Goal: Task Accomplishment & Management: Manage account settings

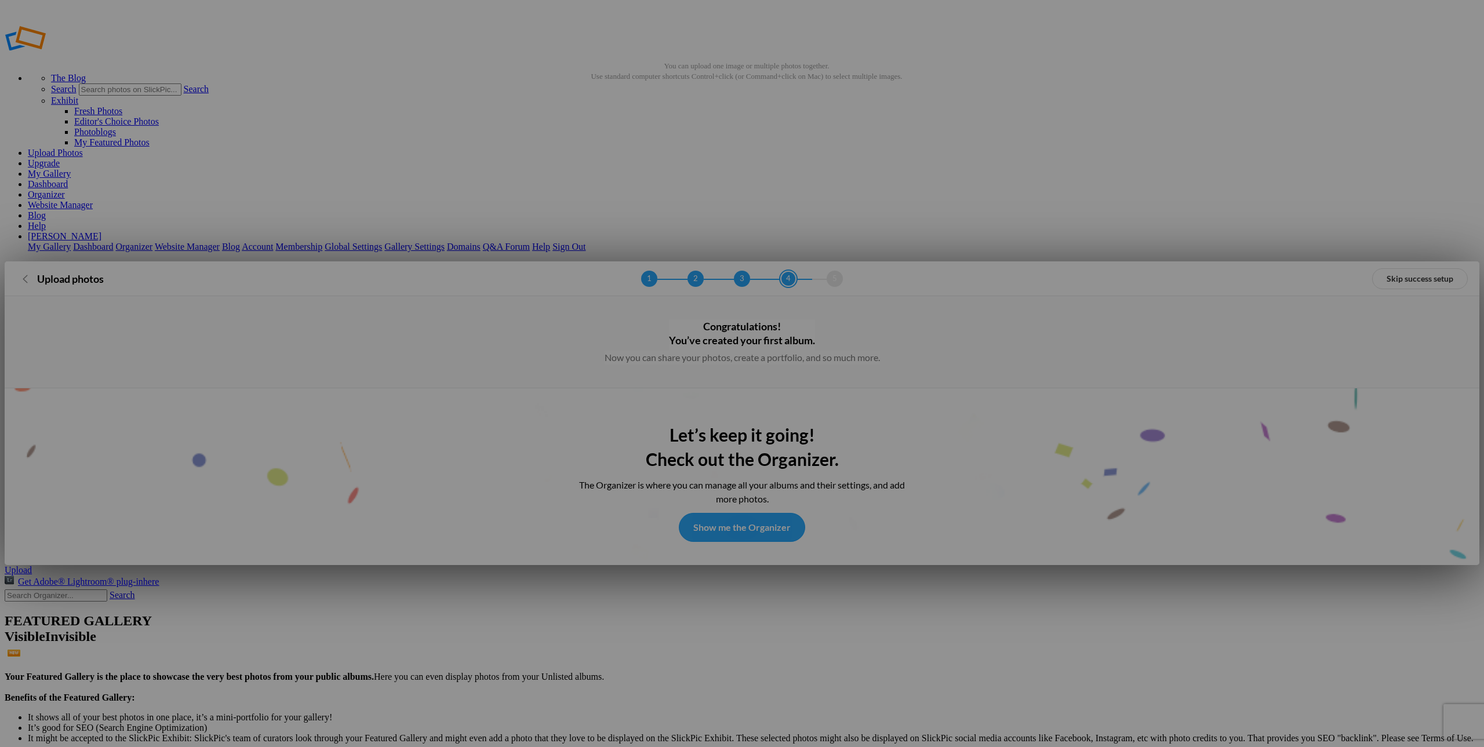
click at [740, 513] on link "Show me the Organizer" at bounding box center [742, 527] width 126 height 29
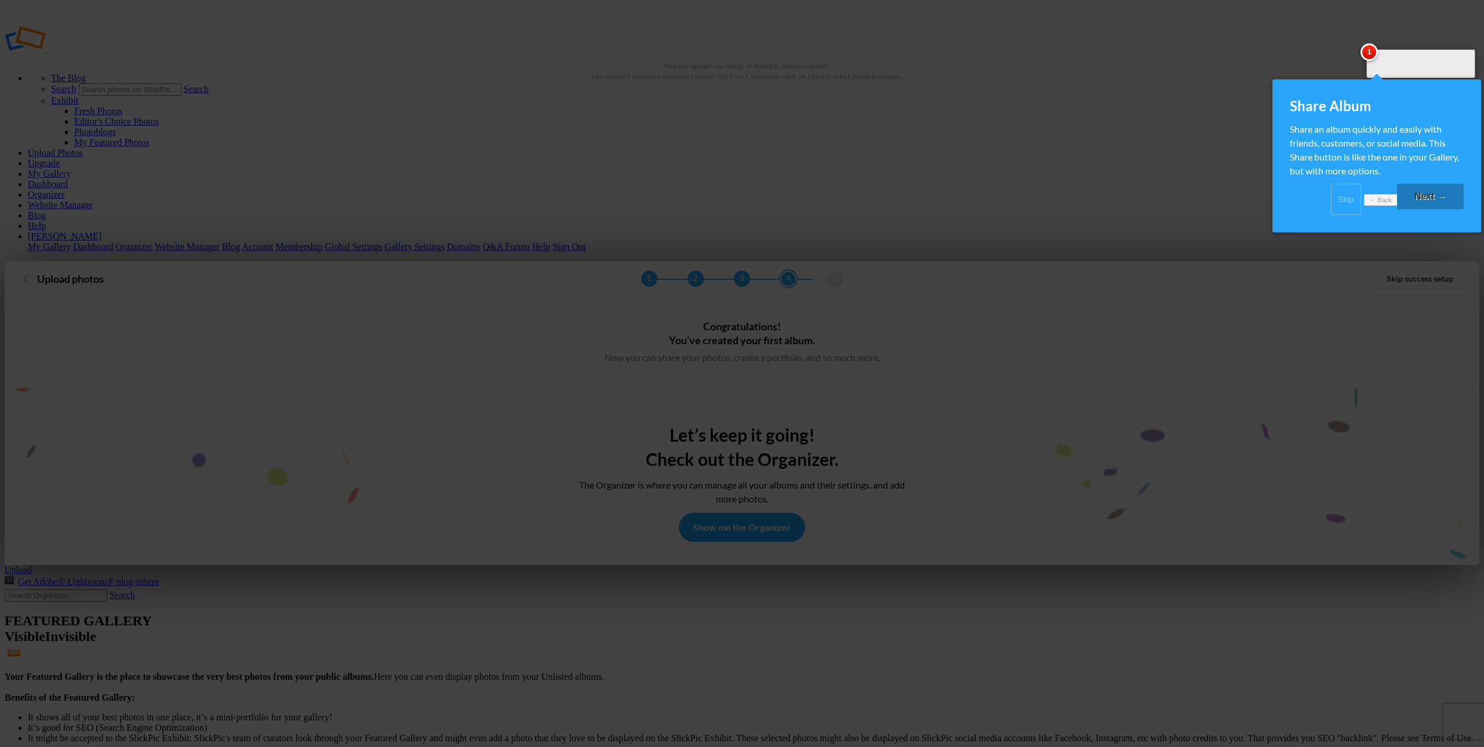
click at [1431, 209] on link "Next →" at bounding box center [1430, 197] width 67 height 26
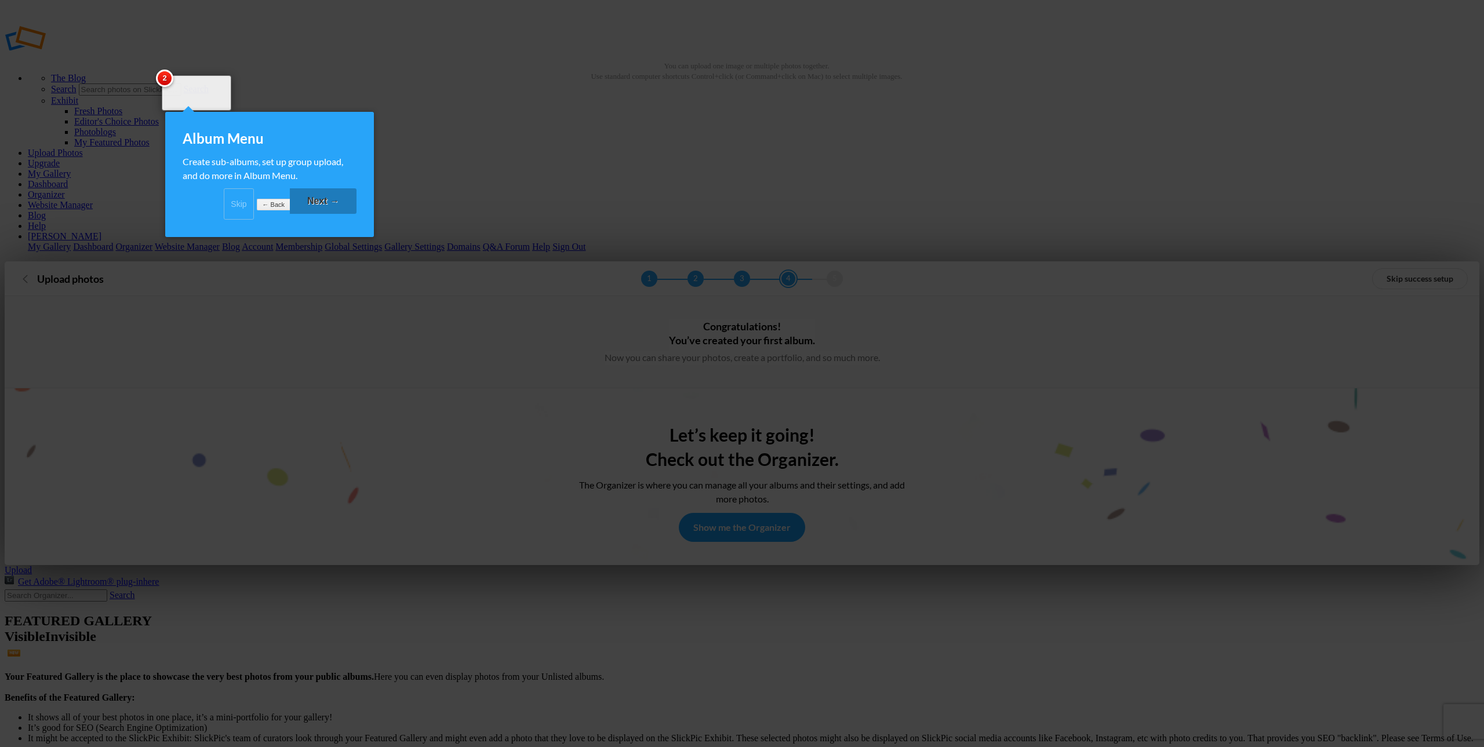
click at [323, 209] on link "Next →" at bounding box center [323, 201] width 67 height 26
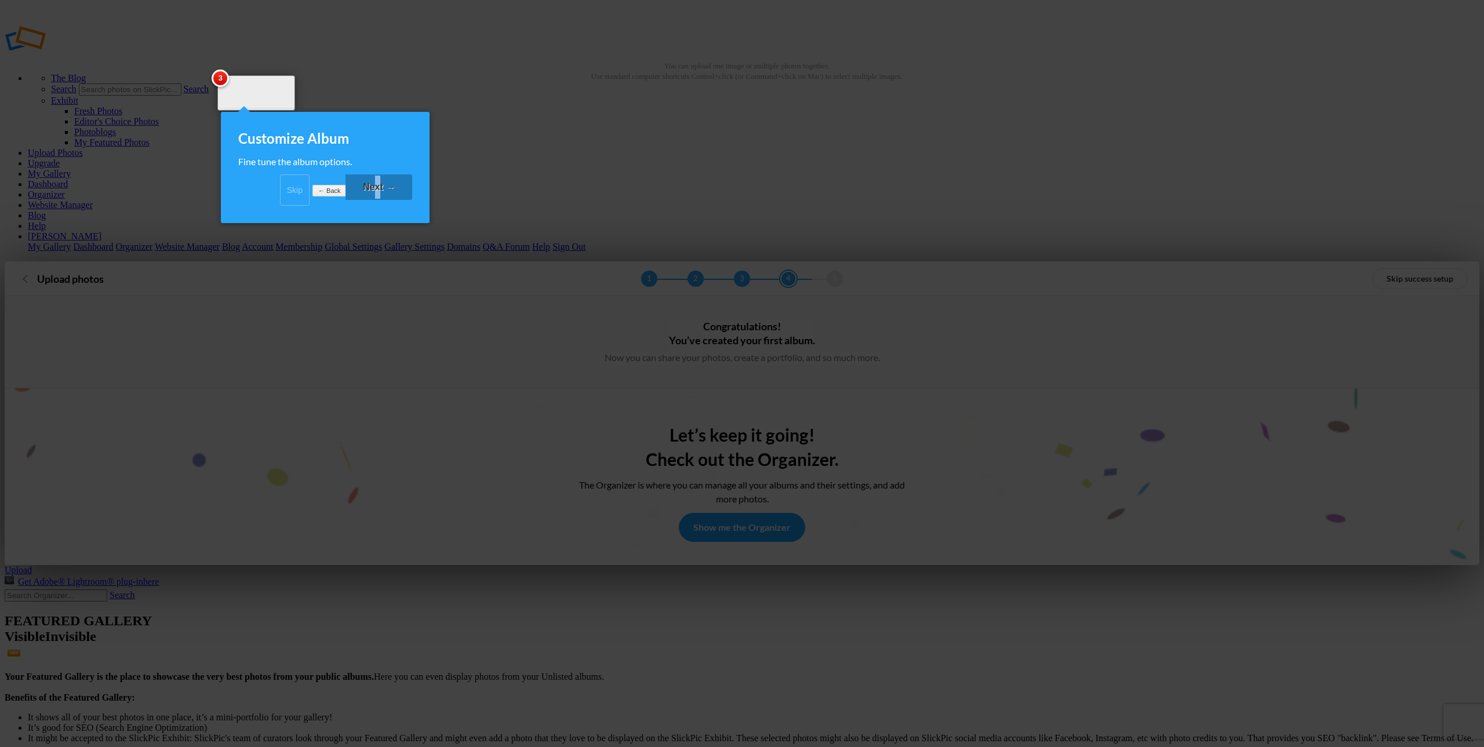
click at [378, 195] on link "Next →" at bounding box center [378, 187] width 67 height 26
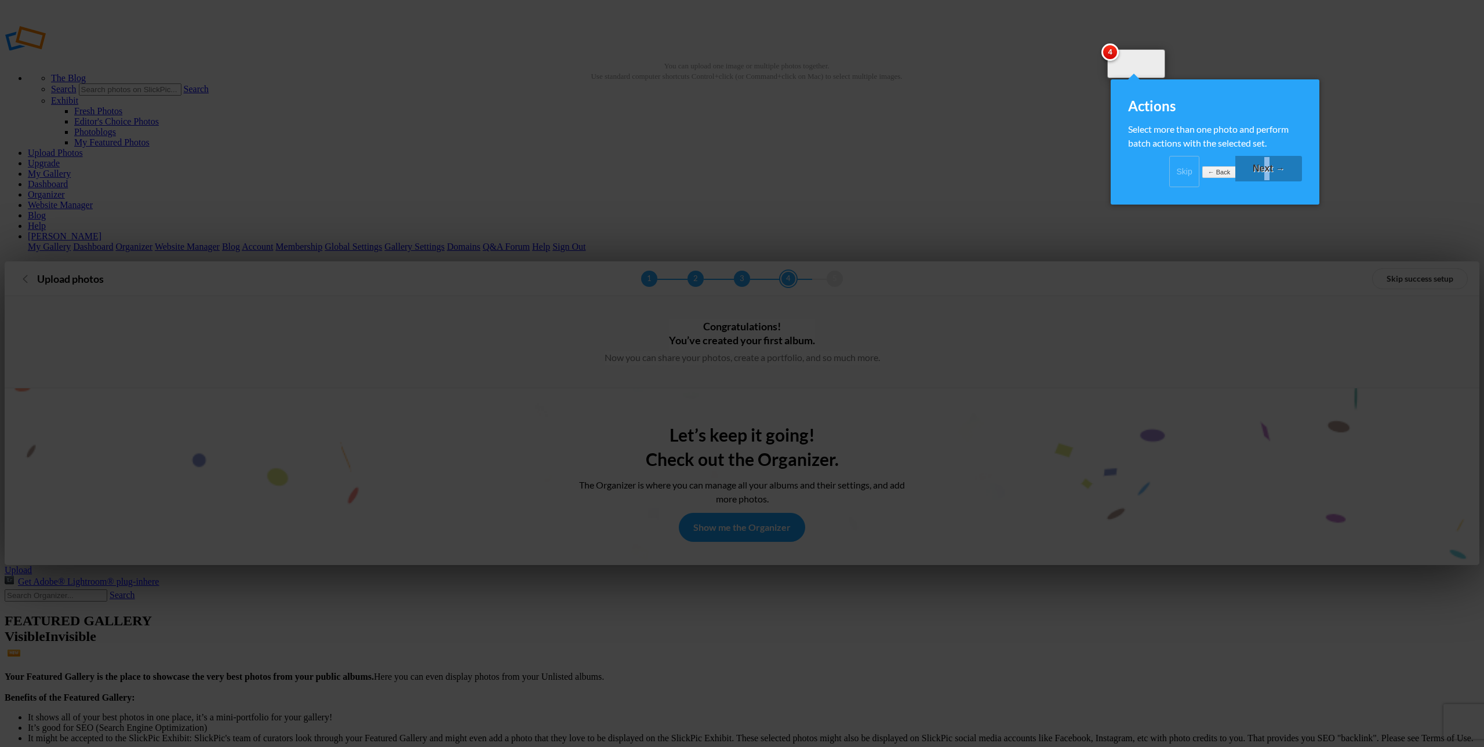
click at [1263, 181] on link "Next →" at bounding box center [1268, 169] width 67 height 26
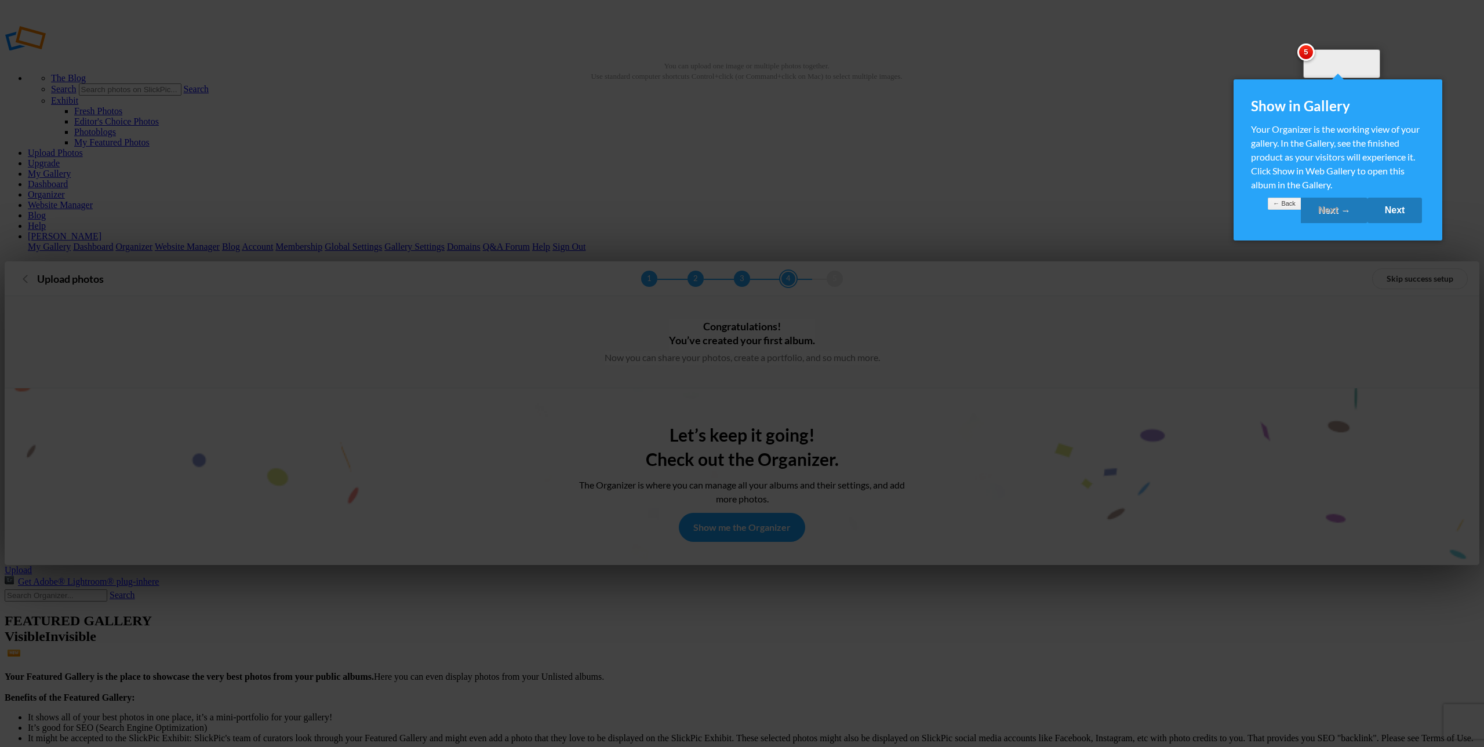
click at [1385, 221] on link "Next" at bounding box center [1394, 211] width 55 height 26
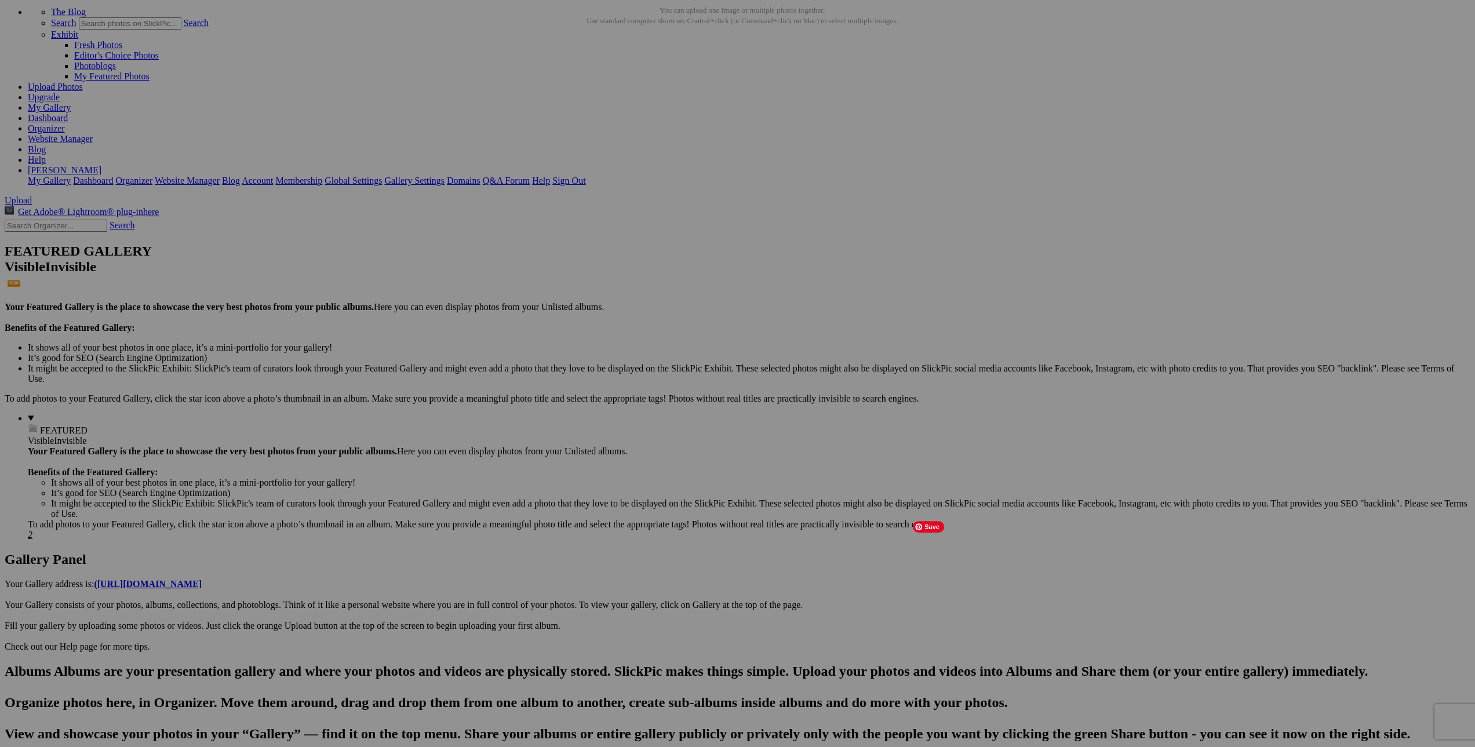
scroll to position [58, 0]
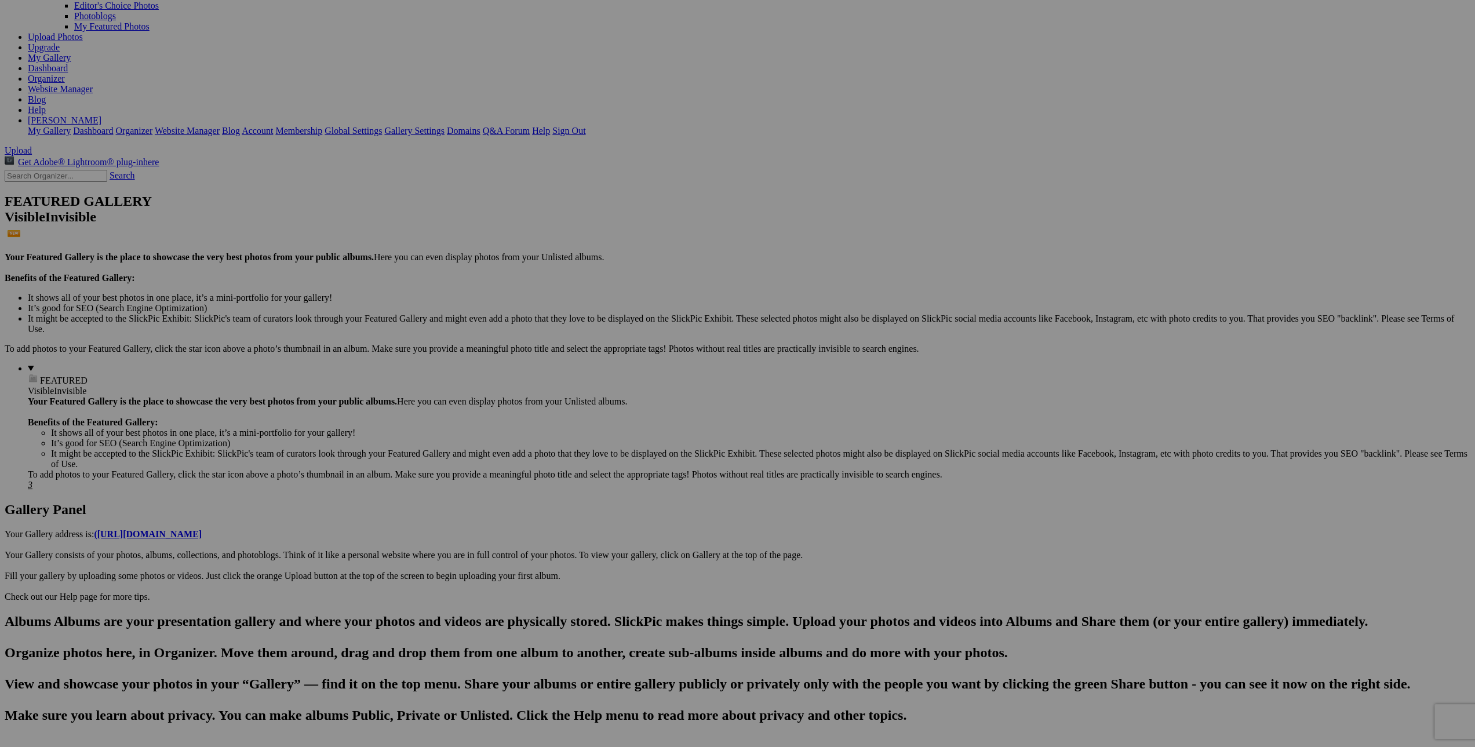
scroll to position [165, 0]
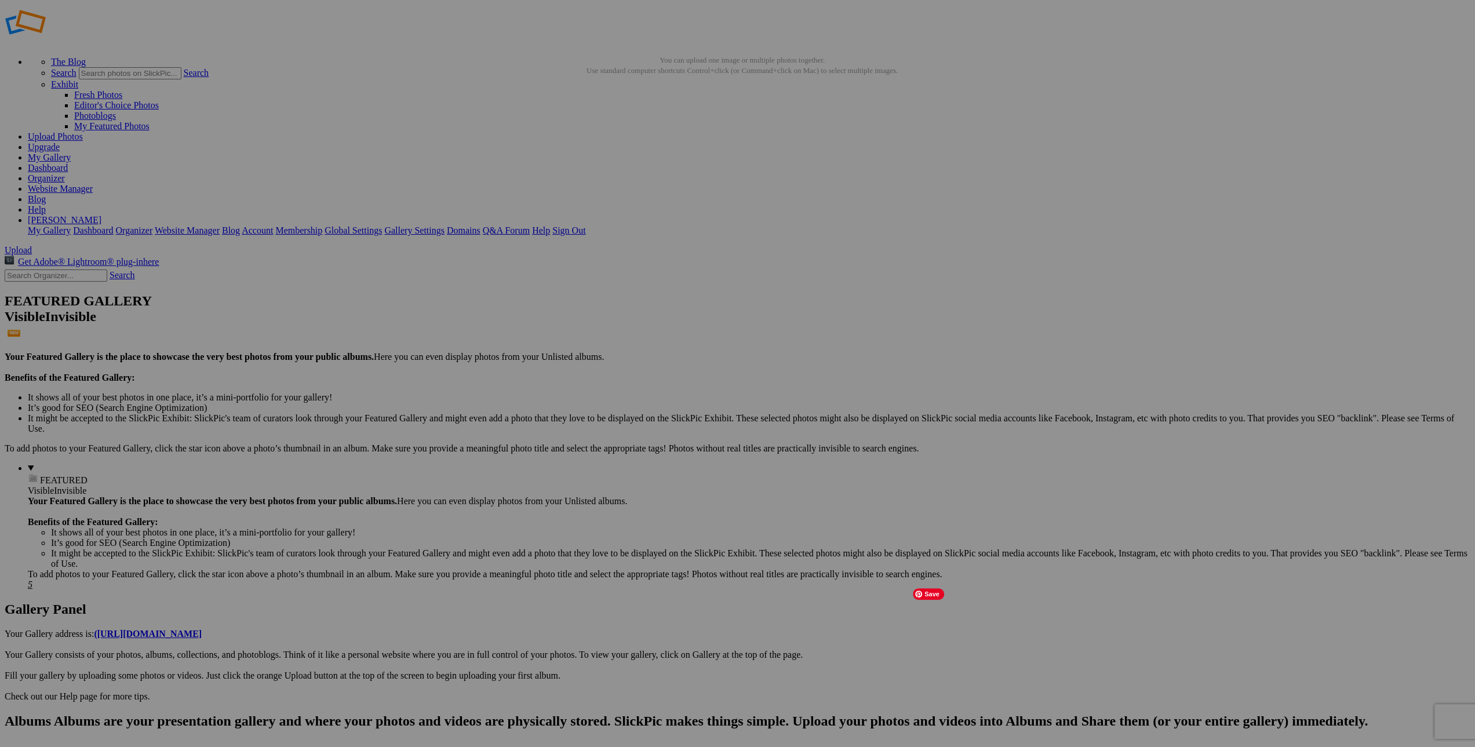
scroll to position [0, 0]
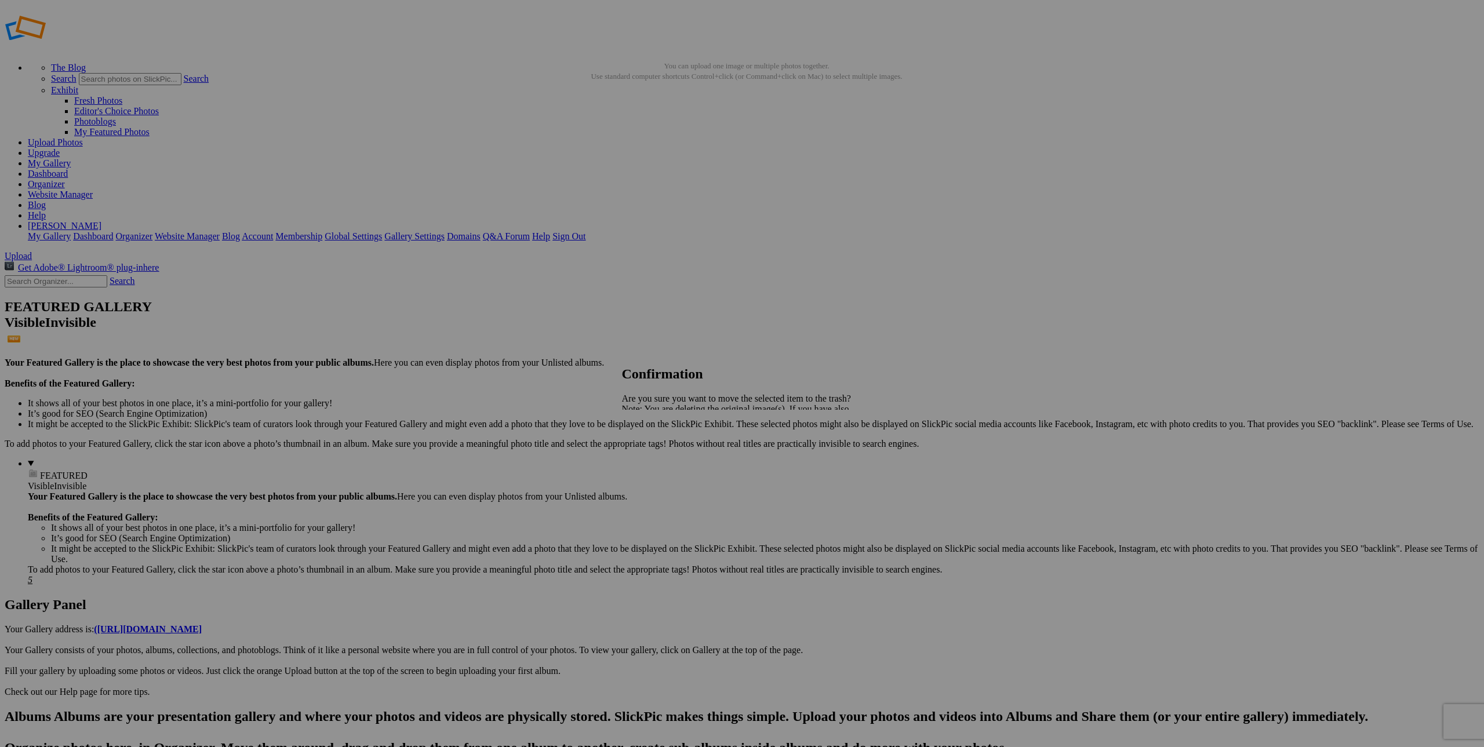
click at [661, 453] on span "Yes" at bounding box center [653, 450] width 13 height 10
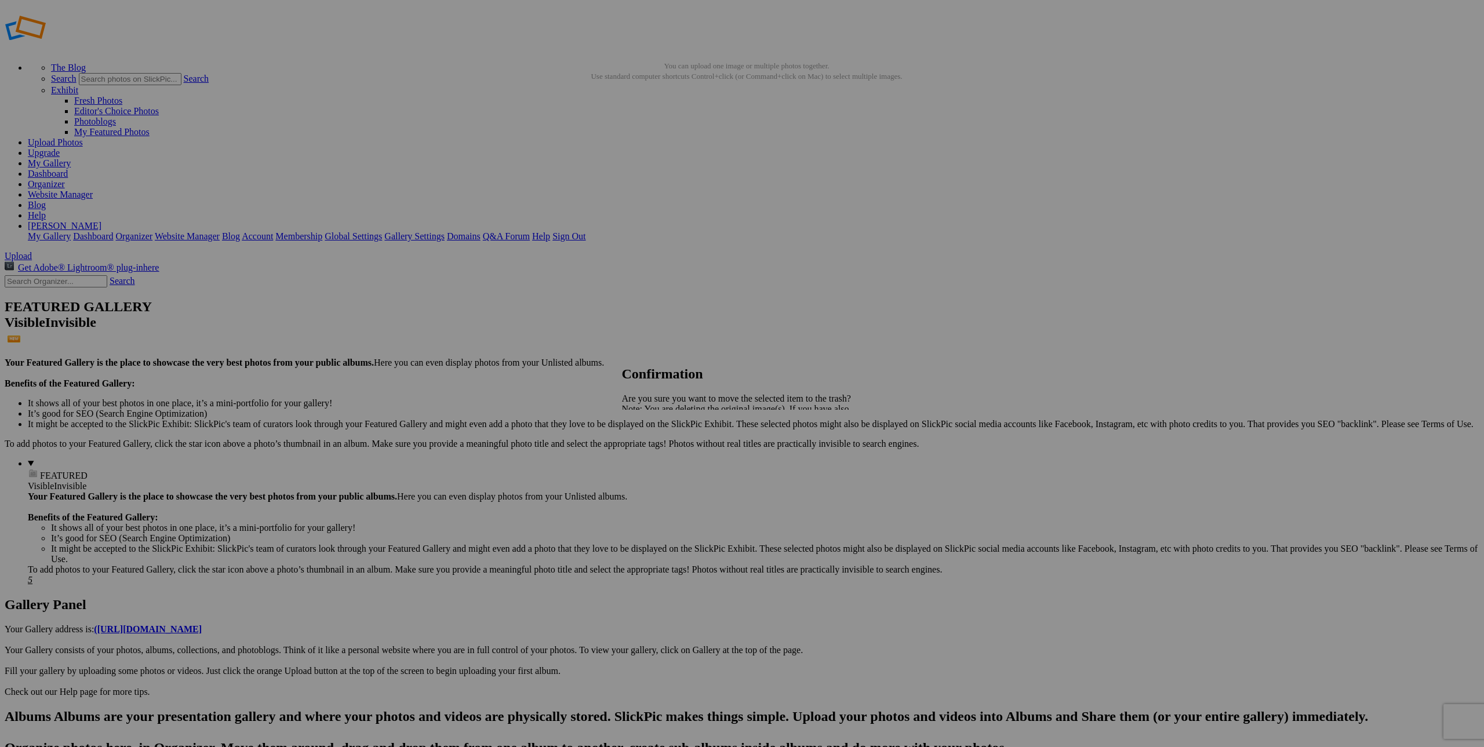
click at [661, 450] on span "Yes" at bounding box center [653, 450] width 13 height 10
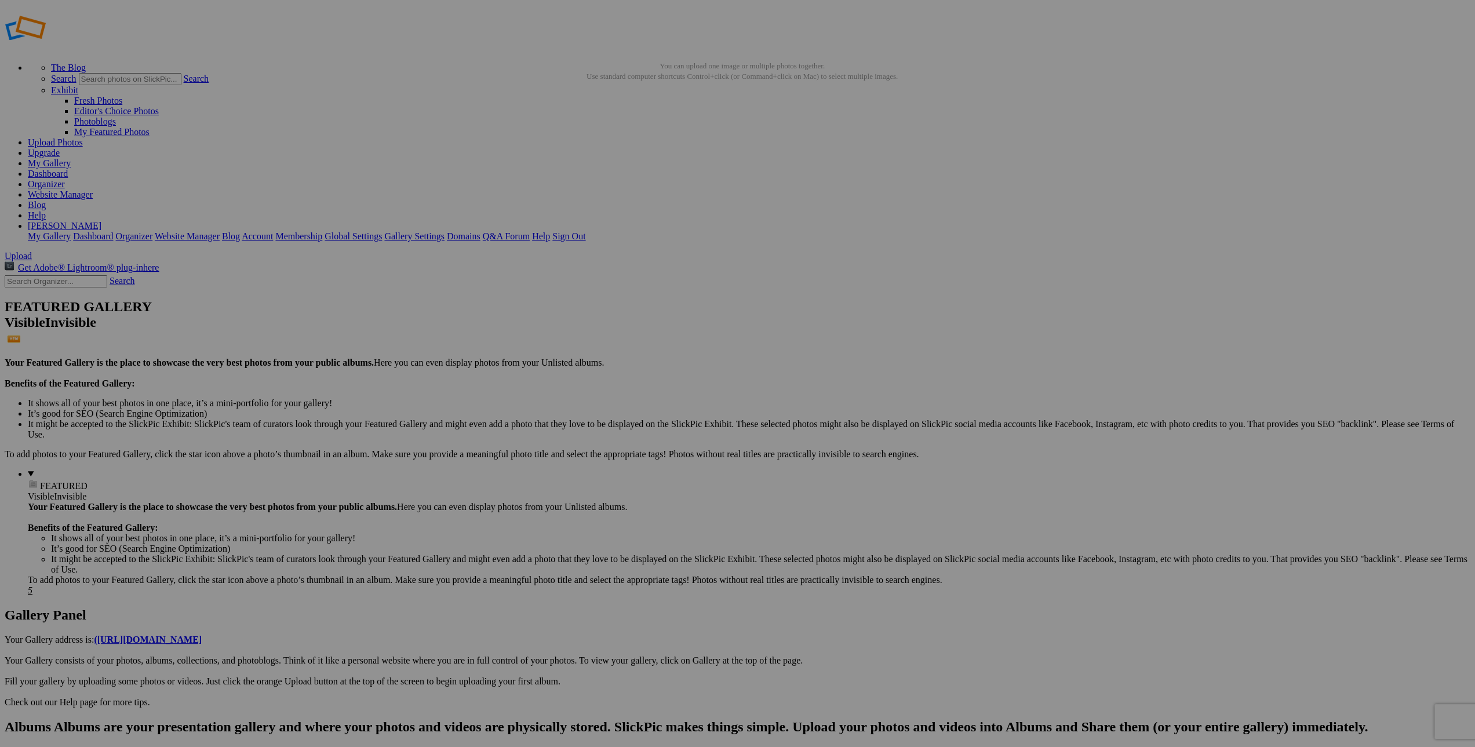
drag, startPoint x: 447, startPoint y: 210, endPoint x: 465, endPoint y: 209, distance: 18.6
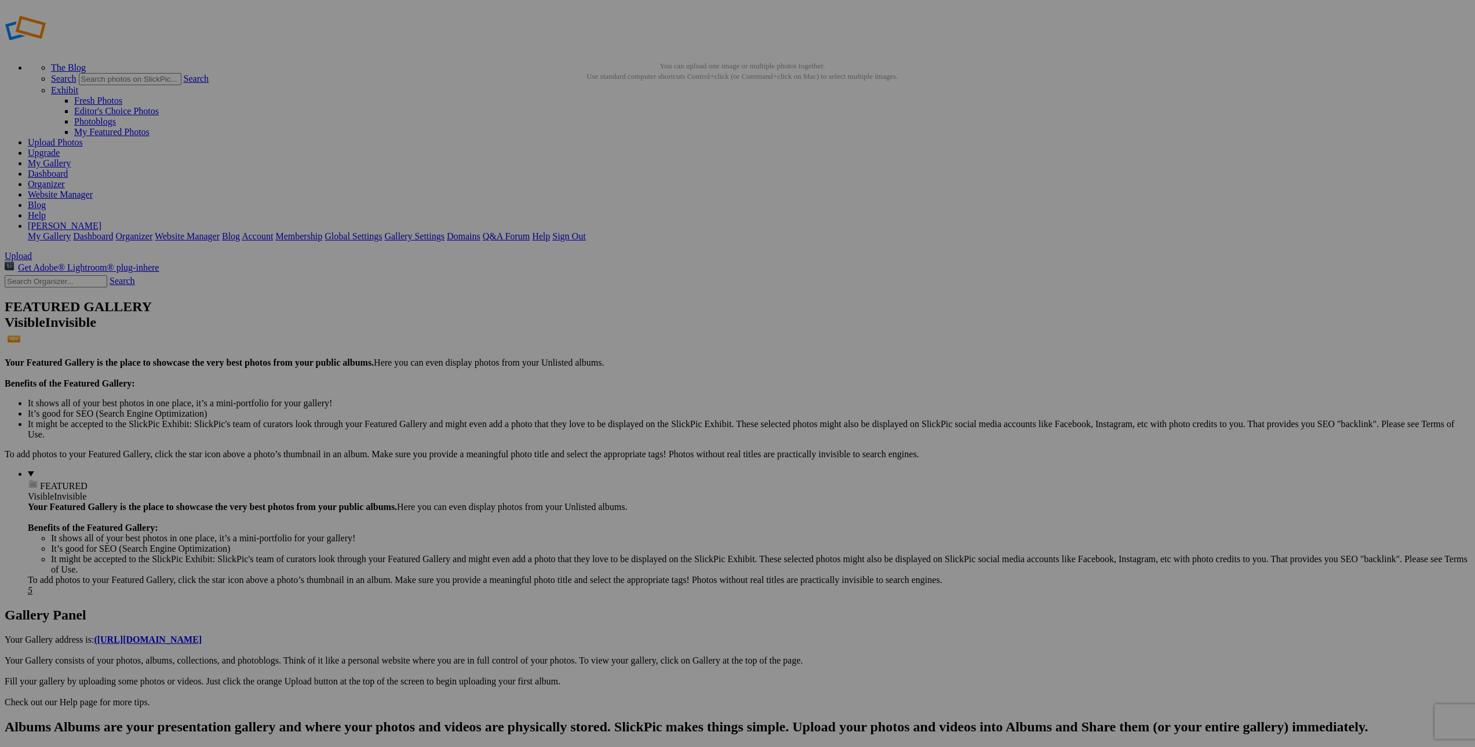
type input "1a Museum Elephants"
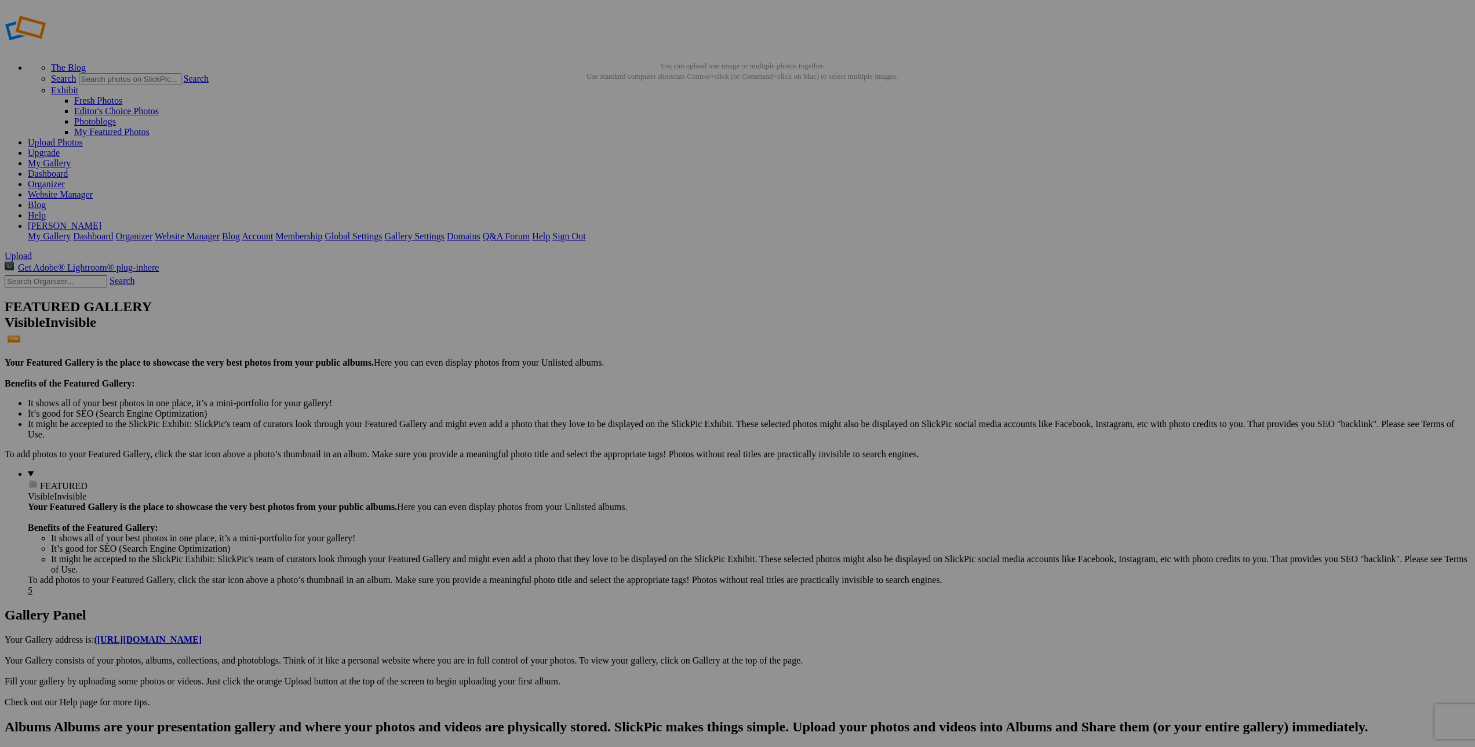
drag, startPoint x: 534, startPoint y: 224, endPoint x: 575, endPoint y: 222, distance: 41.2
type input "1b La Jolla Bloom"
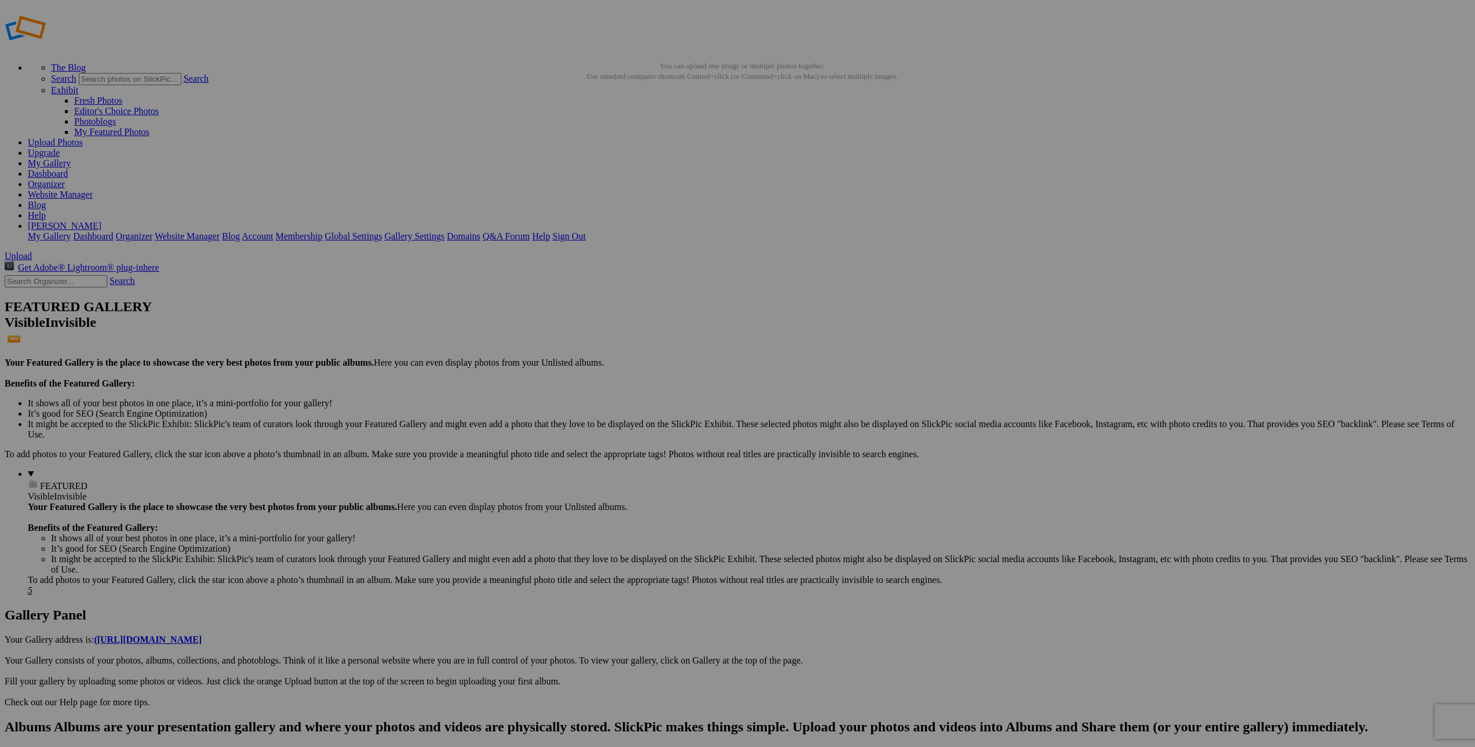
drag, startPoint x: 748, startPoint y: 217, endPoint x: 791, endPoint y: 217, distance: 42.3
type input "1b [US_STATE] Blooms"
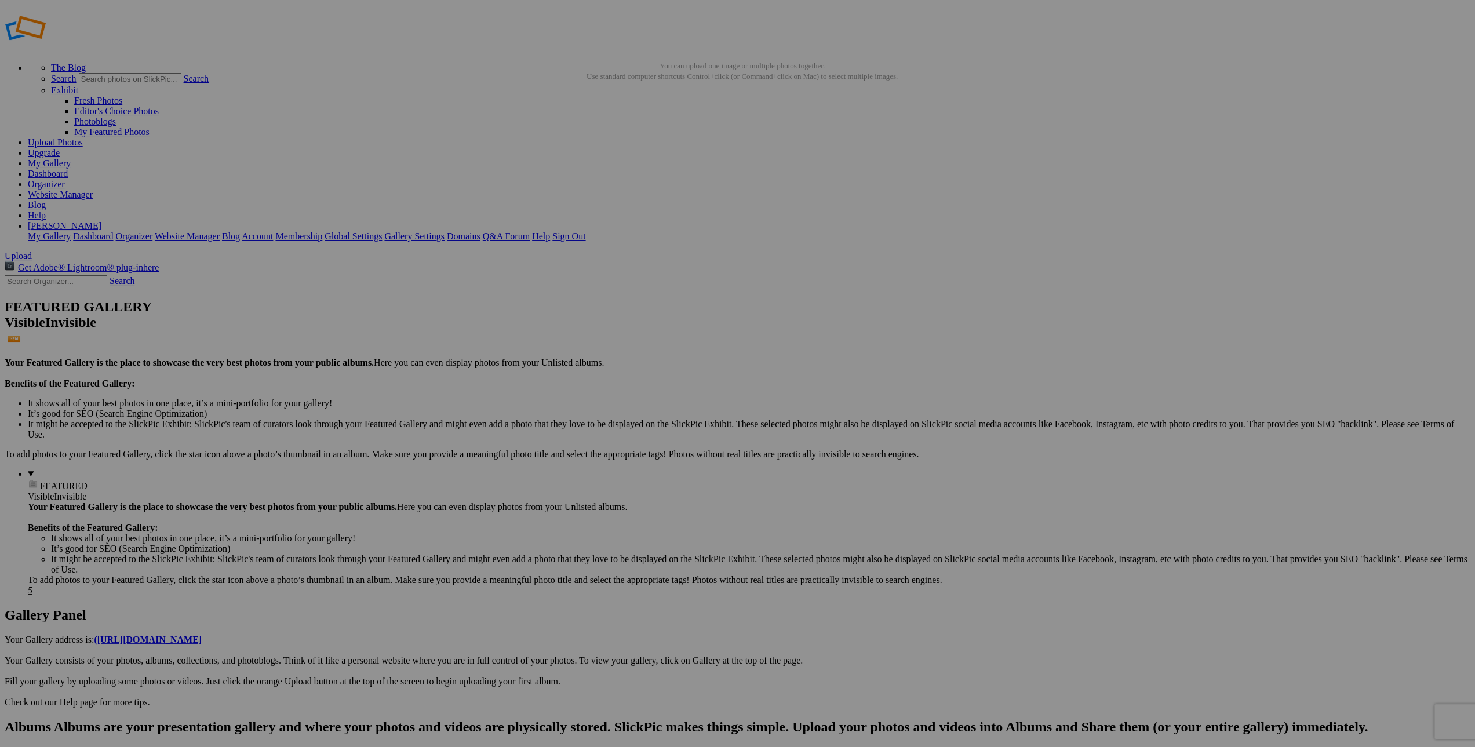
drag, startPoint x: 952, startPoint y: 210, endPoint x: 983, endPoint y: 209, distance: 31.3
type input "1c NMex White Sands"
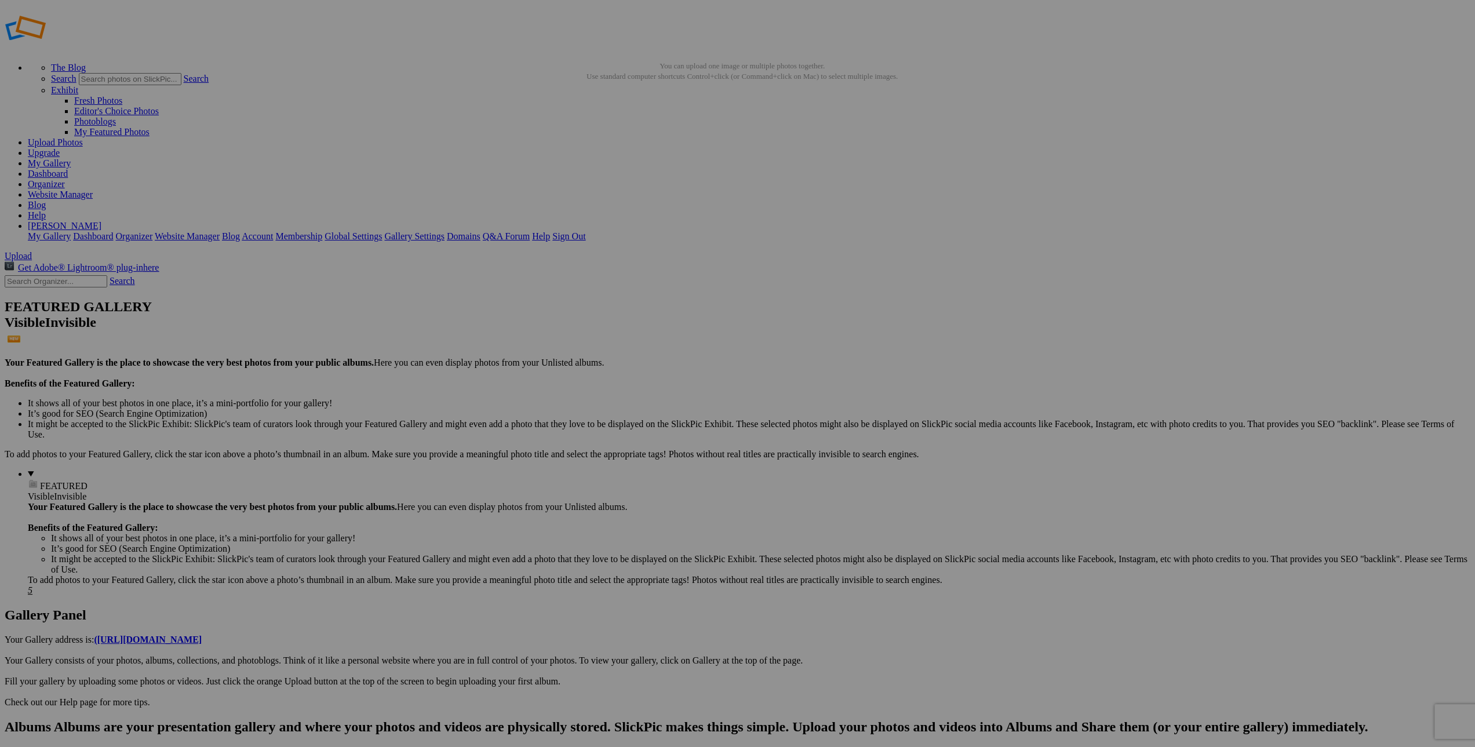
drag, startPoint x: 1146, startPoint y: 224, endPoint x: 1186, endPoint y: 224, distance: 40.6
drag, startPoint x: 1166, startPoint y: 226, endPoint x: 1174, endPoint y: 226, distance: 7.5
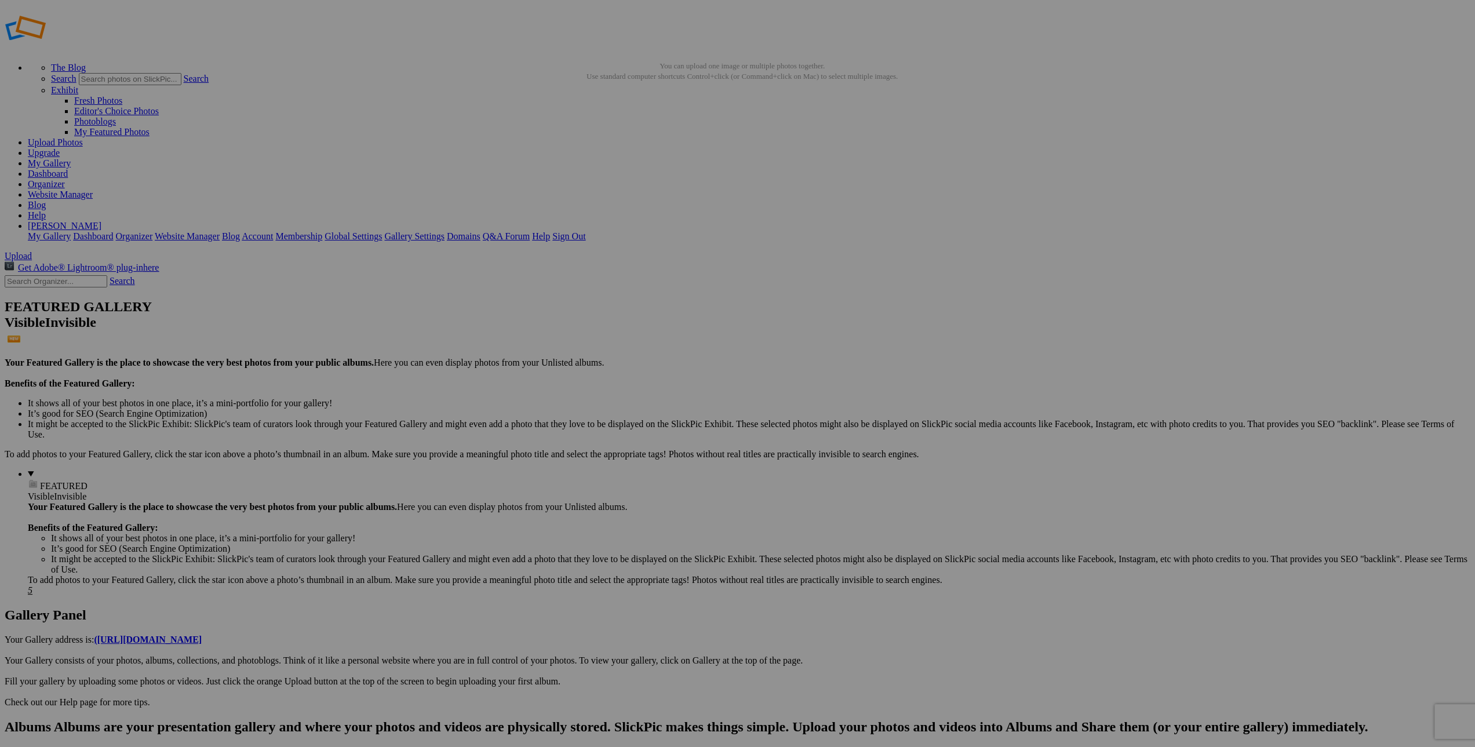
type input "1l Vines w Pop"
drag, startPoint x: 1285, startPoint y: 225, endPoint x: 1305, endPoint y: 225, distance: 19.7
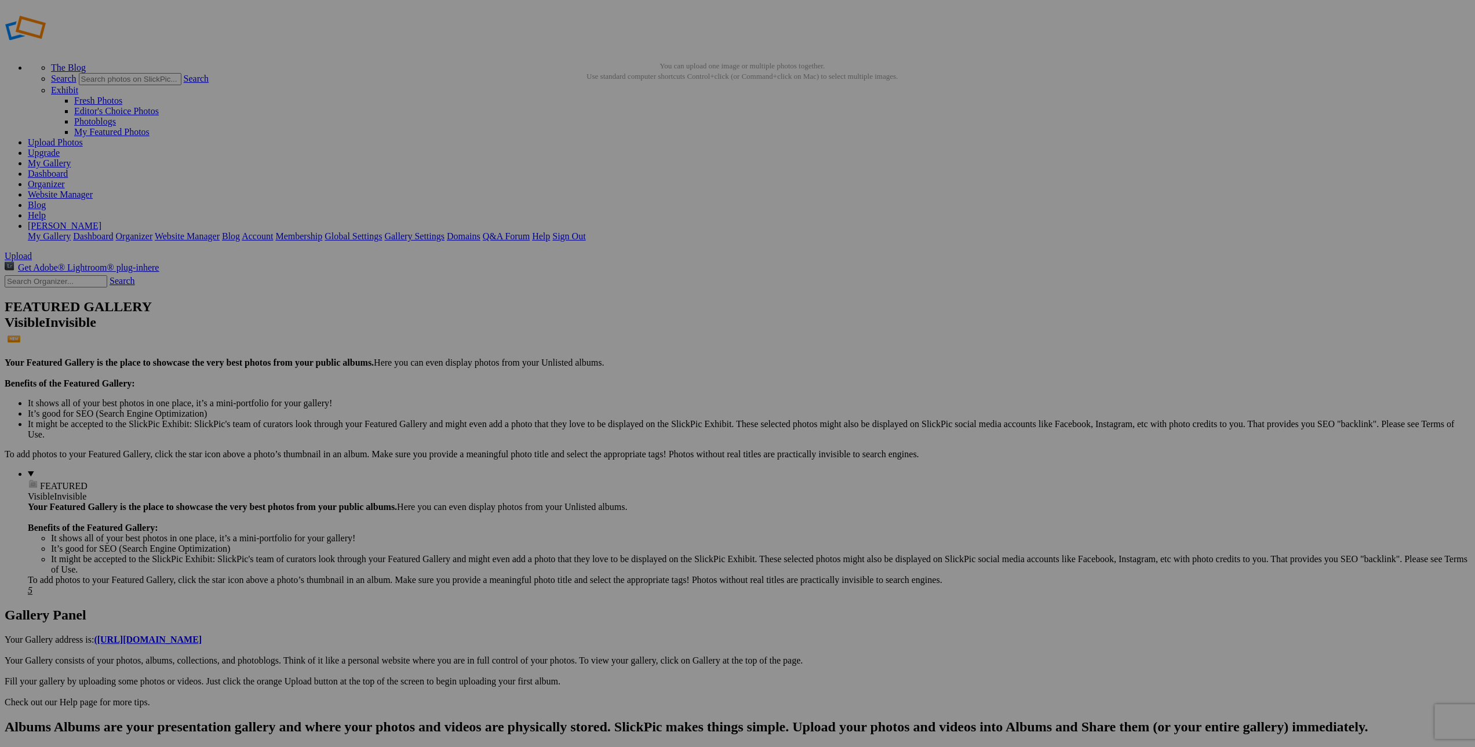
type input "1p [US_STATE] Palms In Gold"
drag, startPoint x: 344, startPoint y: 360, endPoint x: 375, endPoint y: 359, distance: 31.3
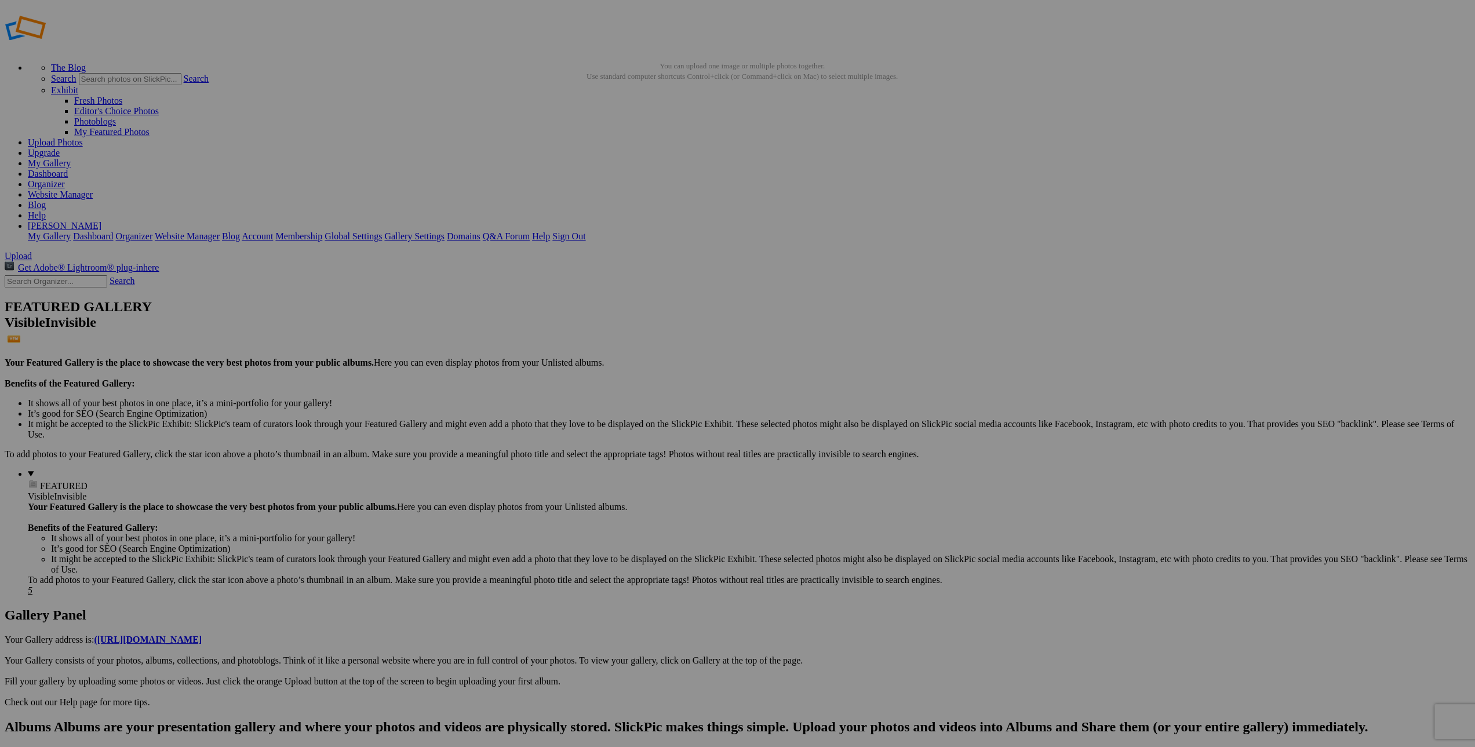
type input "1p Golden State Palms"
type input "1p [PERSON_NAME] Point Palms w Difference FX"
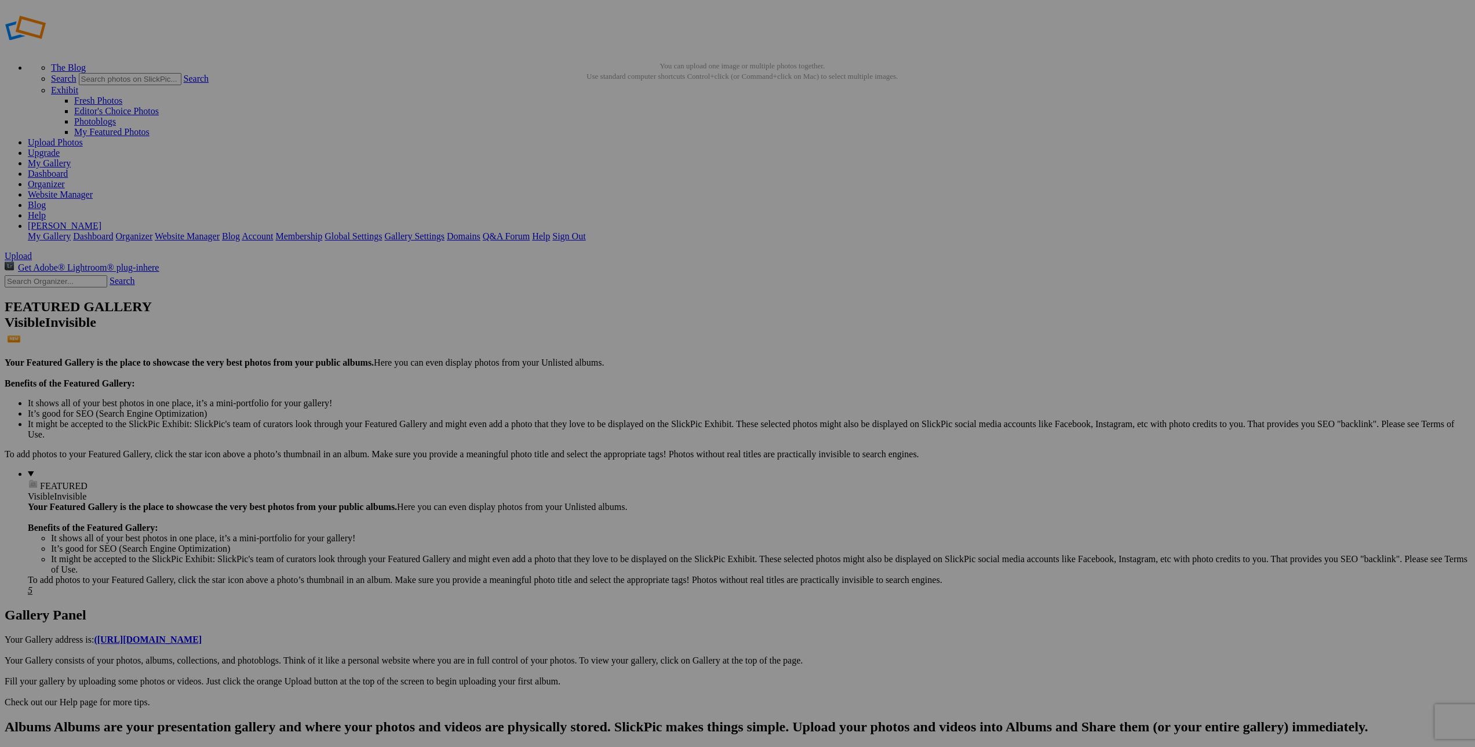
scroll to position [0, 13]
type input "1p Los Angeles Palms w Amber FX"
drag, startPoint x: 770, startPoint y: 374, endPoint x: 787, endPoint y: 374, distance: 17.4
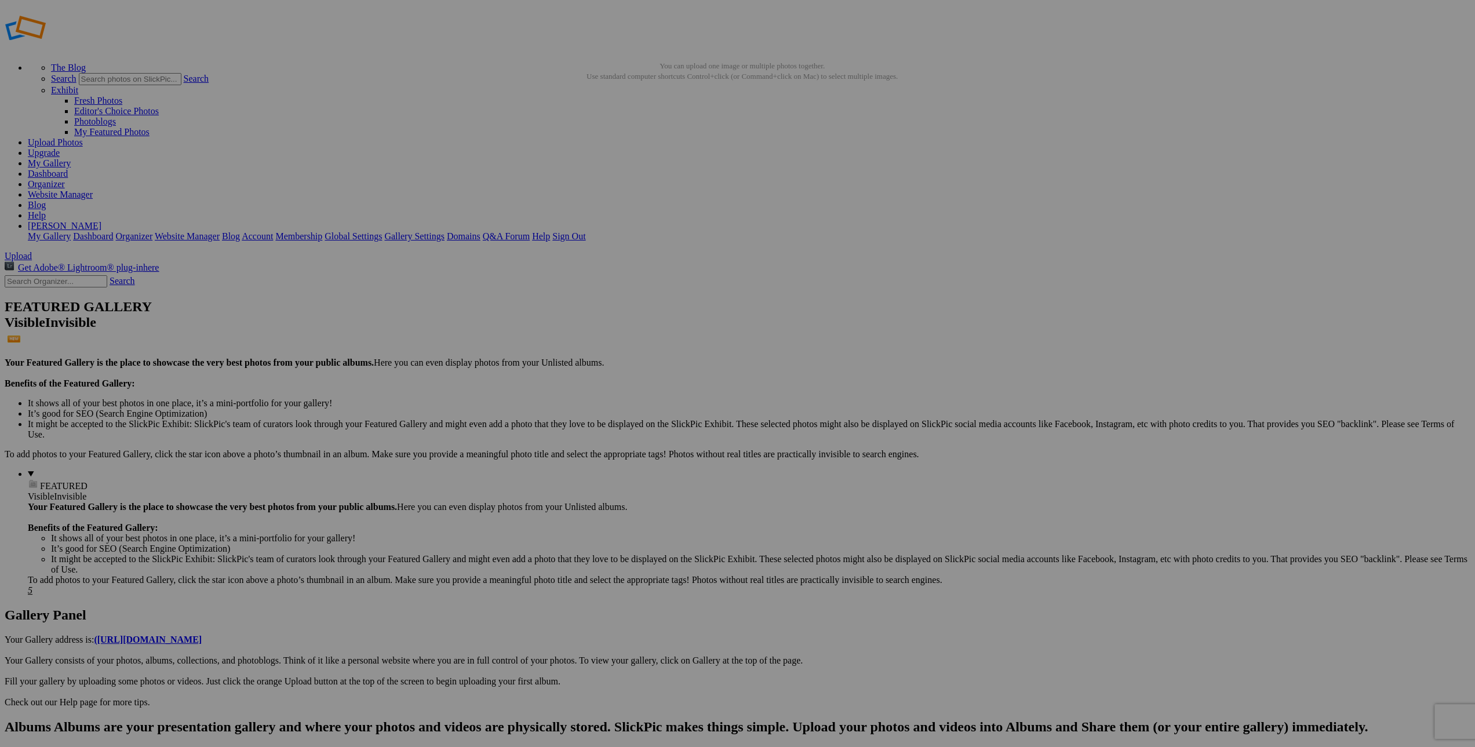
scroll to position [0, 0]
type input "1p Palms with mud texture"
drag, startPoint x: 856, startPoint y: 374, endPoint x: 888, endPoint y: 373, distance: 31.9
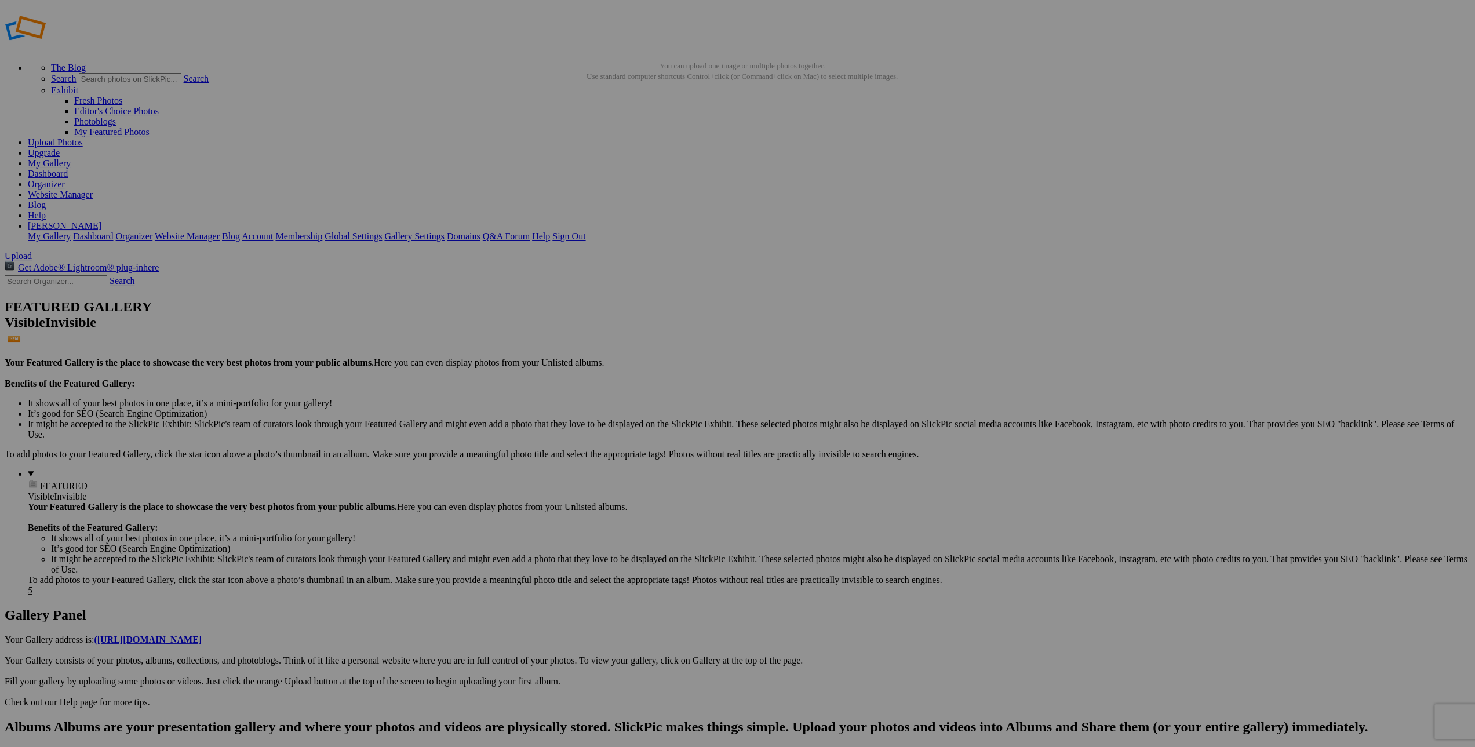
scroll to position [0, 0]
type input "1p Parking Lot Palms"
drag, startPoint x: 950, startPoint y: 357, endPoint x: 992, endPoint y: 357, distance: 41.7
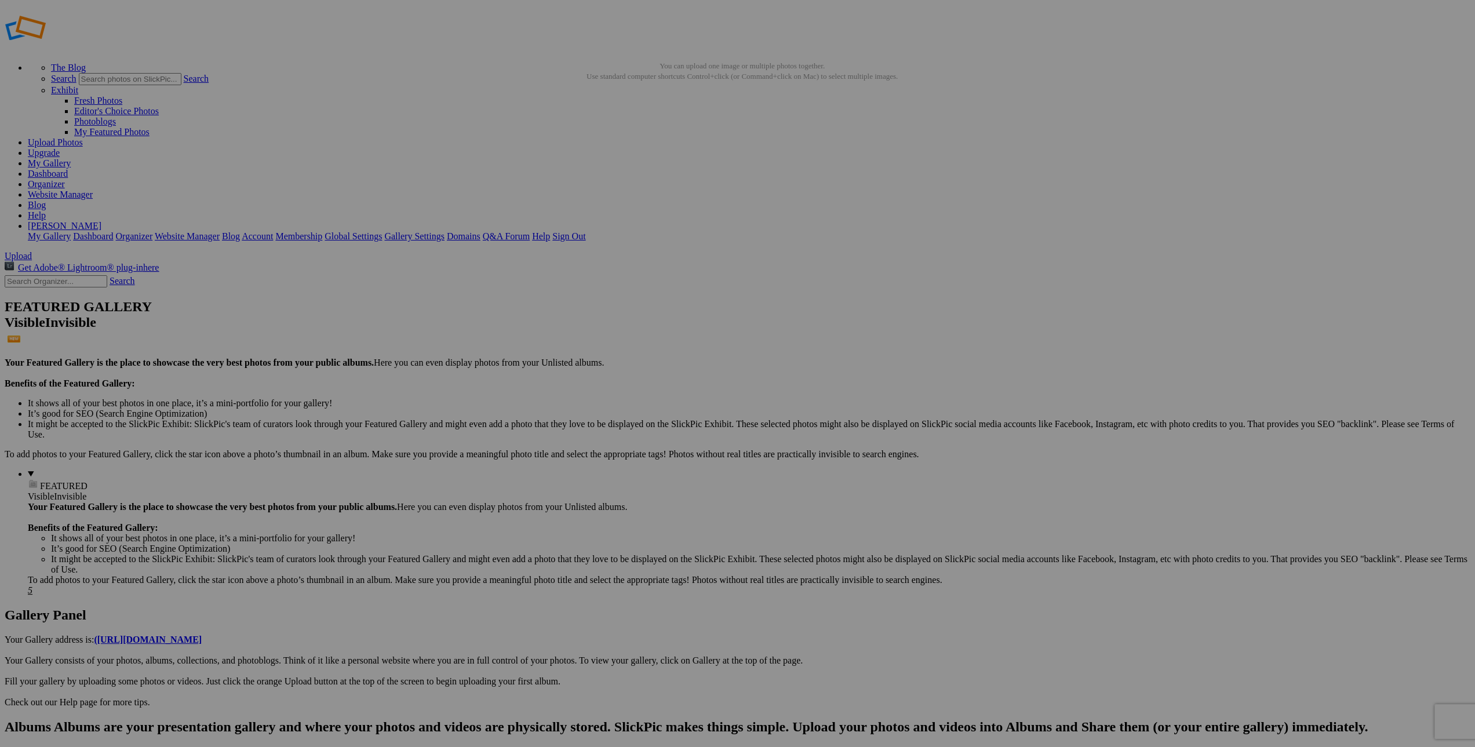
scroll to position [0, 0]
type input "1p Phoenix Palms"
drag, startPoint x: 1050, startPoint y: 358, endPoint x: 1094, endPoint y: 359, distance: 44.6
type input "1p Sandy Palms"
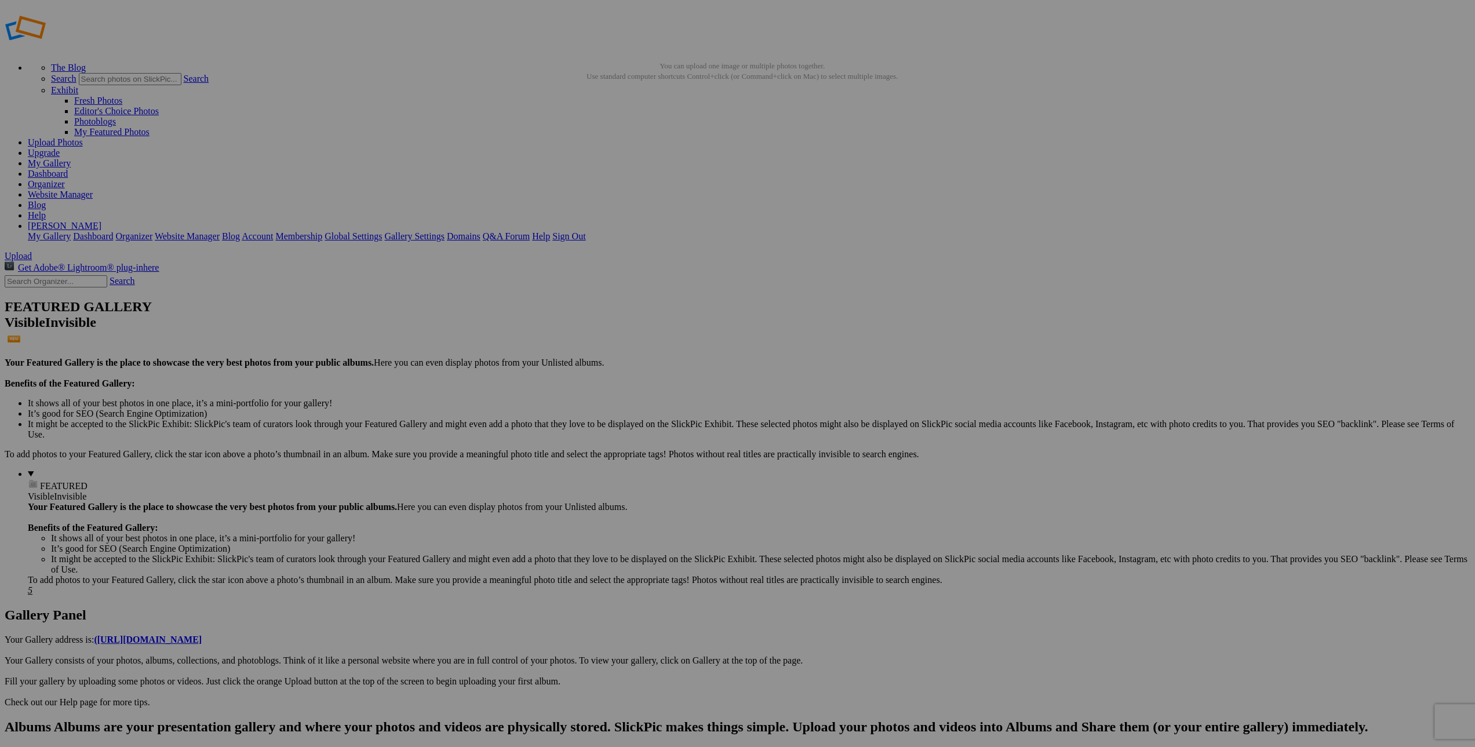
scroll to position [0, 14]
drag, startPoint x: 1168, startPoint y: 360, endPoint x: 1201, endPoint y: 360, distance: 32.5
type input "1s Design of an Agave"
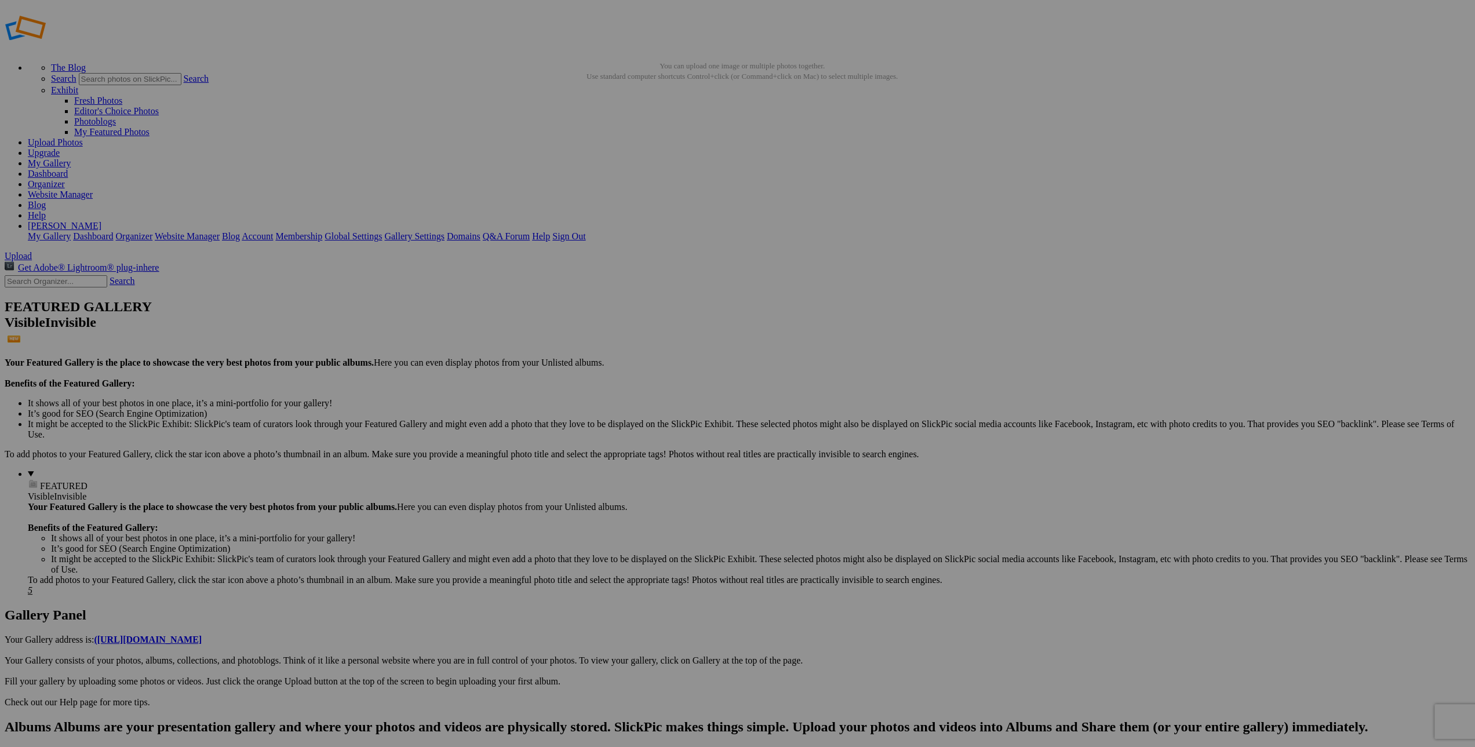
scroll to position [0, 7]
drag, startPoint x: 1369, startPoint y: 364, endPoint x: 1404, endPoint y: 363, distance: 34.8
type input "1s Plant In Abstract"
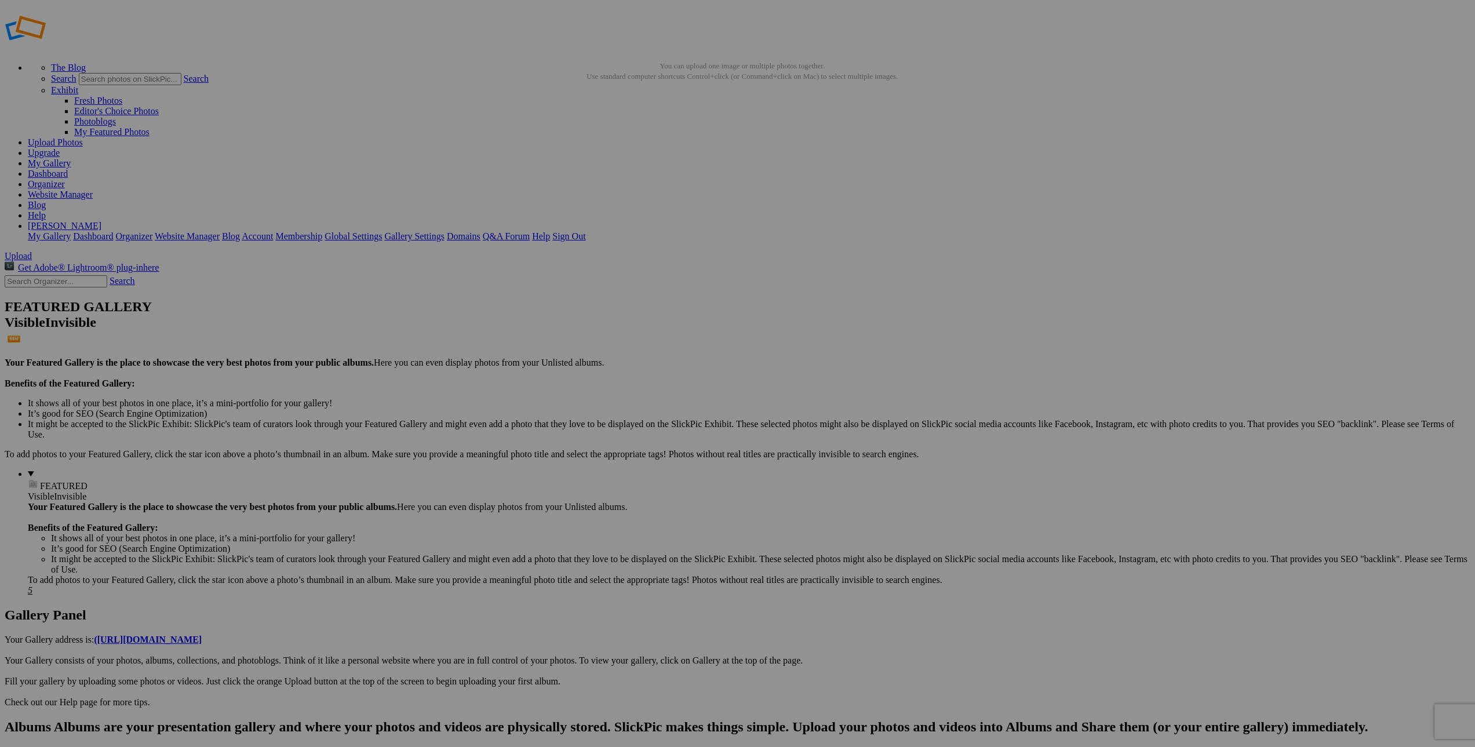
drag, startPoint x: 862, startPoint y: 520, endPoint x: 903, endPoint y: 520, distance: 40.6
type input "2 Onion Field Abstract"
drag, startPoint x: 906, startPoint y: 515, endPoint x: 989, endPoint y: 515, distance: 82.9
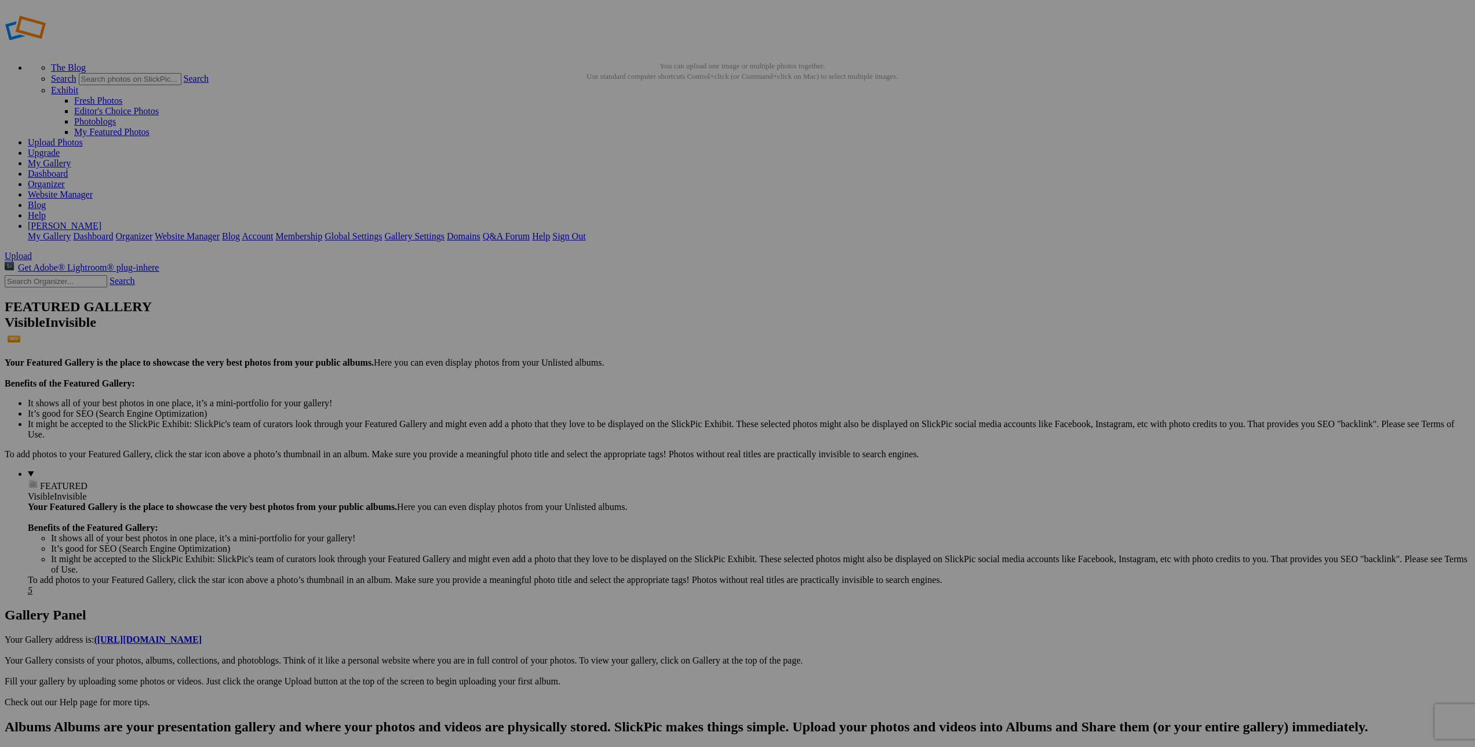
type input "2a The Three Servicemen"
drag, startPoint x: 829, startPoint y: 657, endPoint x: 842, endPoint y: 655, distance: 12.8
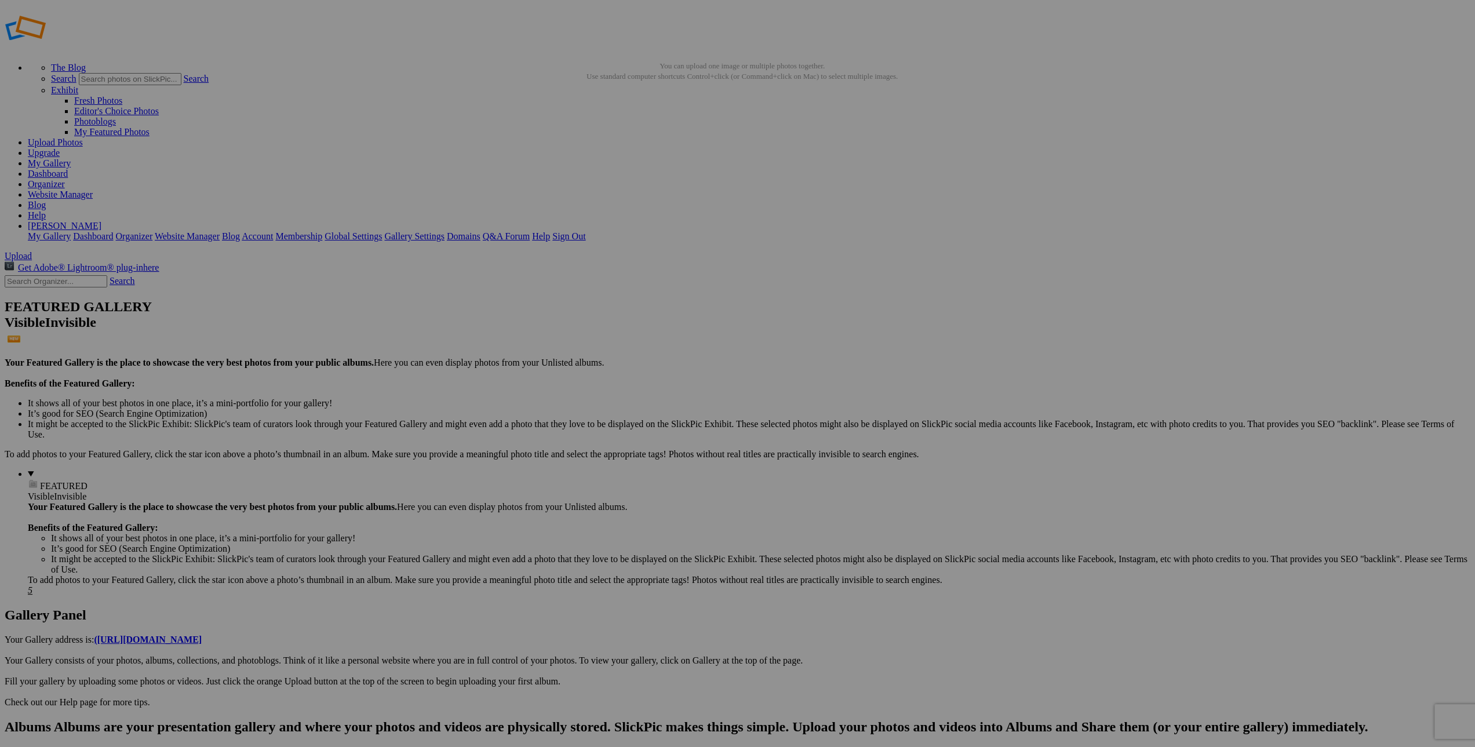
scroll to position [0, 34]
type input "4 Dreaming- In Rough Pastel"
drag, startPoint x: 1164, startPoint y: 668, endPoint x: 1190, endPoint y: 667, distance: 26.1
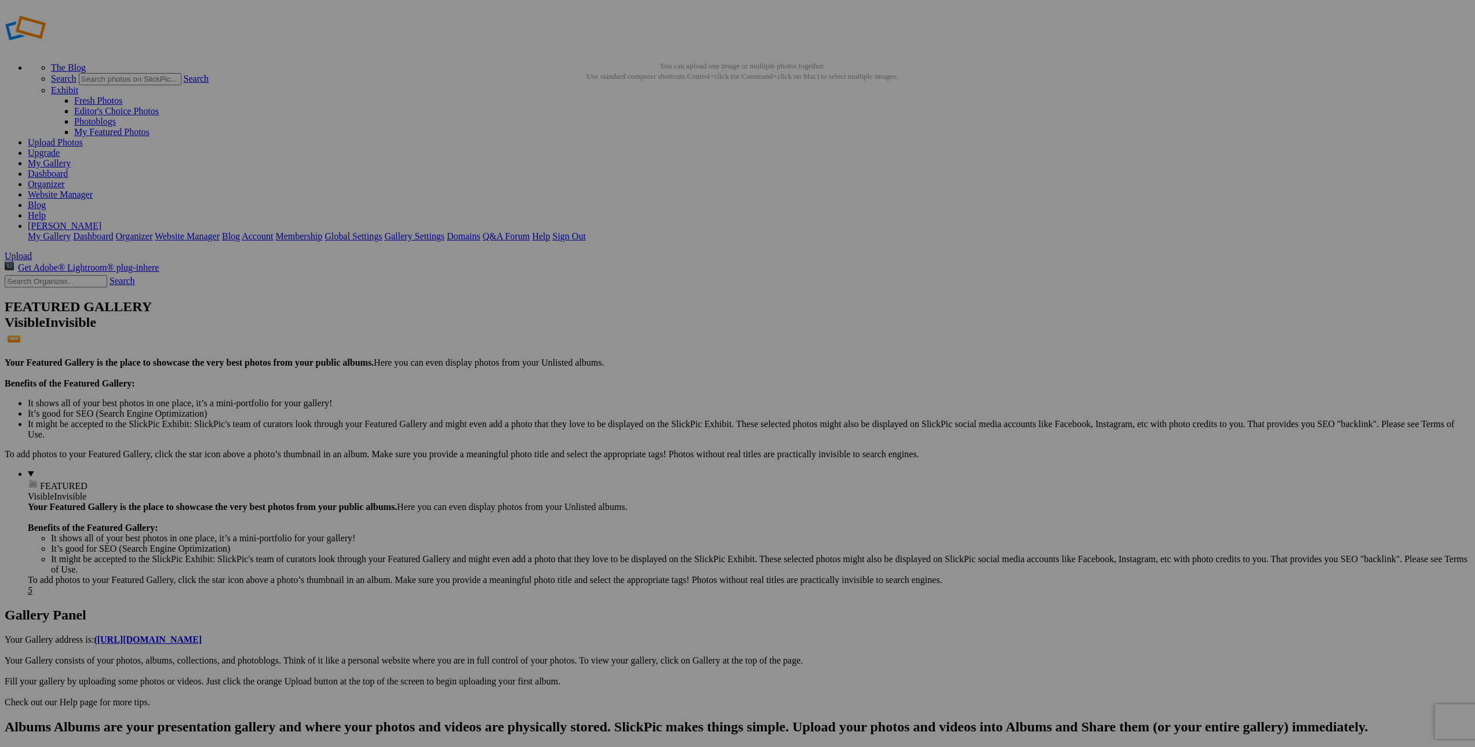
type input "6 Balance in Gray"
drag, startPoint x: 1286, startPoint y: 654, endPoint x: 1299, endPoint y: 654, distance: 12.8
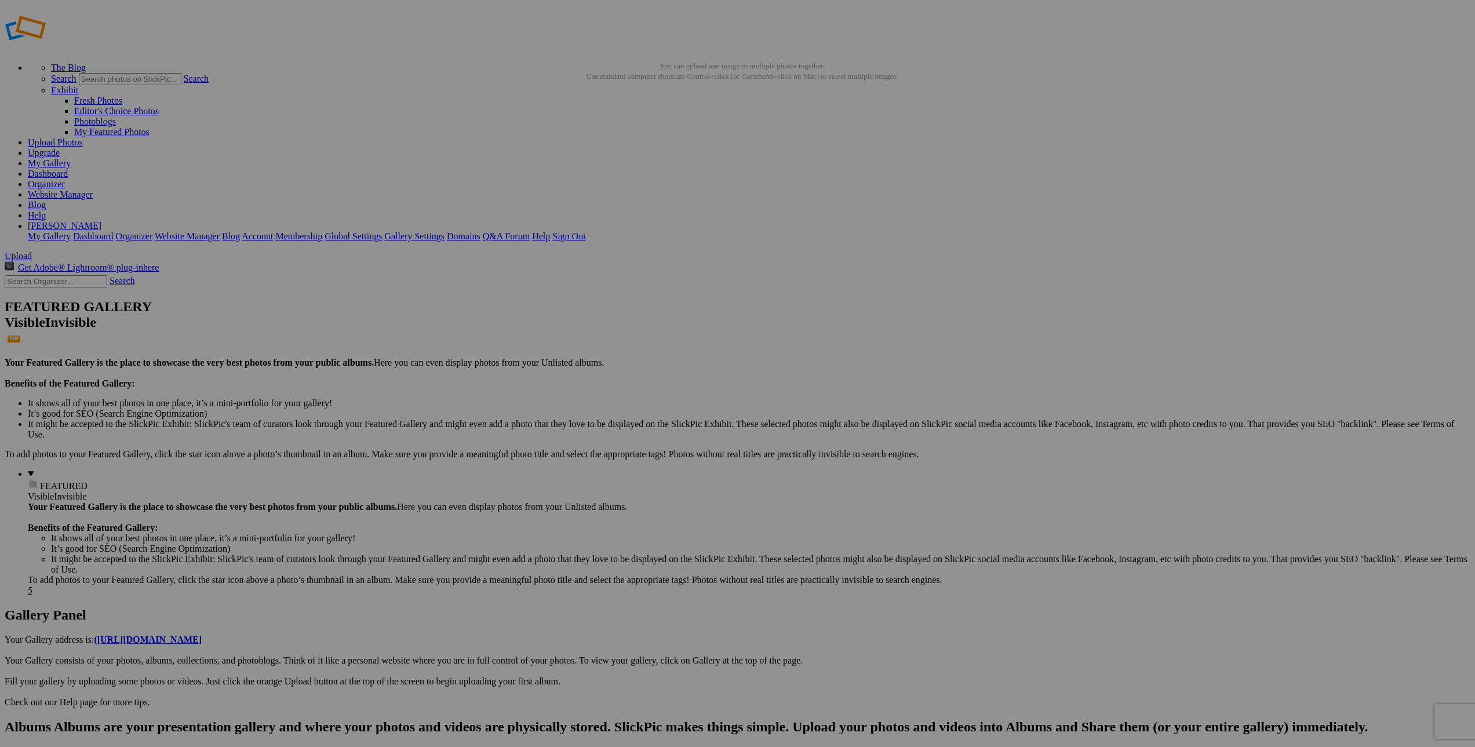
scroll to position [0, 0]
type input "6 Circles In Staturated Blue"
drag, startPoint x: 1314, startPoint y: 667, endPoint x: 1398, endPoint y: 667, distance: 83.5
type input "Got My Eye on You"
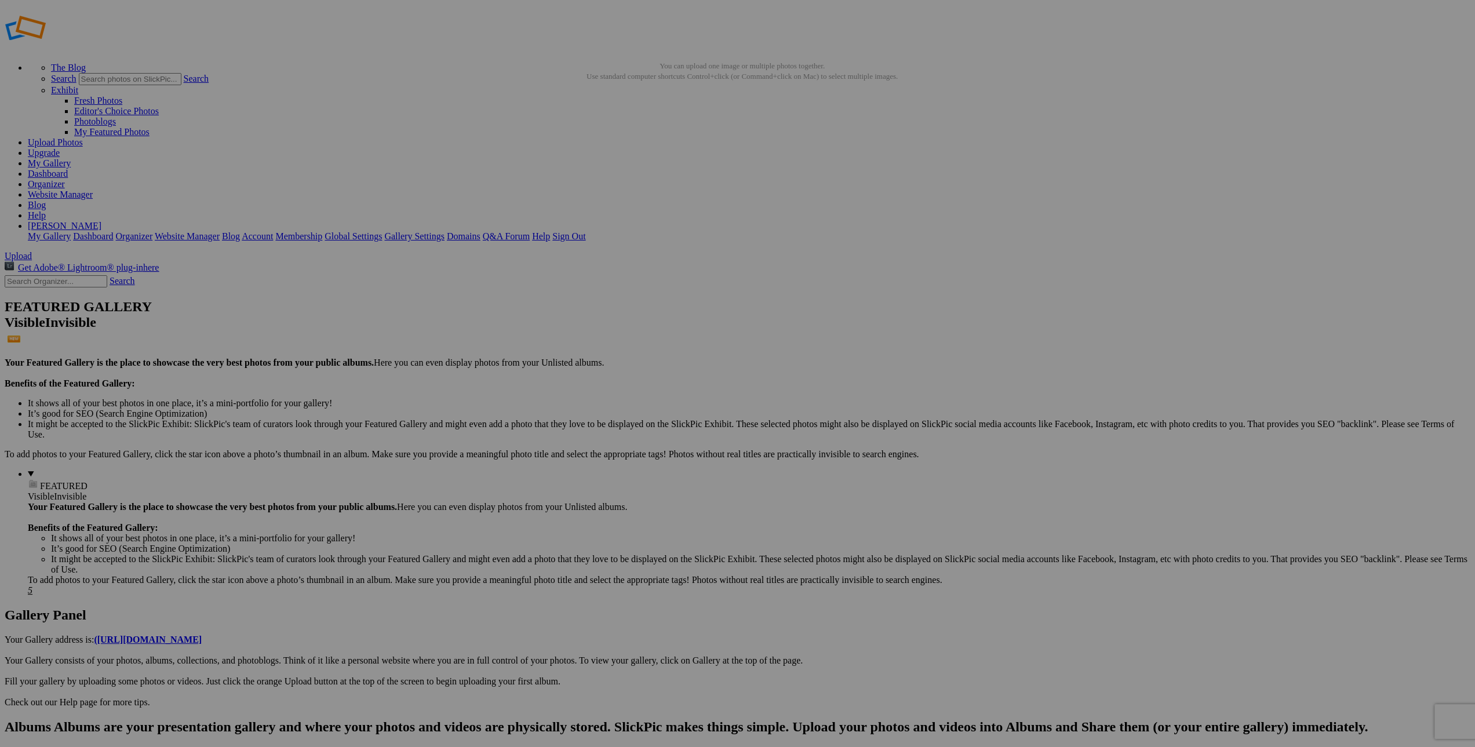
scroll to position [0, 5]
drag, startPoint x: 746, startPoint y: 666, endPoint x: 783, endPoint y: 666, distance: 36.5
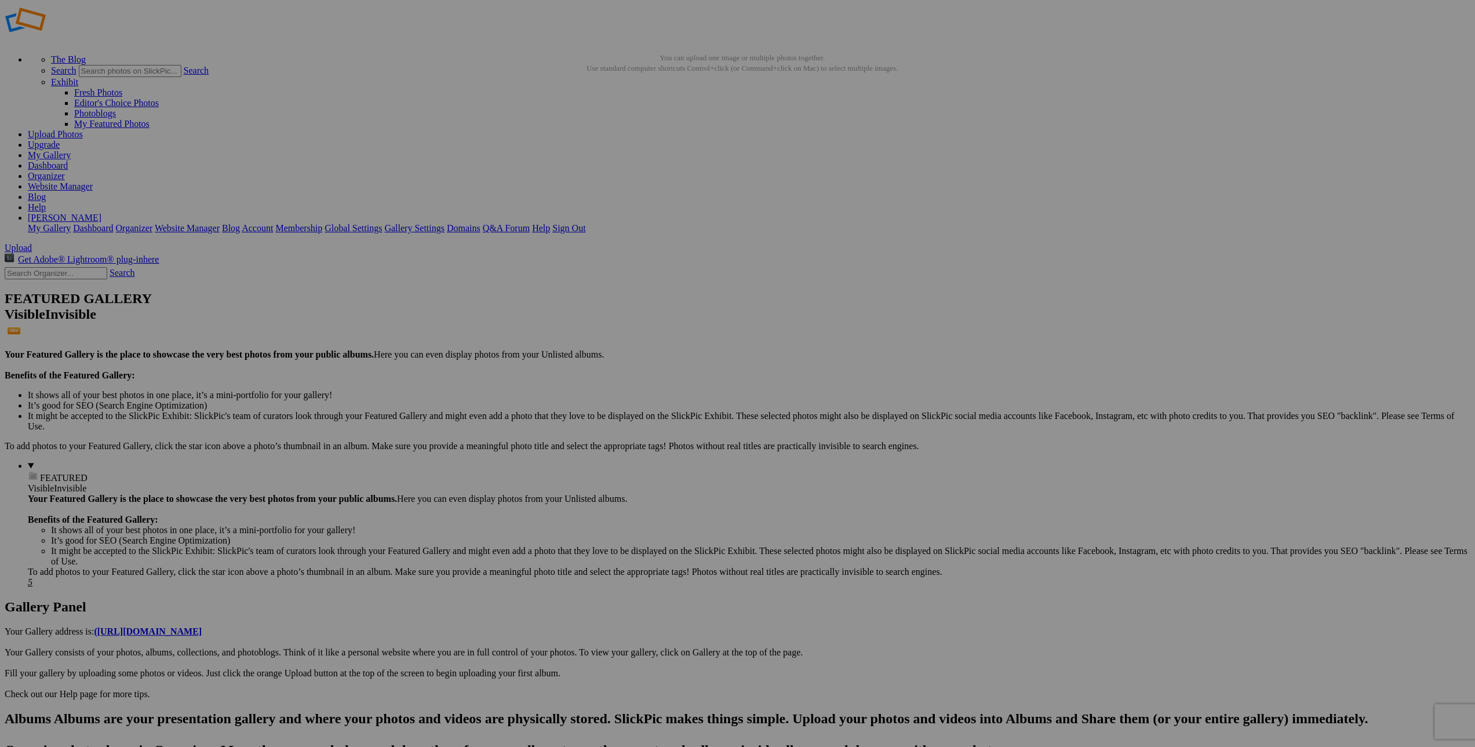
scroll to position [0, 0]
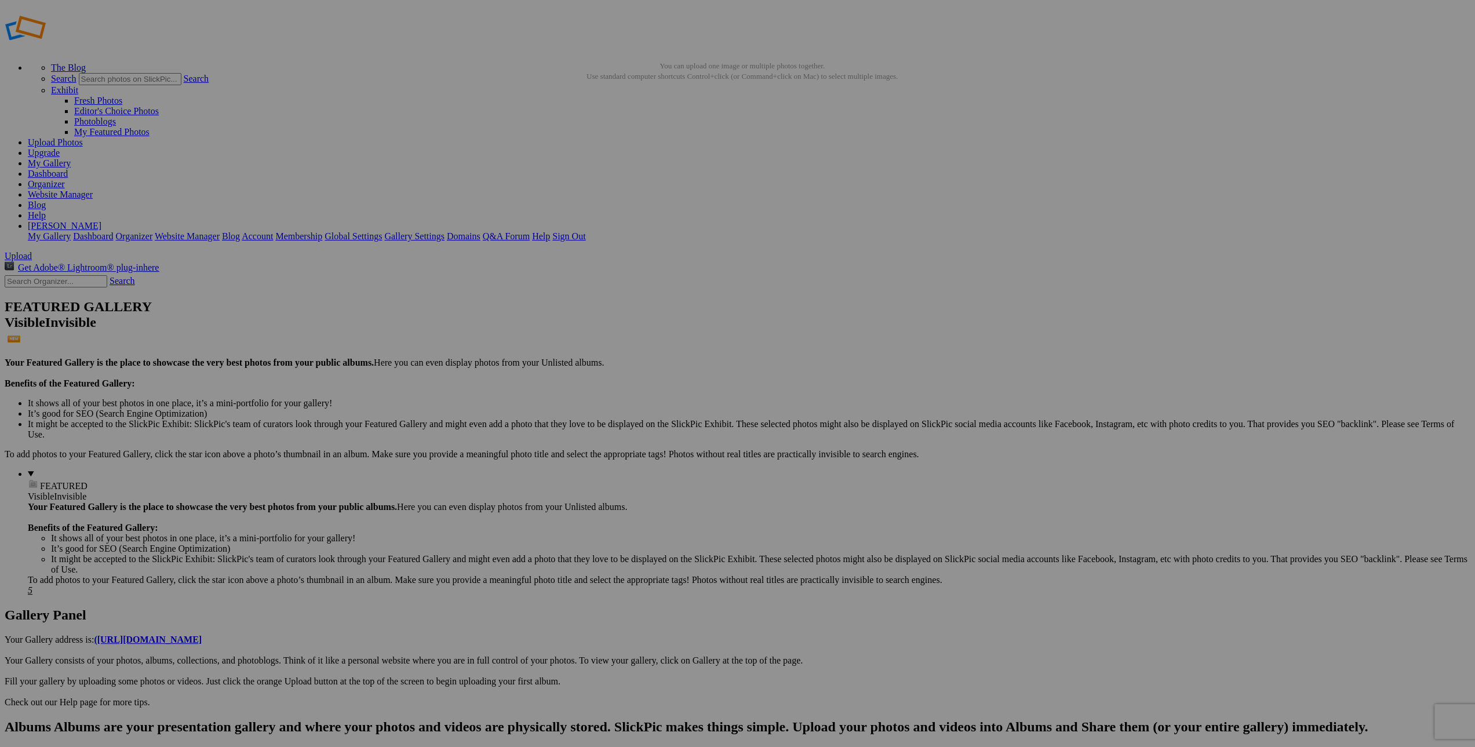
type input "4 After The Parade"
drag, startPoint x: 556, startPoint y: 646, endPoint x: 580, endPoint y: 646, distance: 23.2
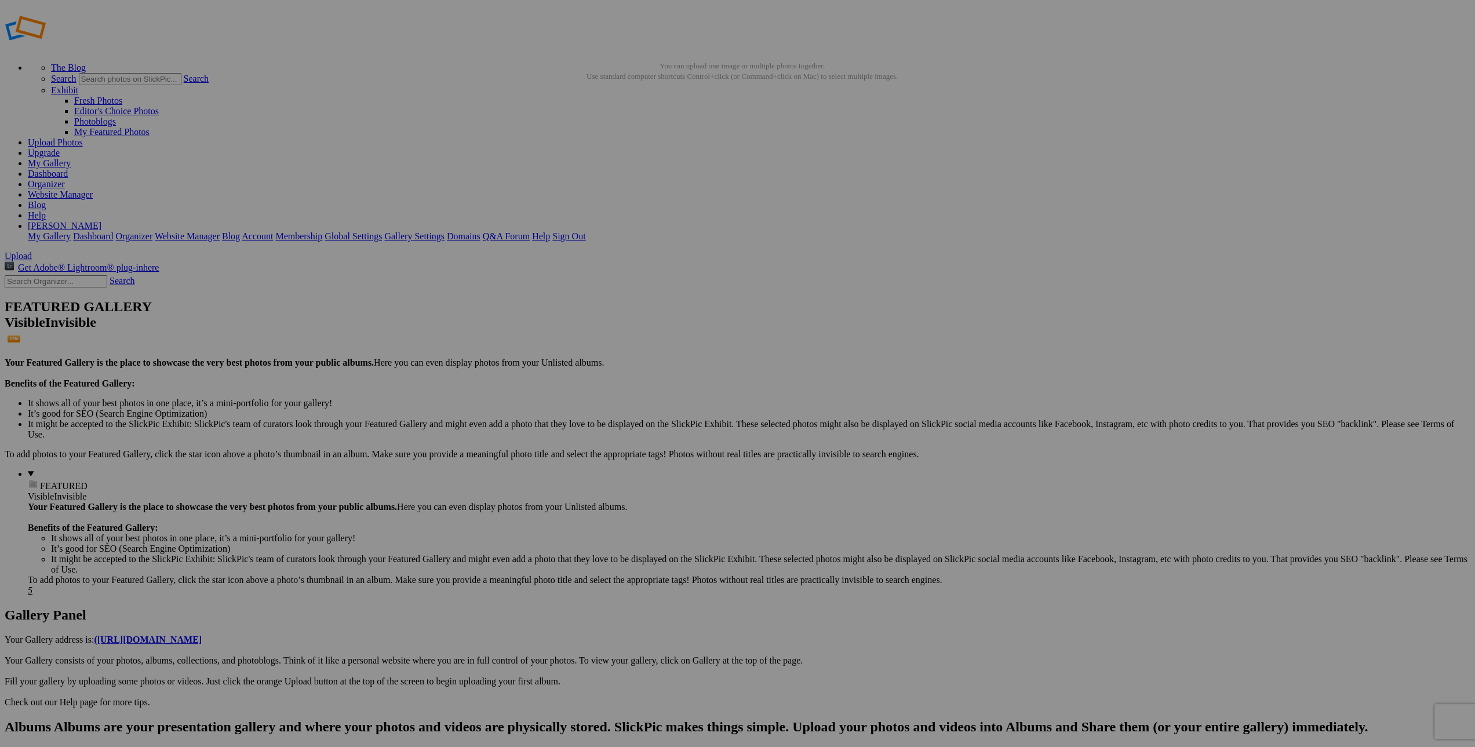
type input "3a St Clair Winery Truck"
drag, startPoint x: 355, startPoint y: 655, endPoint x: 364, endPoint y: 655, distance: 9.3
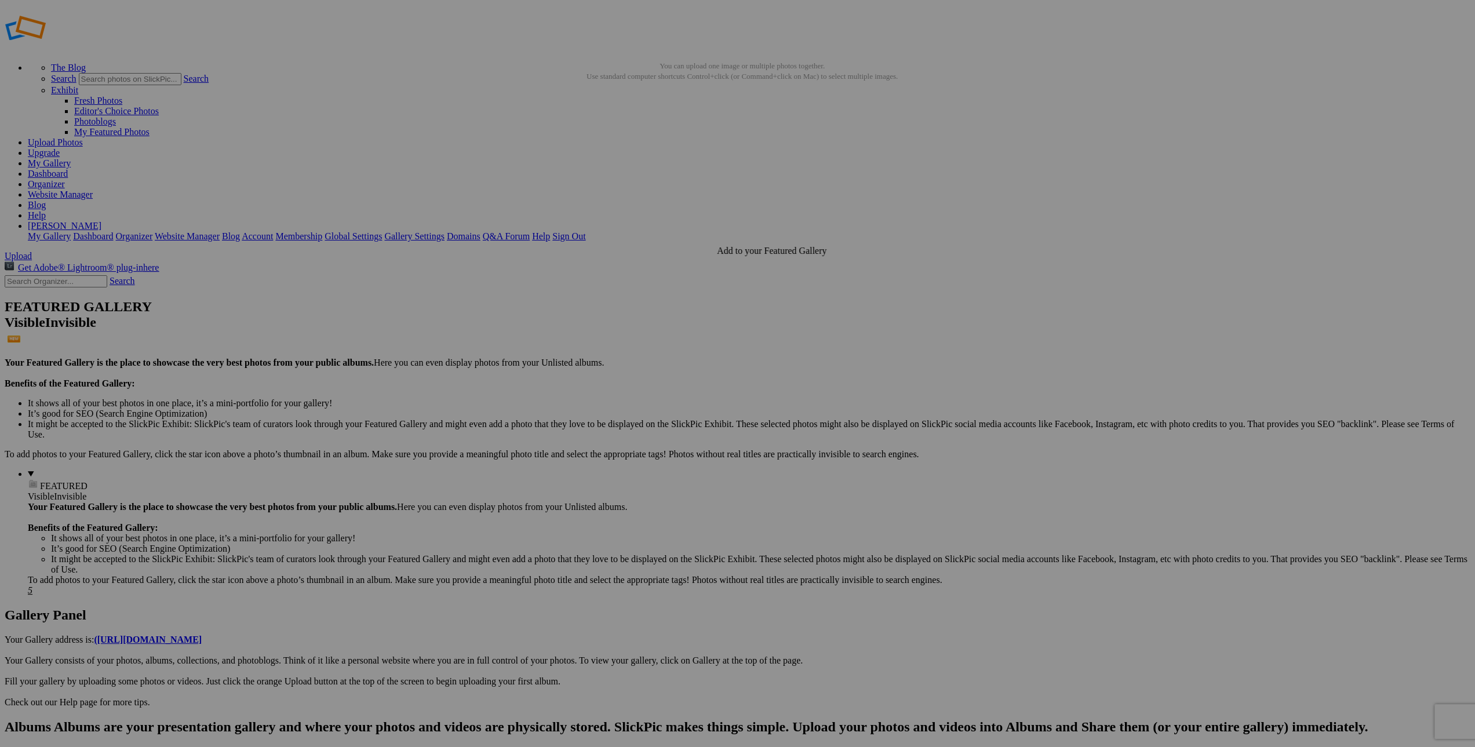
type input "3a 1953 Pontiac Hood Up"
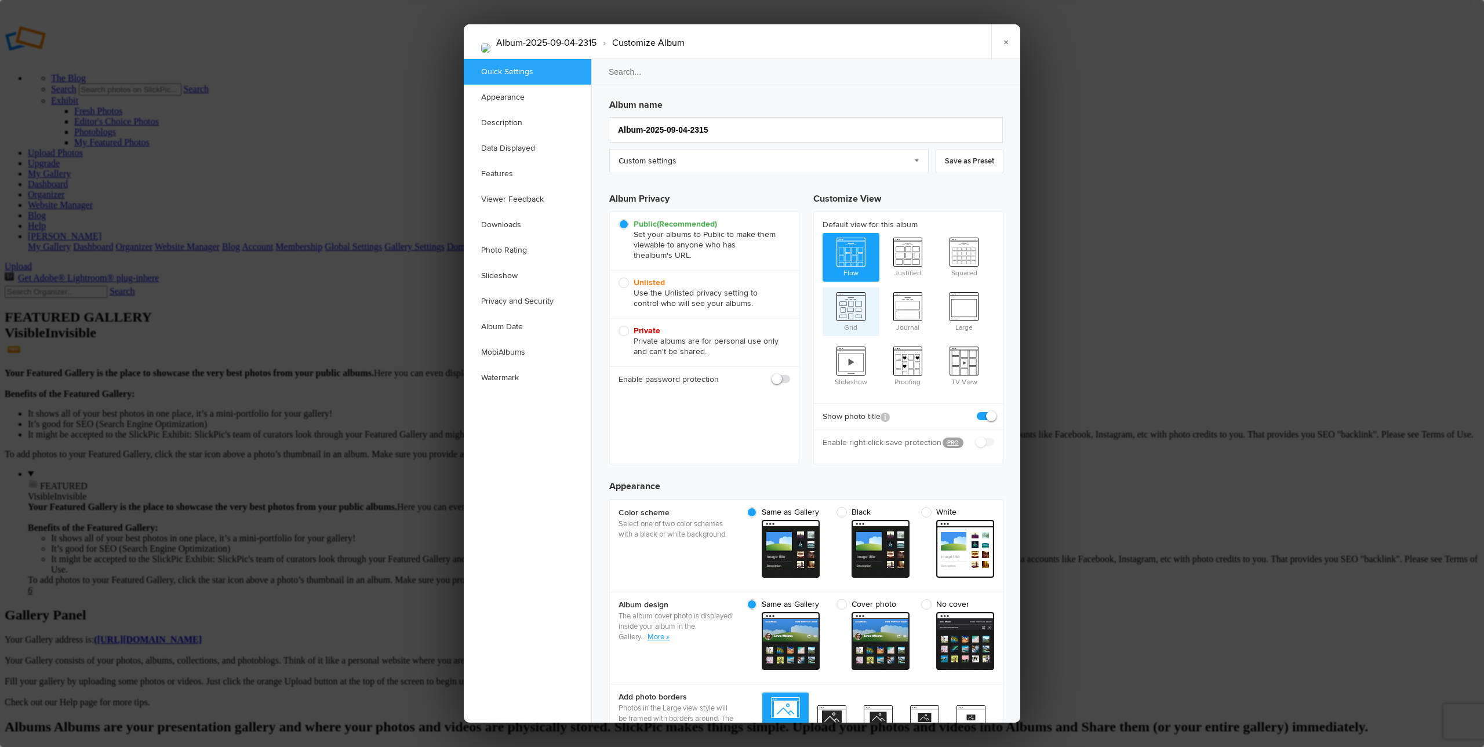
click at [853, 305] on span "Grid" at bounding box center [850, 310] width 57 height 46
click at [822, 287] on input "Grid" at bounding box center [822, 287] width 1 height 1
radio input "true"
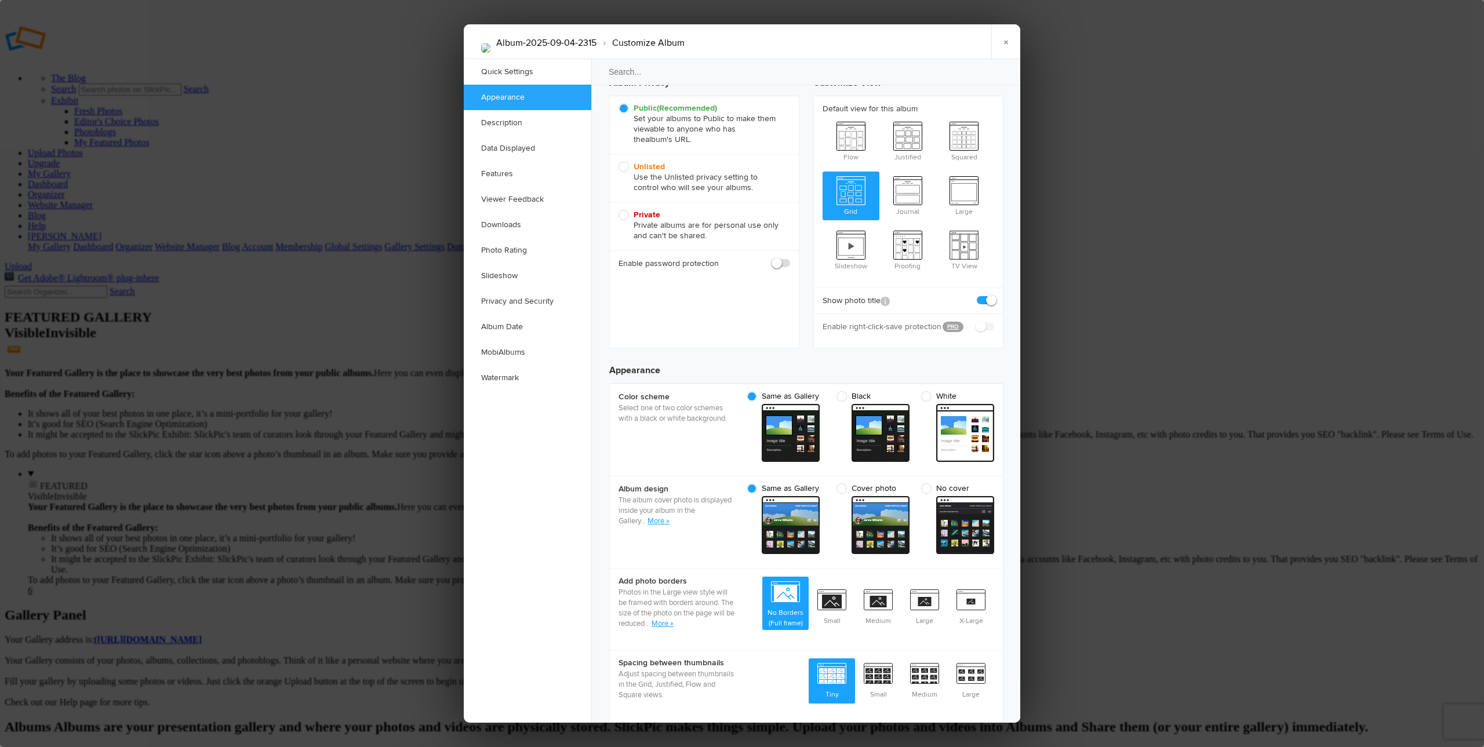
scroll to position [174, 0]
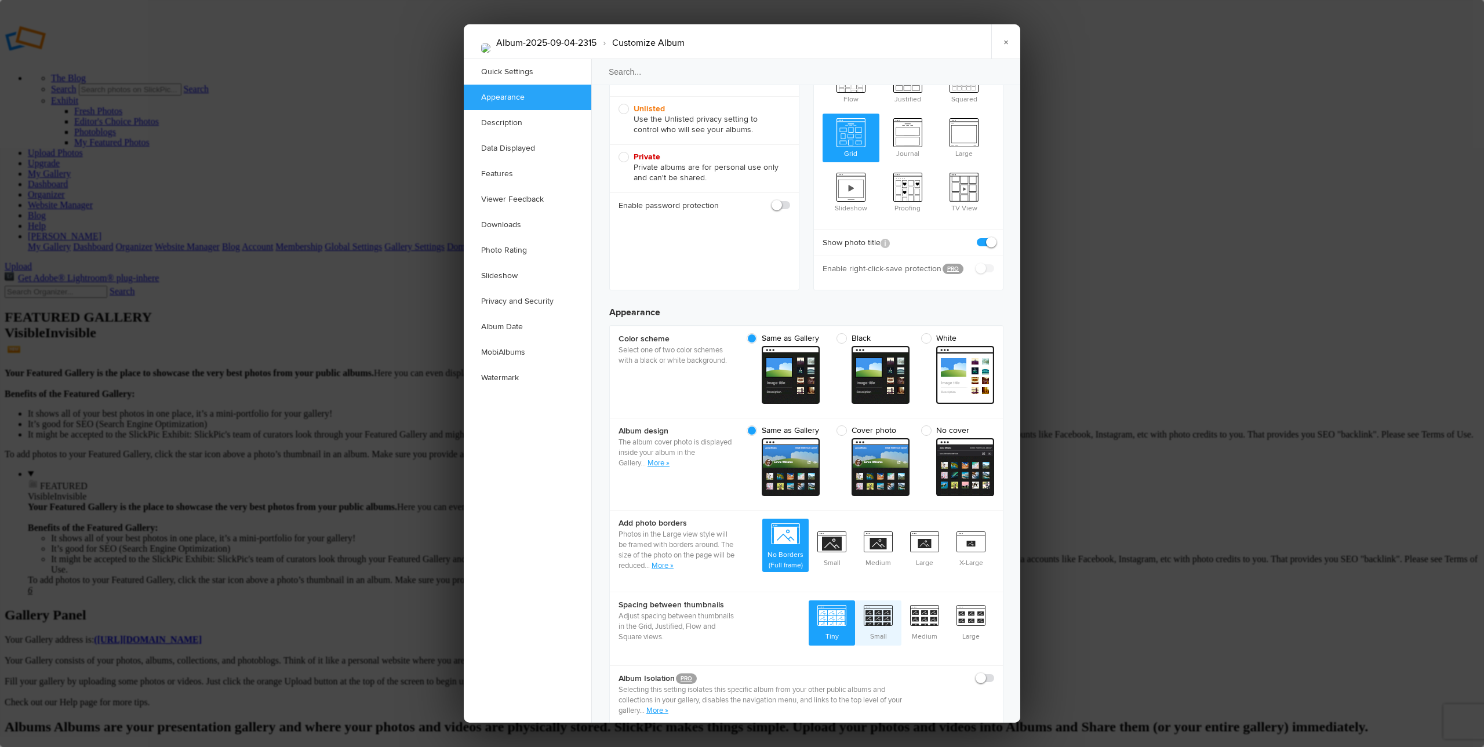
click at [877, 600] on span "Small" at bounding box center [878, 621] width 46 height 43
click at [901, 600] on input "Small" at bounding box center [901, 600] width 1 height 1
radio input "true"
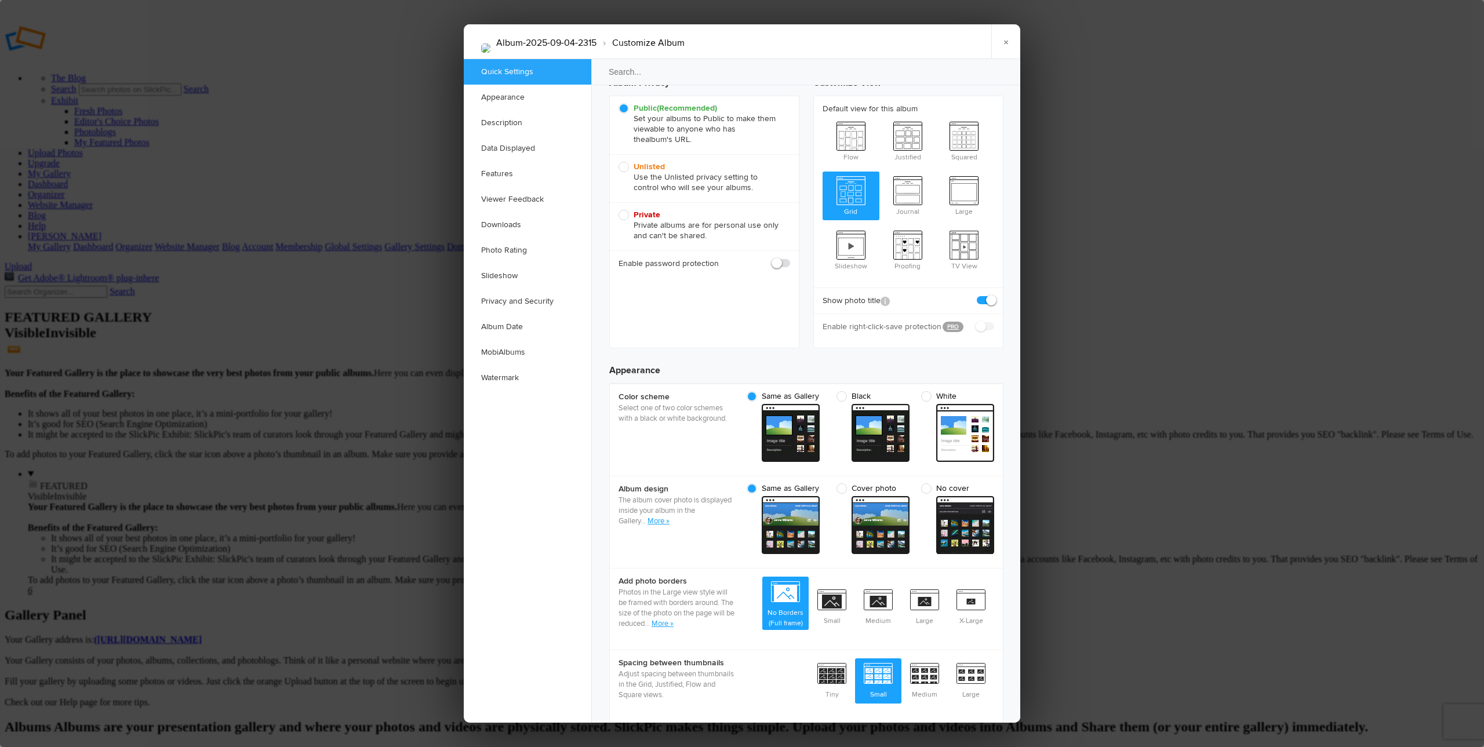
scroll to position [0, 0]
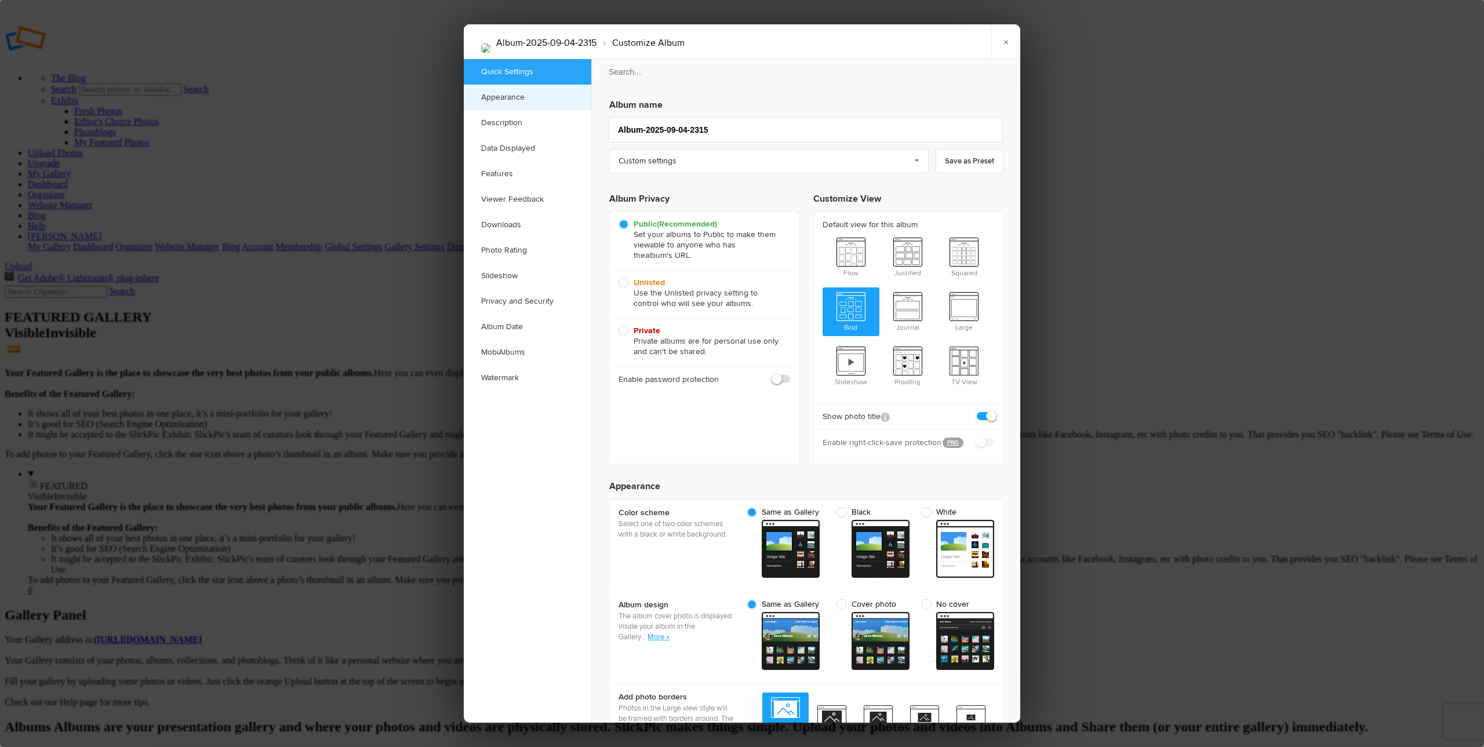
click at [516, 97] on link "Appearance" at bounding box center [528, 98] width 128 height 26
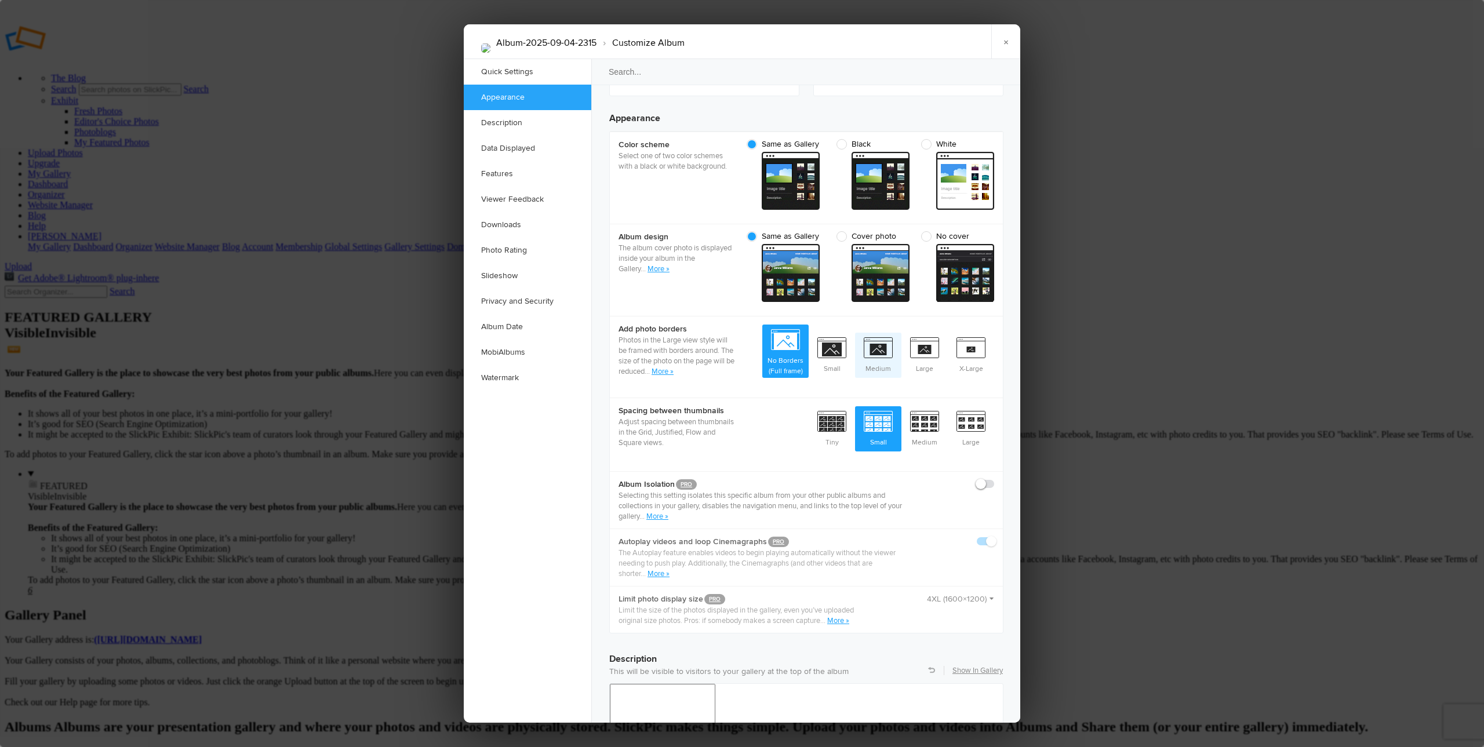
click at [870, 333] on span "Medium" at bounding box center [878, 354] width 46 height 43
click at [901, 332] on input "Medium" at bounding box center [901, 332] width 1 height 1
radio input "true"
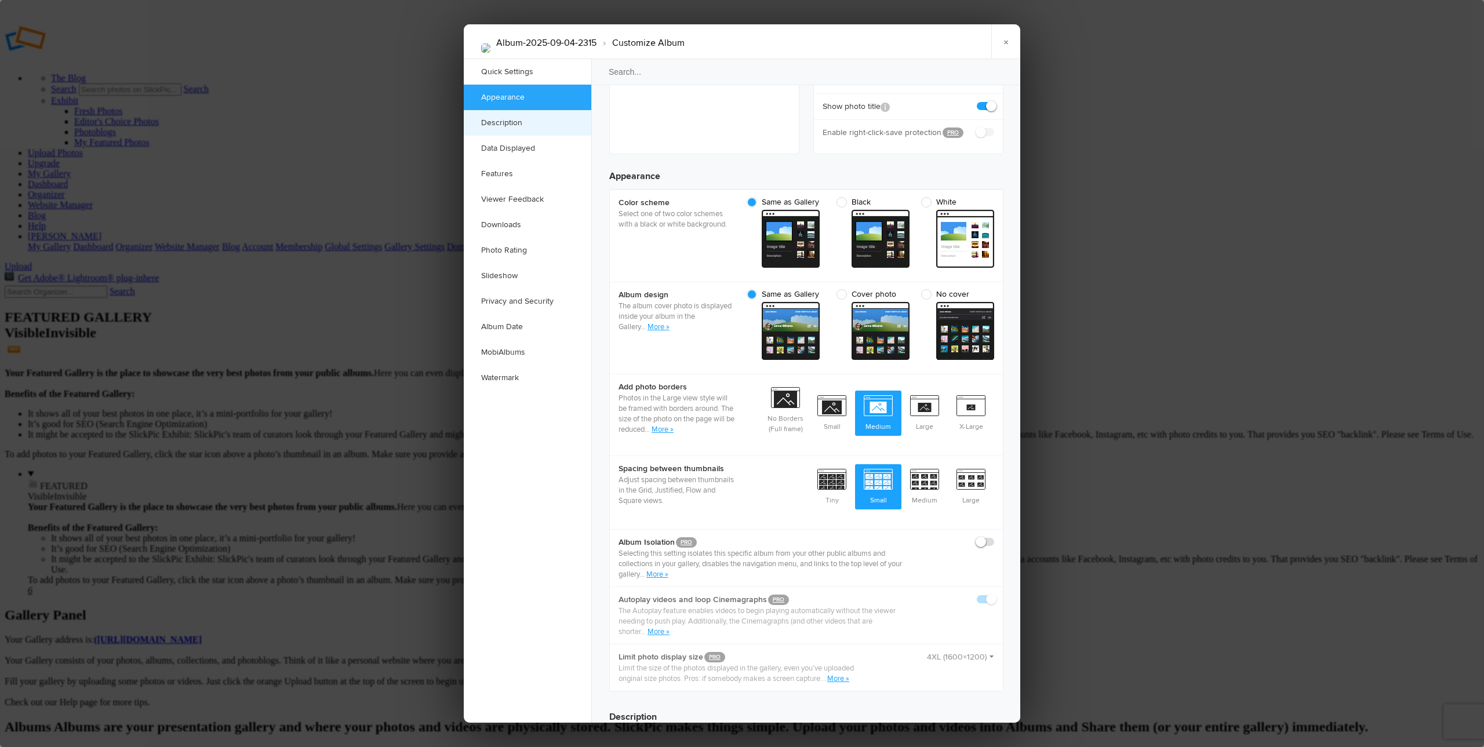
click at [507, 120] on link "Description" at bounding box center [528, 123] width 128 height 26
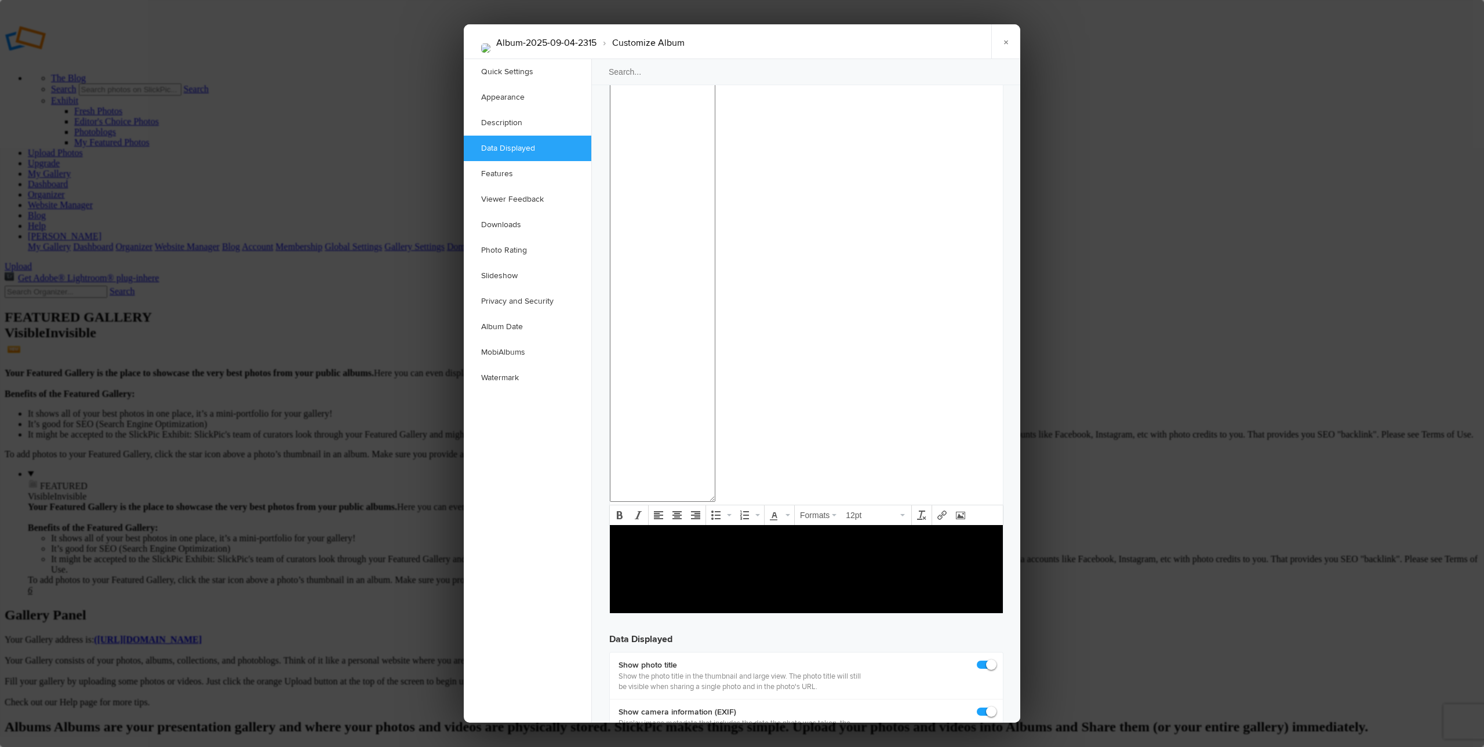
scroll to position [1130, 0]
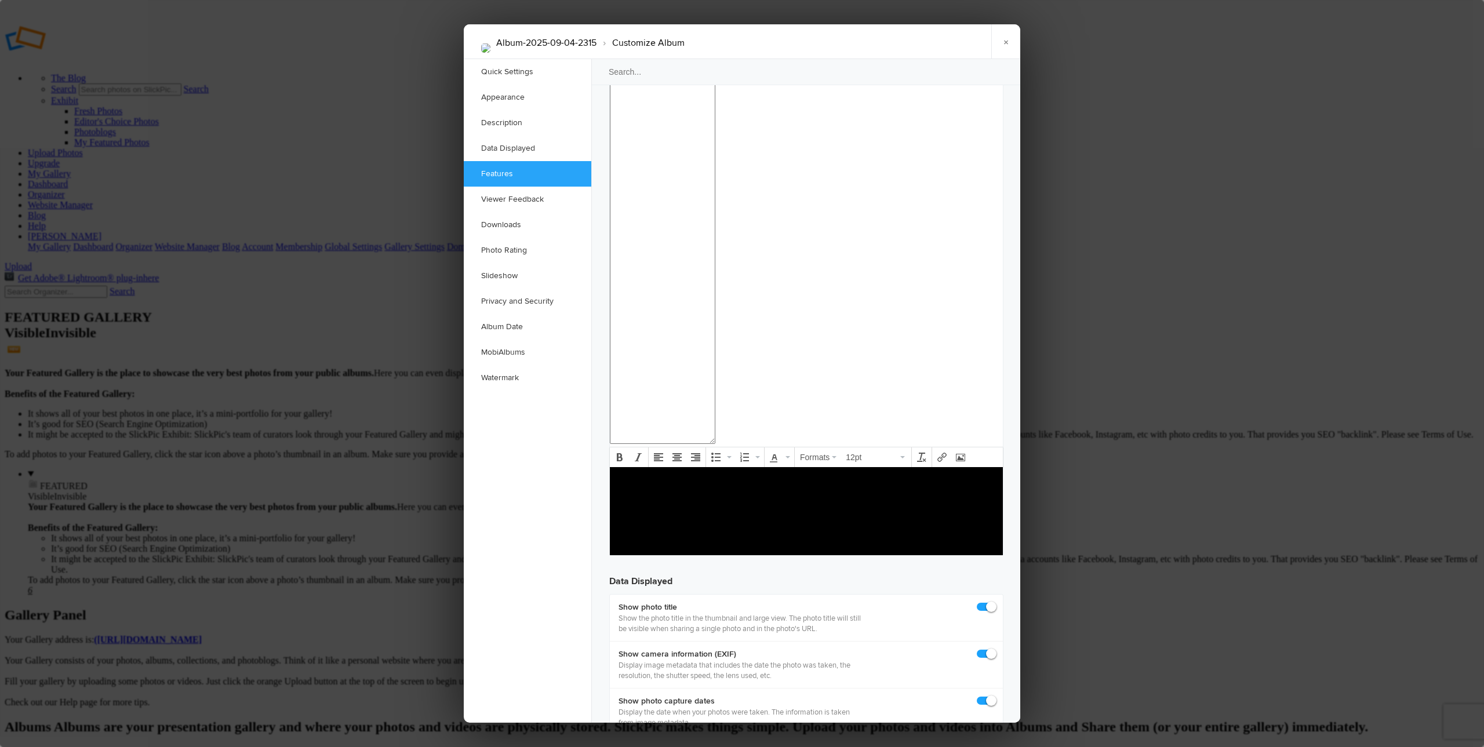
checkbox input "false"
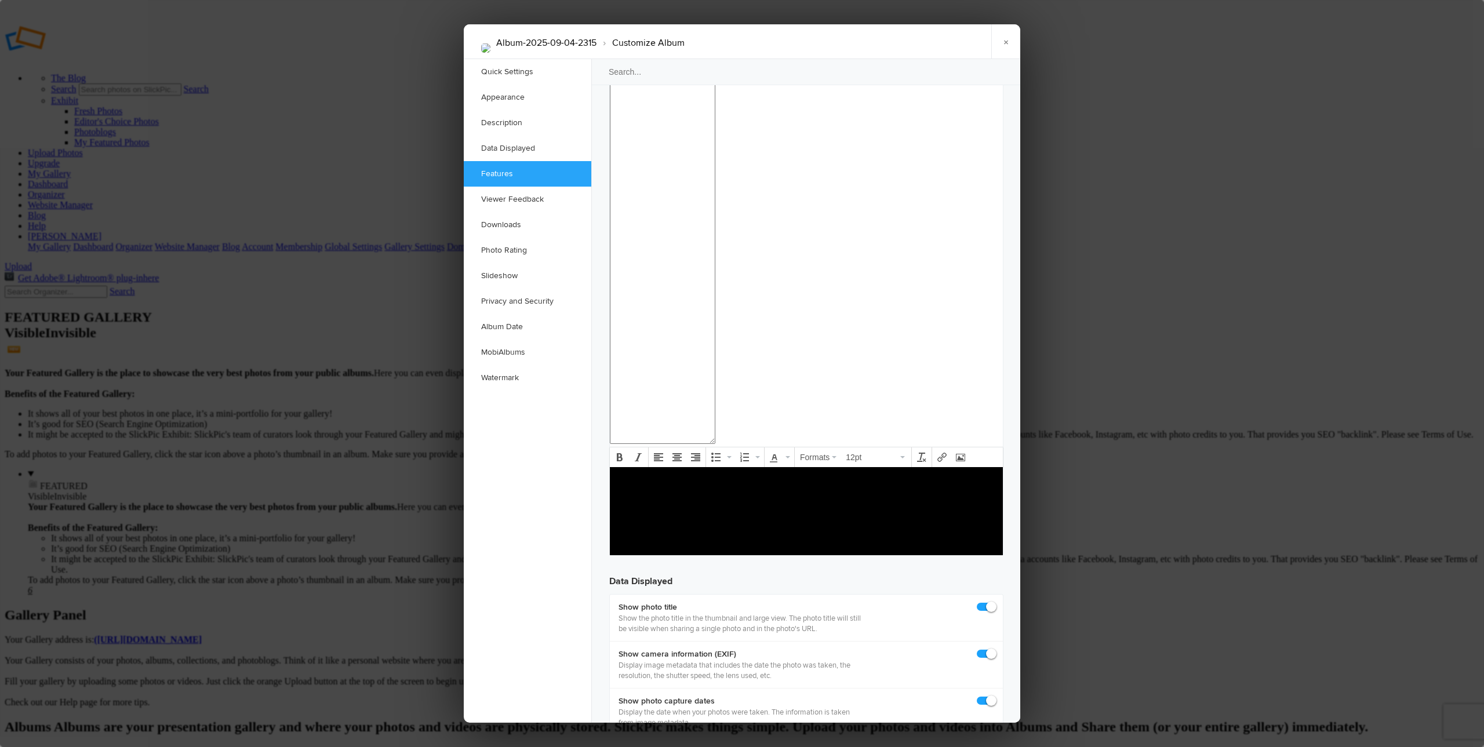
checkbox input "false"
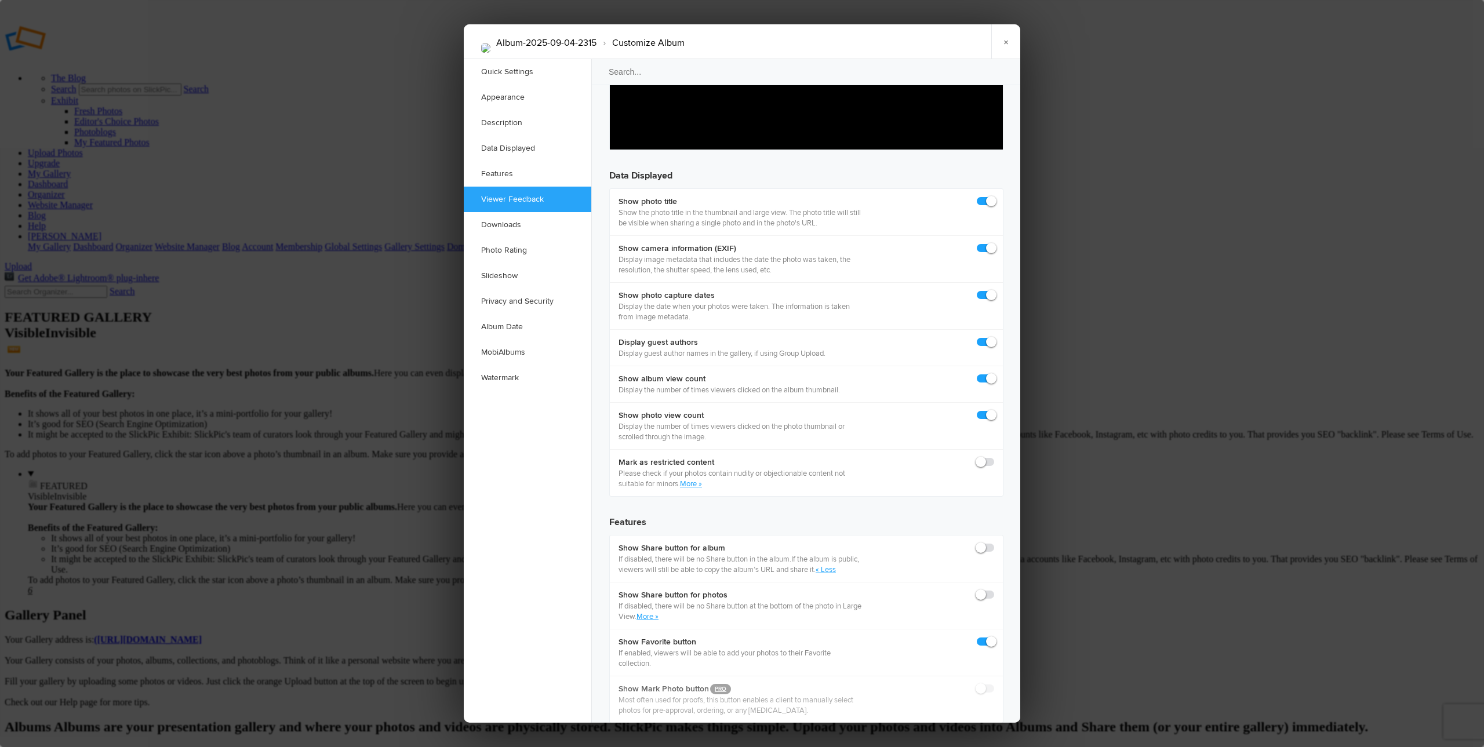
scroll to position [1593, 0]
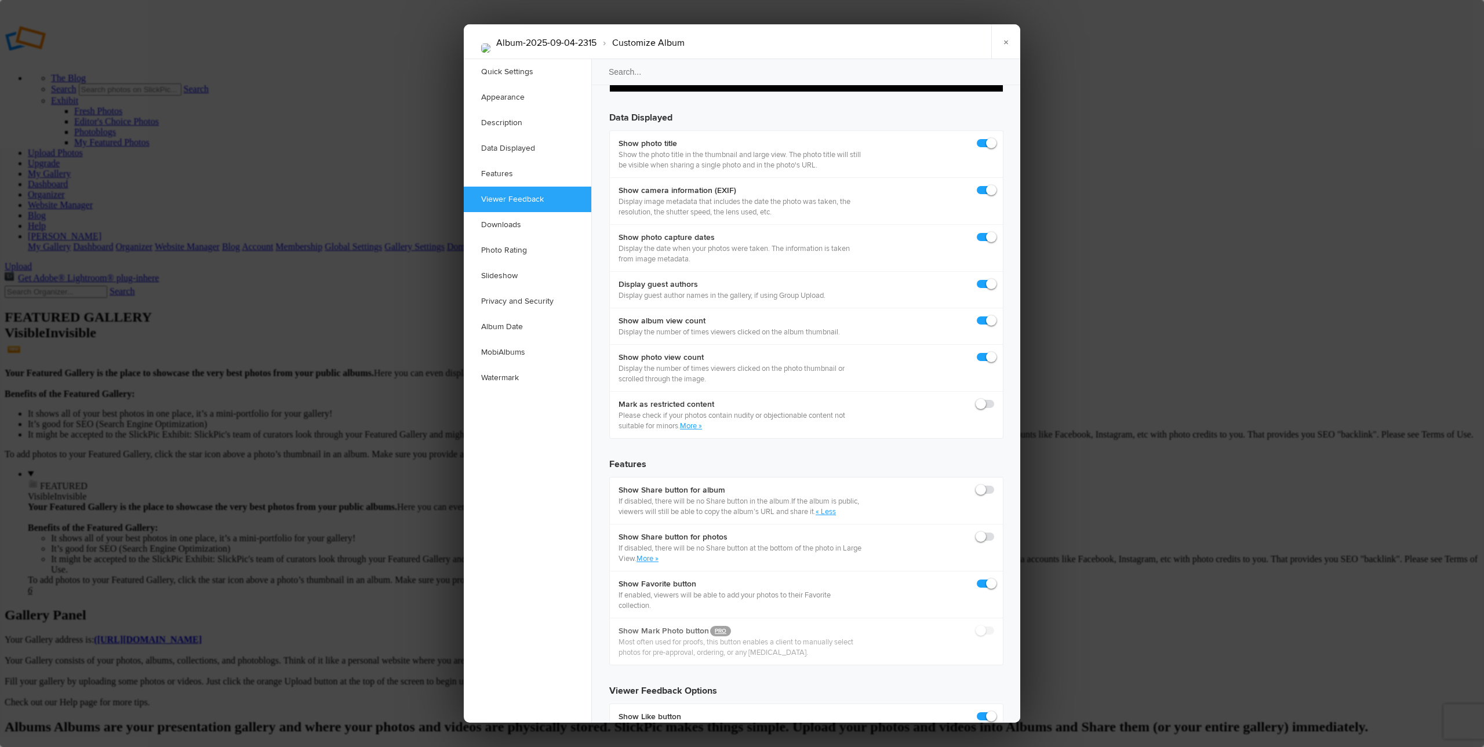
checkbox input "true"
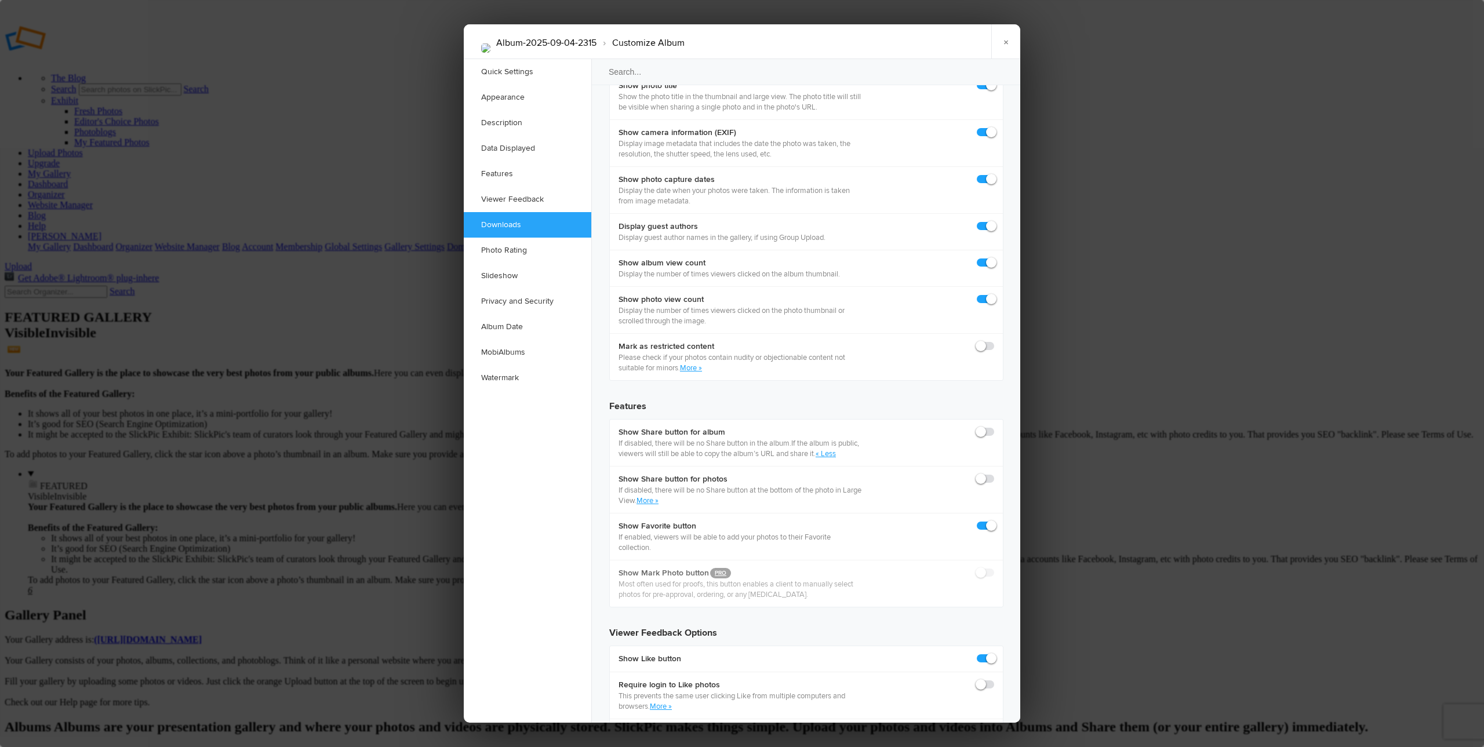
checkbox input "true"
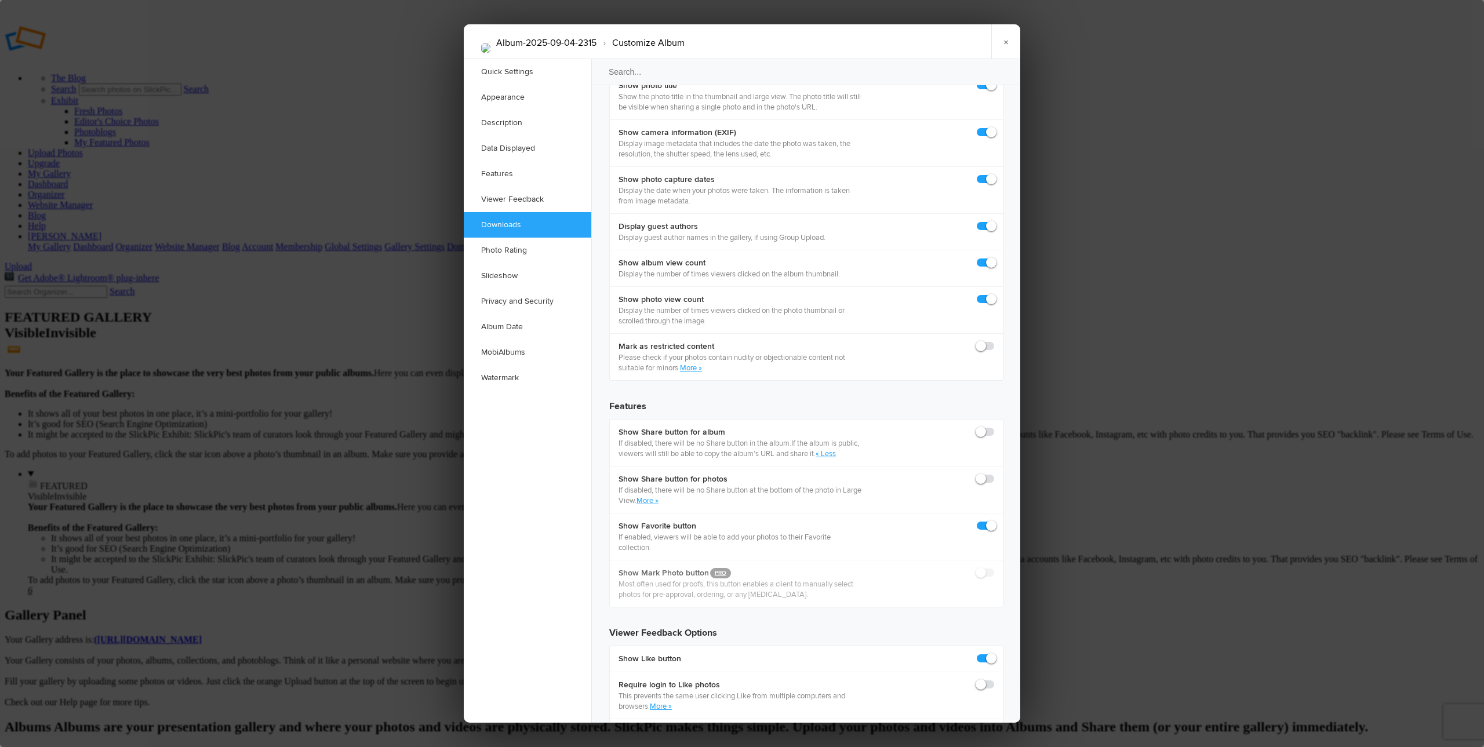
checkbox input "true"
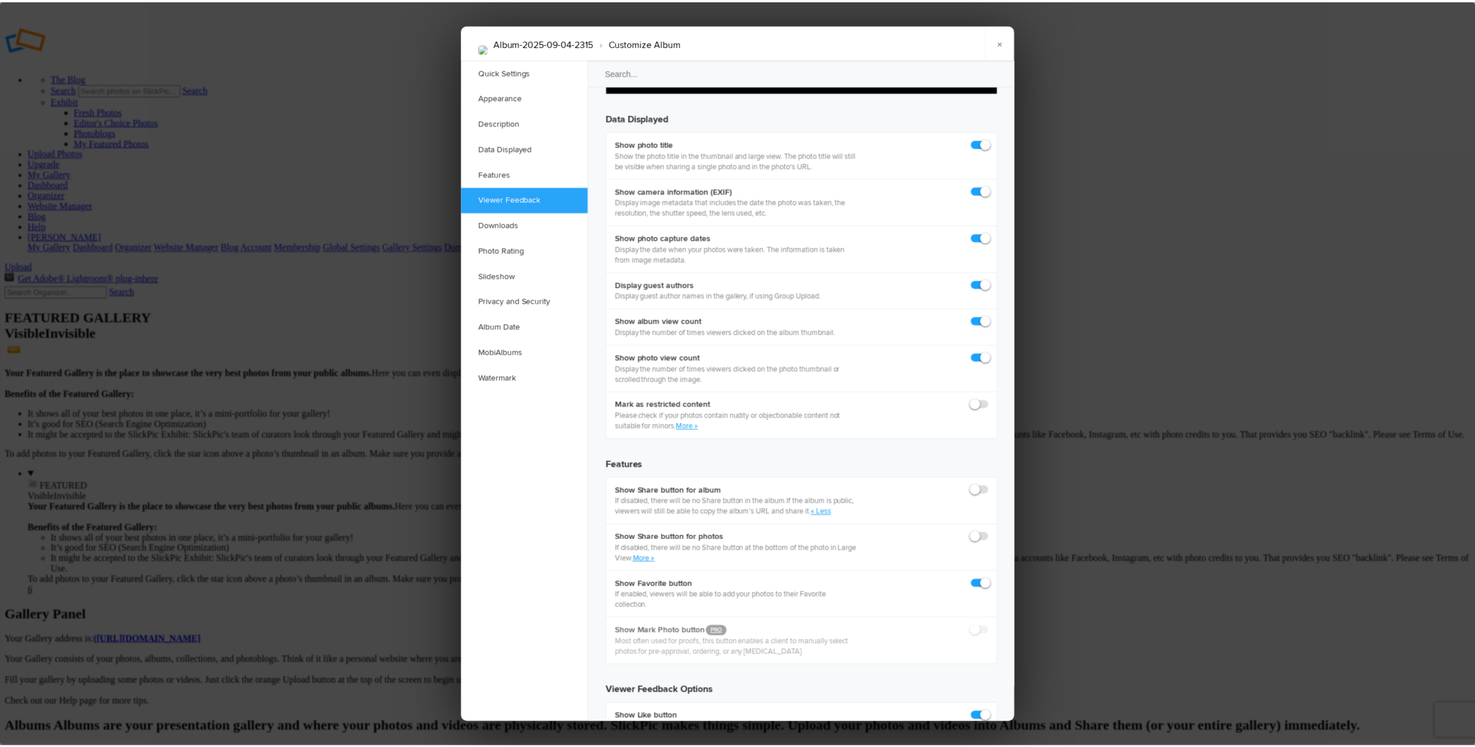
scroll to position [1477, 0]
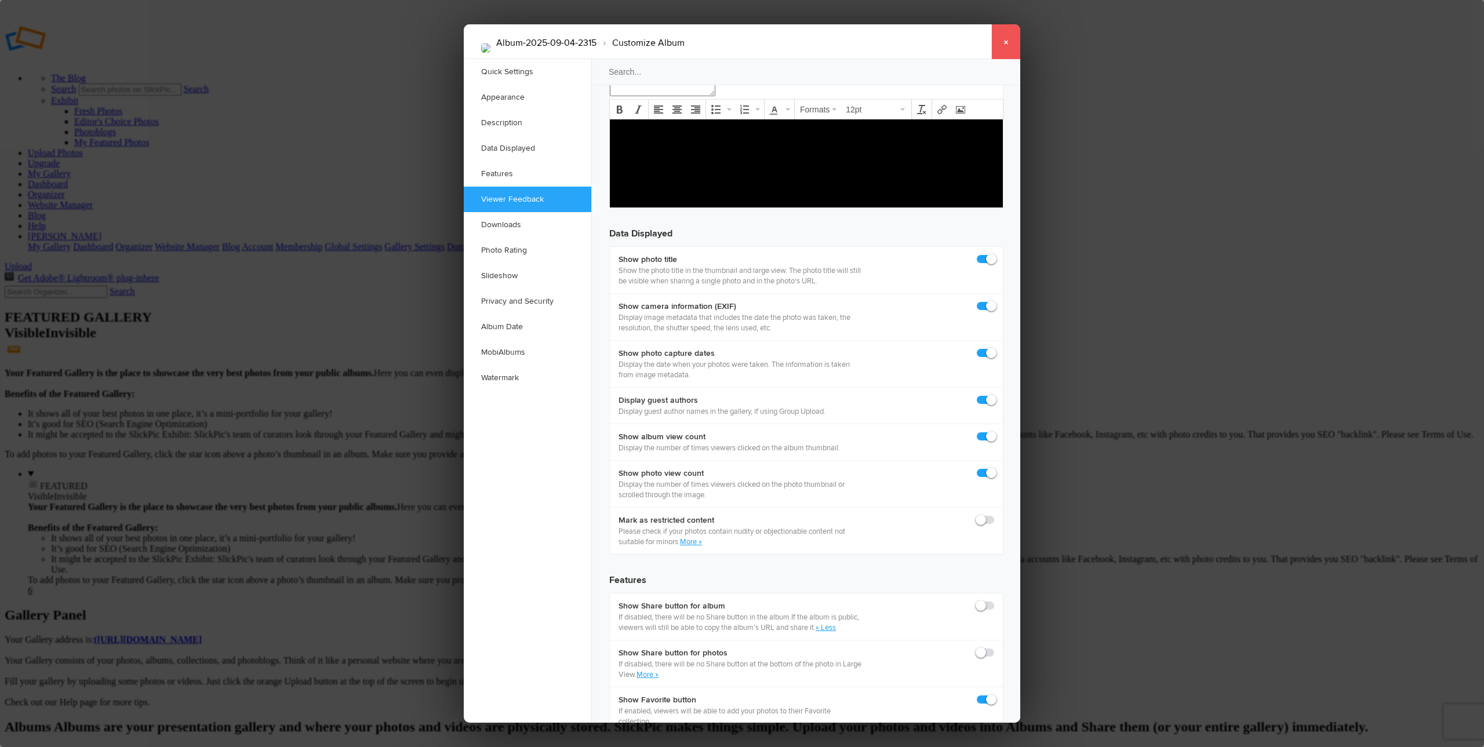
click at [1006, 41] on link "×" at bounding box center [1005, 41] width 29 height 35
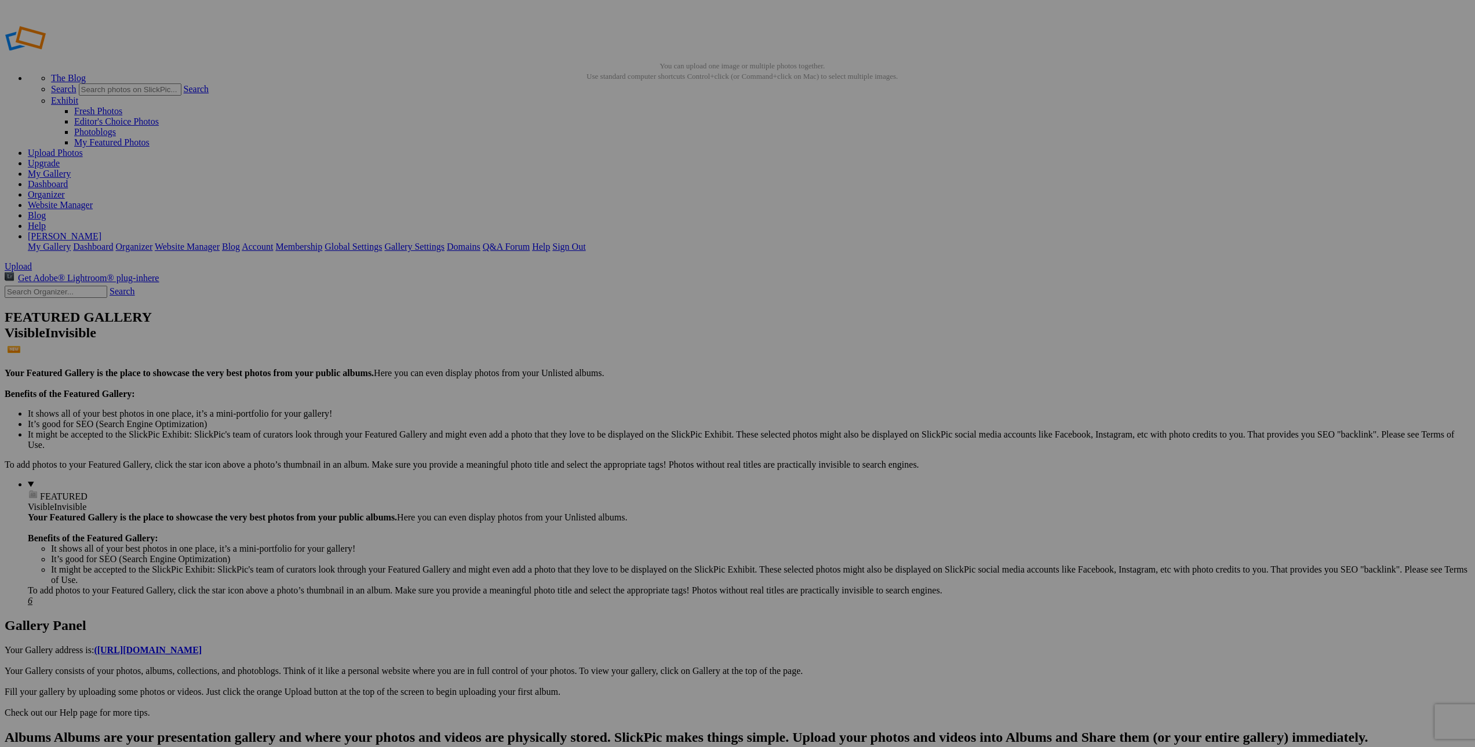
drag, startPoint x: 322, startPoint y: 225, endPoint x: 367, endPoint y: 223, distance: 45.3
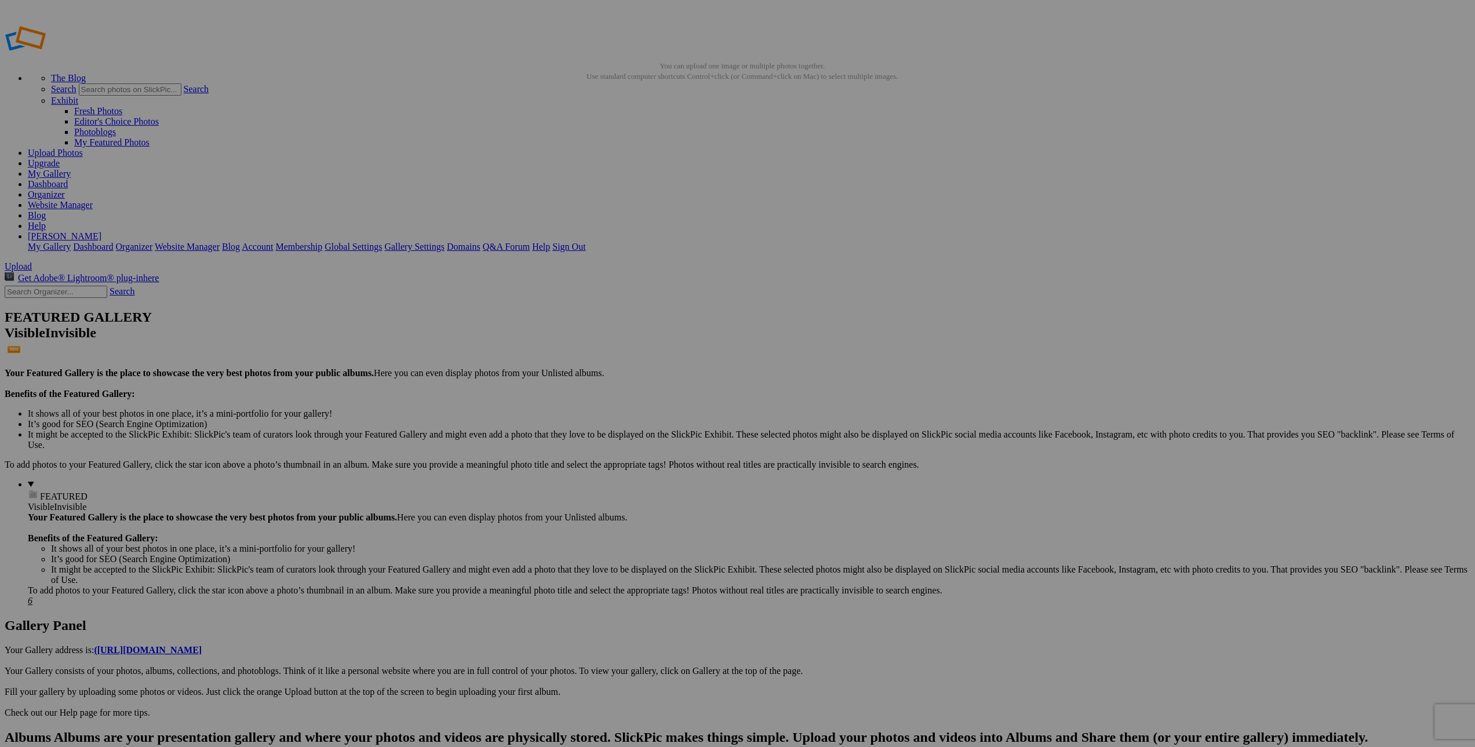
type input "1a Call Waiting"
drag, startPoint x: 598, startPoint y: 224, endPoint x: 636, endPoint y: 225, distance: 38.8
drag, startPoint x: 638, startPoint y: 224, endPoint x: 682, endPoint y: 224, distance: 43.5
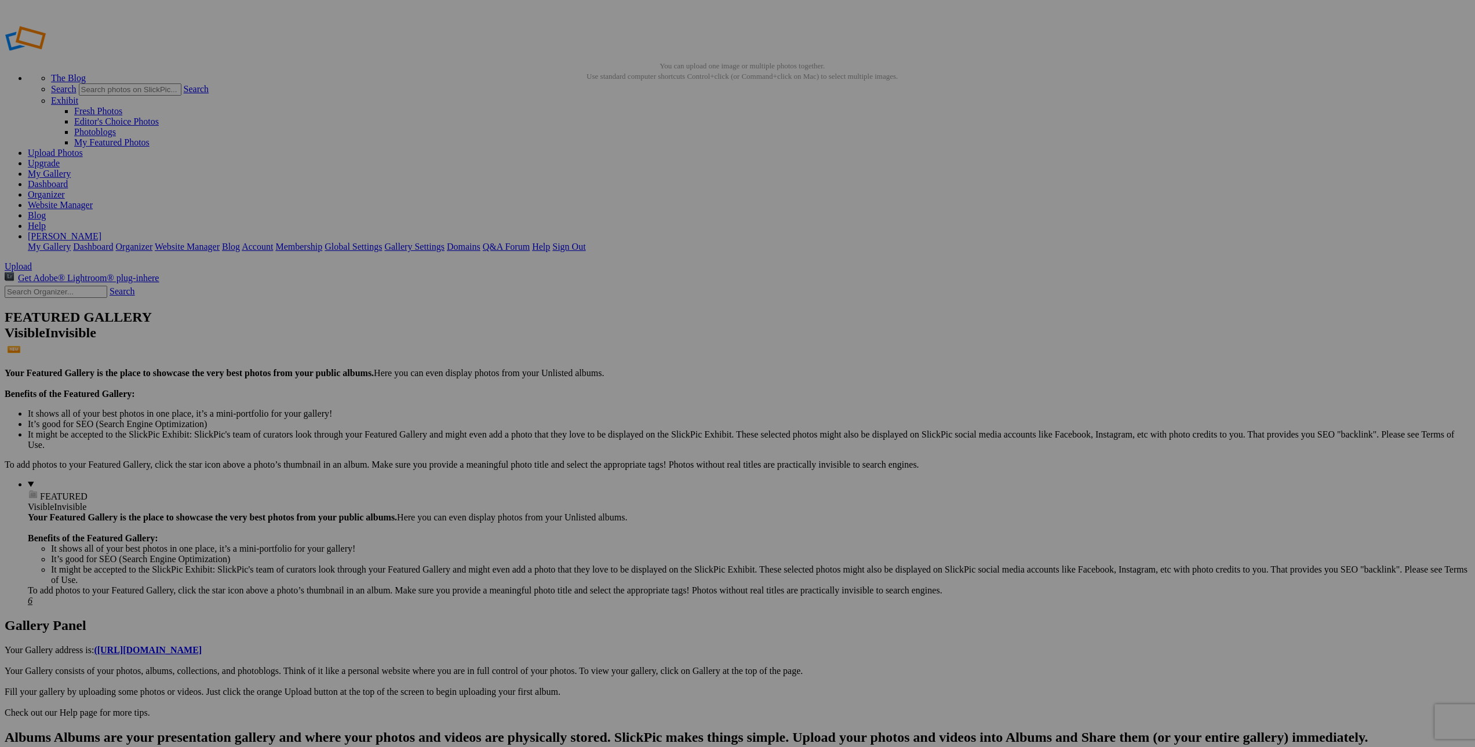
type input "1b Ode to Monet"
drag, startPoint x: 1389, startPoint y: 224, endPoint x: 1403, endPoint y: 224, distance: 13.9
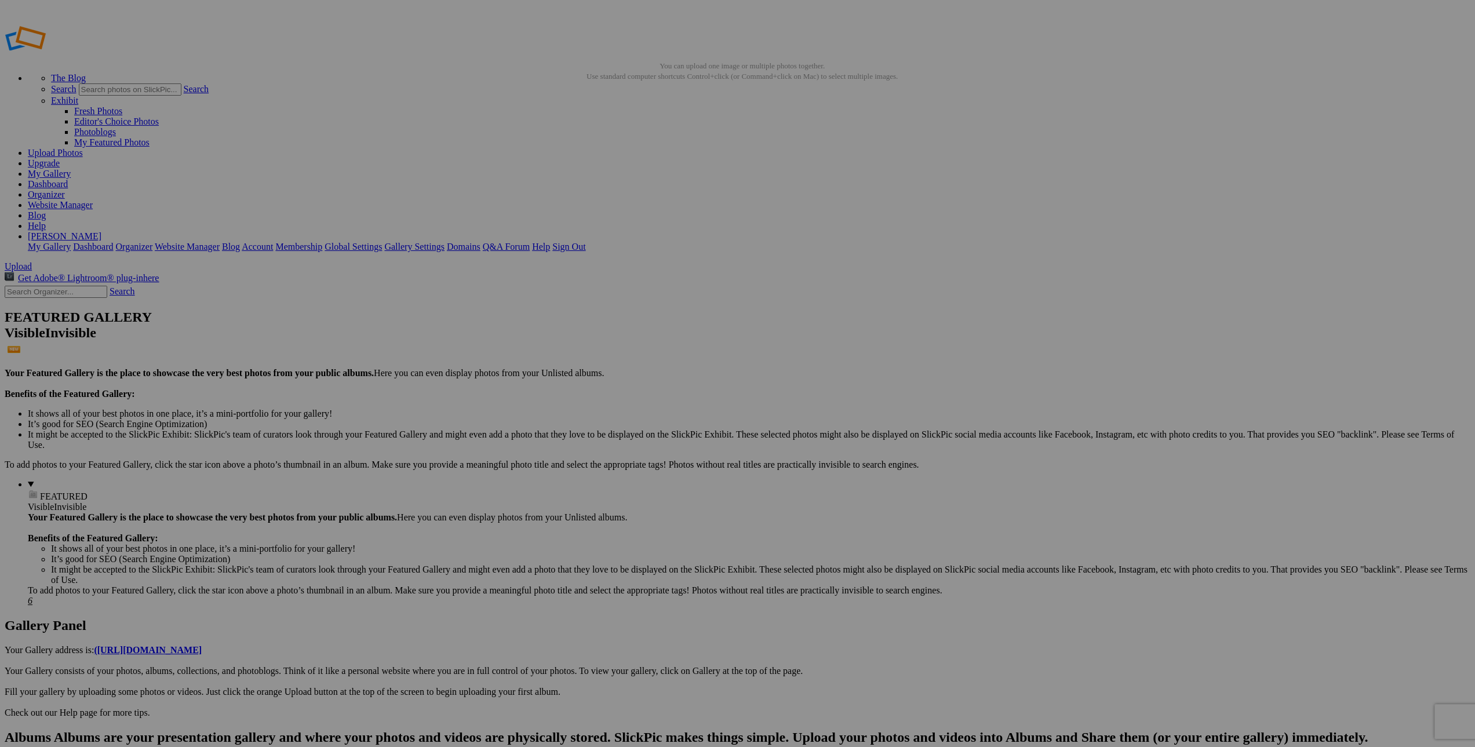
scroll to position [0, 0]
type input "1p Corona Palms on Lichen"
type input "1p Night Time Palms with Sports Car Texture"
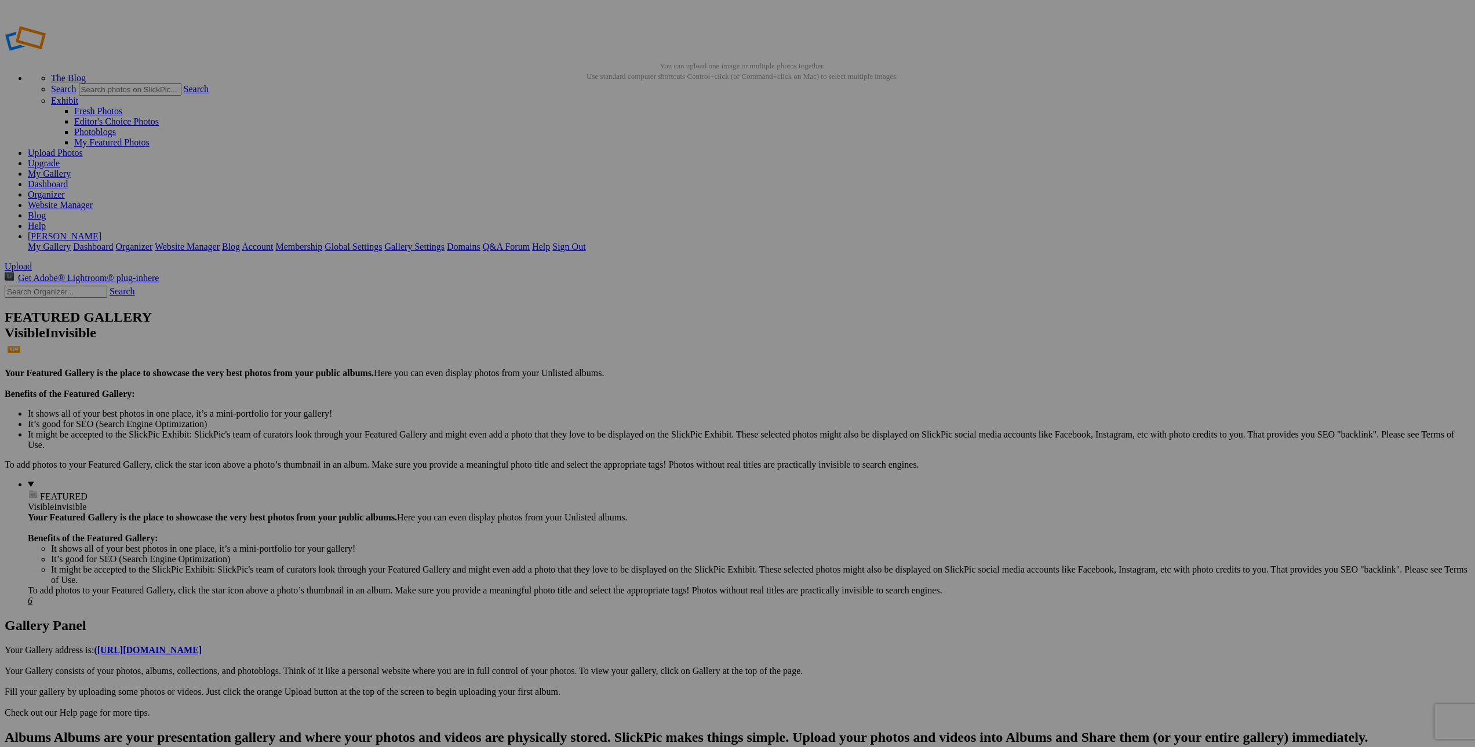
scroll to position [0, 0]
drag, startPoint x: 666, startPoint y: 363, endPoint x: 678, endPoint y: 363, distance: 11.6
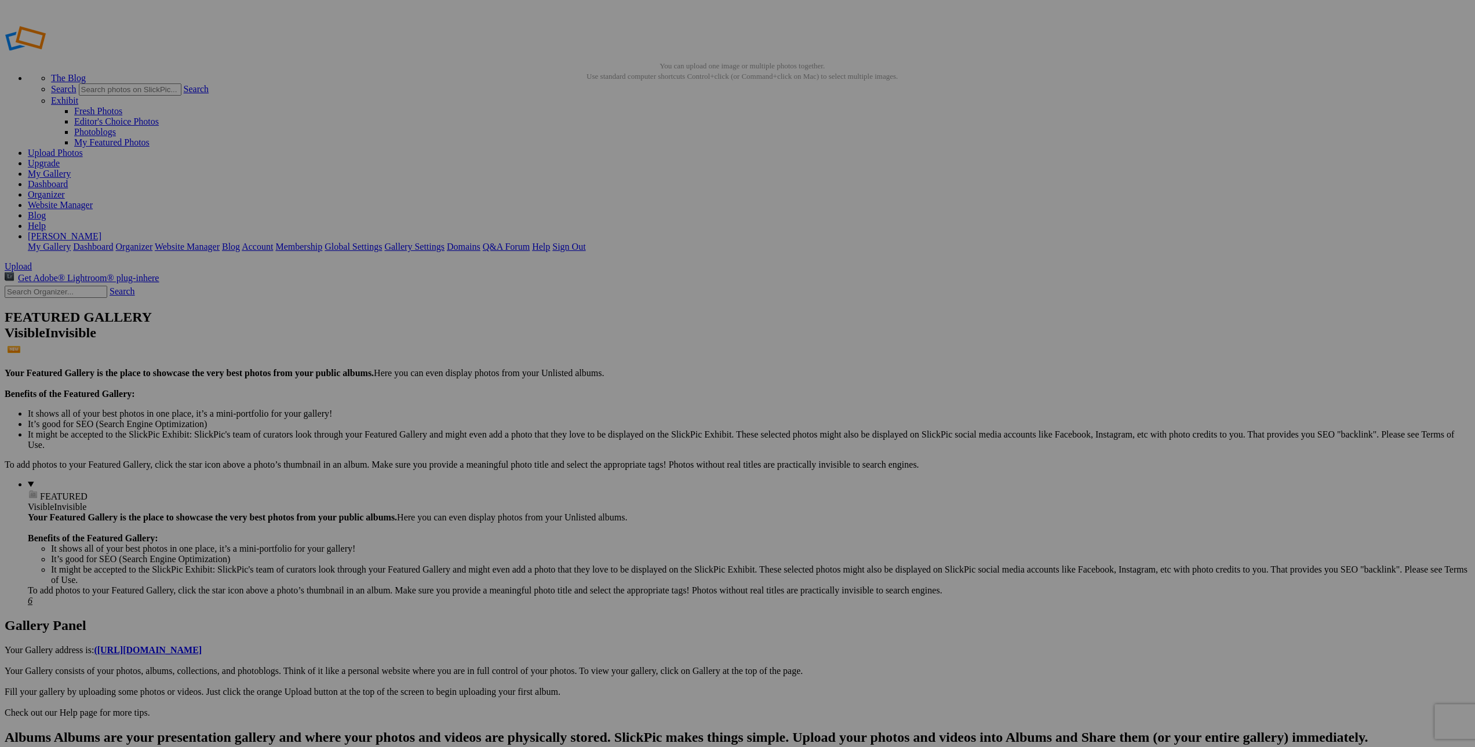
scroll to position [0, 0]
type input "1p Palms In Burning Sunset"
type input "1s Exclusion - Agave Attenuata"
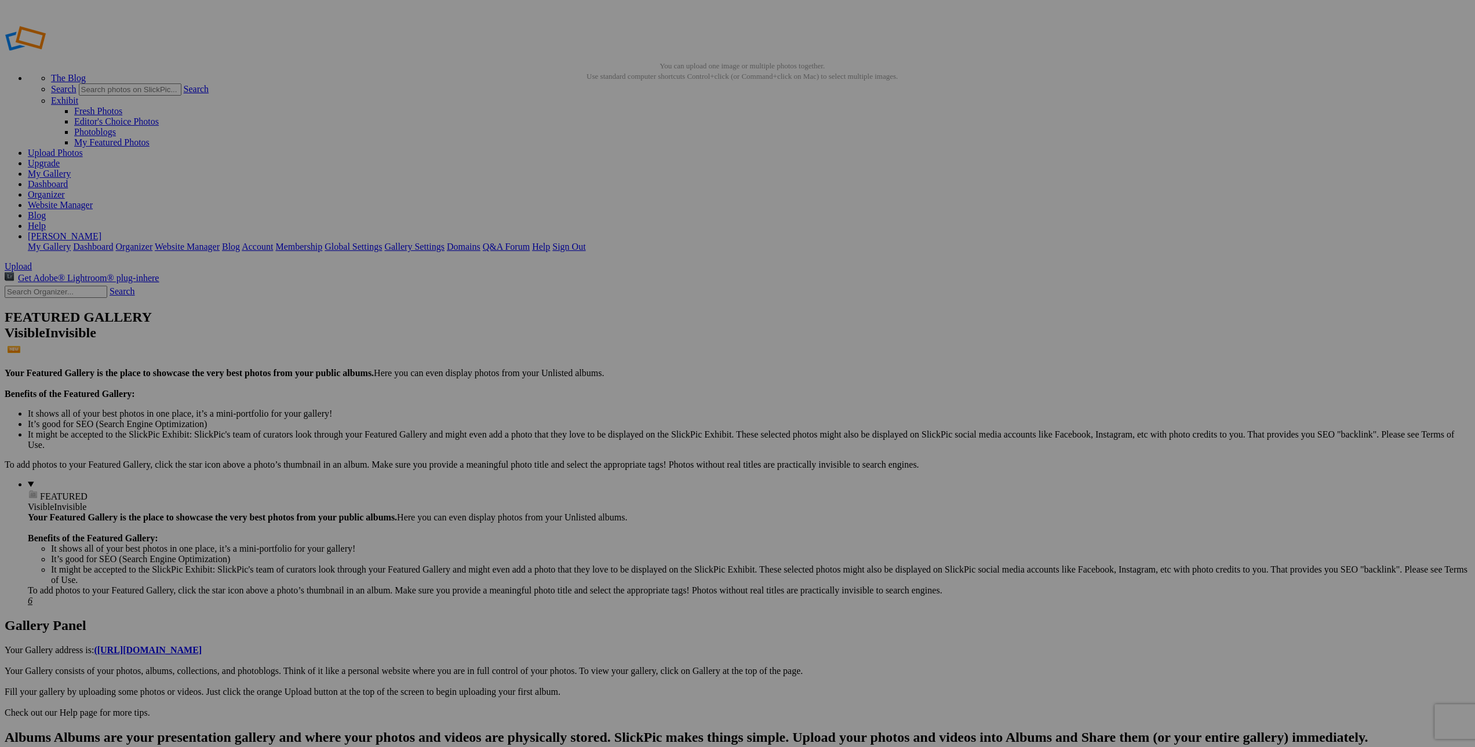
type input "1s Succulent By Moon Light"
drag, startPoint x: 355, startPoint y: 505, endPoint x: 374, endPoint y: 505, distance: 19.1
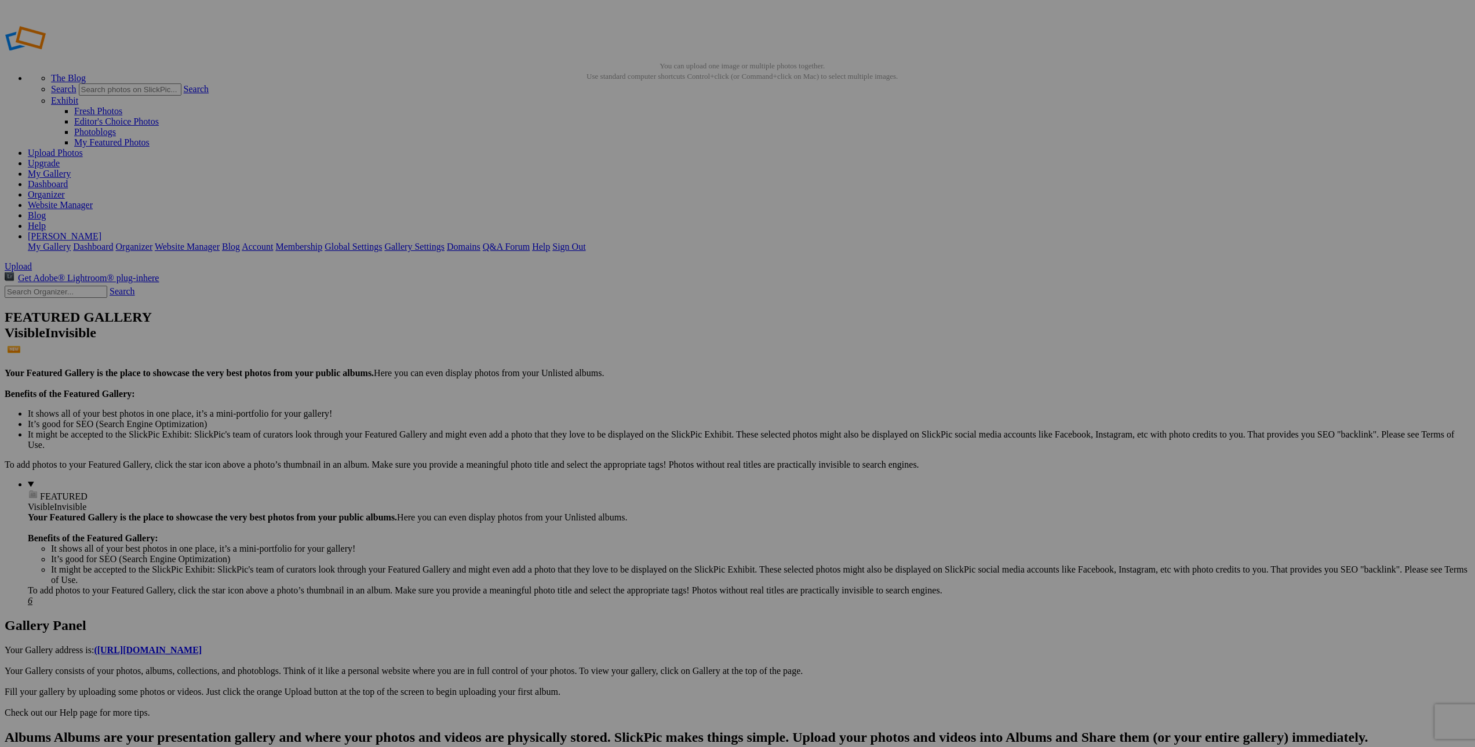
scroll to position [0, 0]
type input "1t Yosemite Falls and Tree"
drag, startPoint x: 430, startPoint y: 506, endPoint x: 474, endPoint y: 507, distance: 44.0
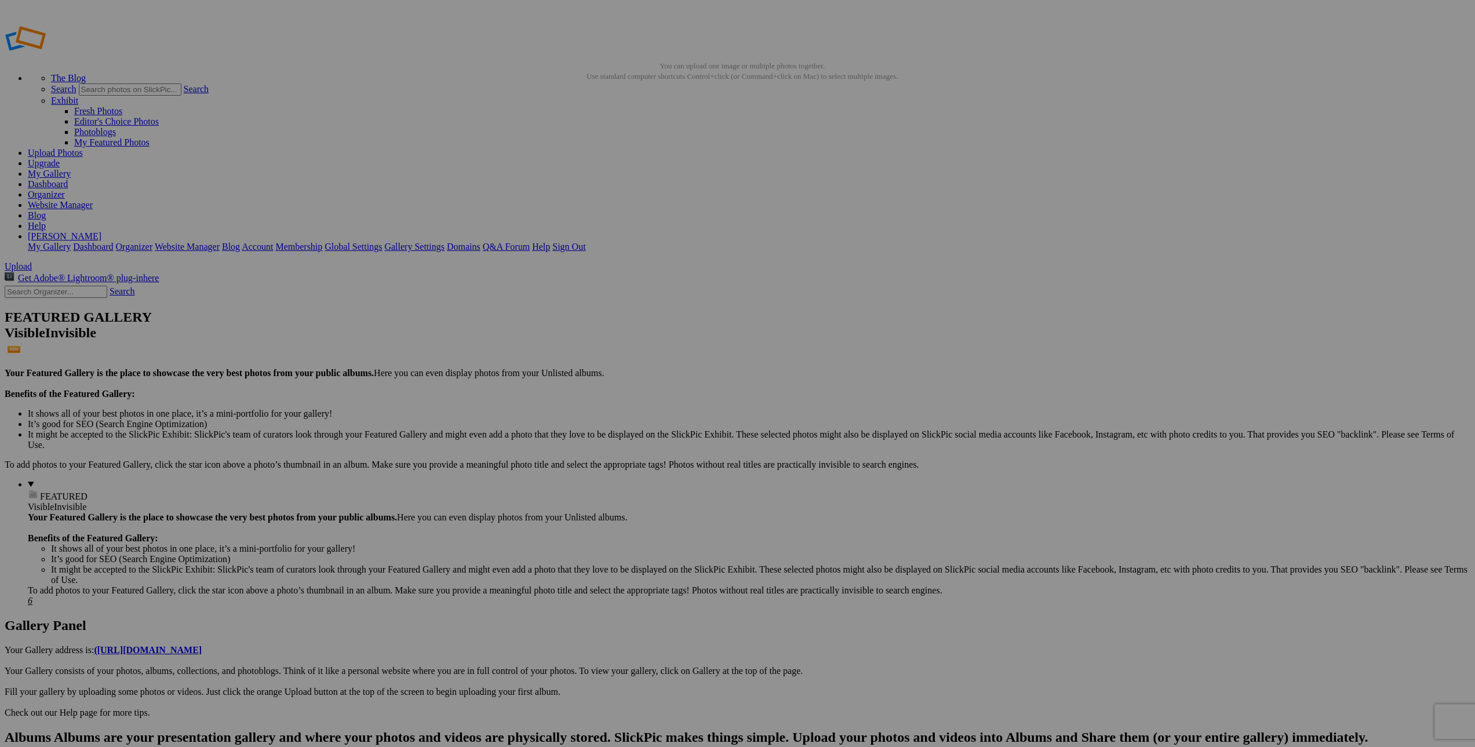
scroll to position [0, 0]
type input "1w Wave Action"
drag, startPoint x: 494, startPoint y: 520, endPoint x: 507, endPoint y: 520, distance: 12.2
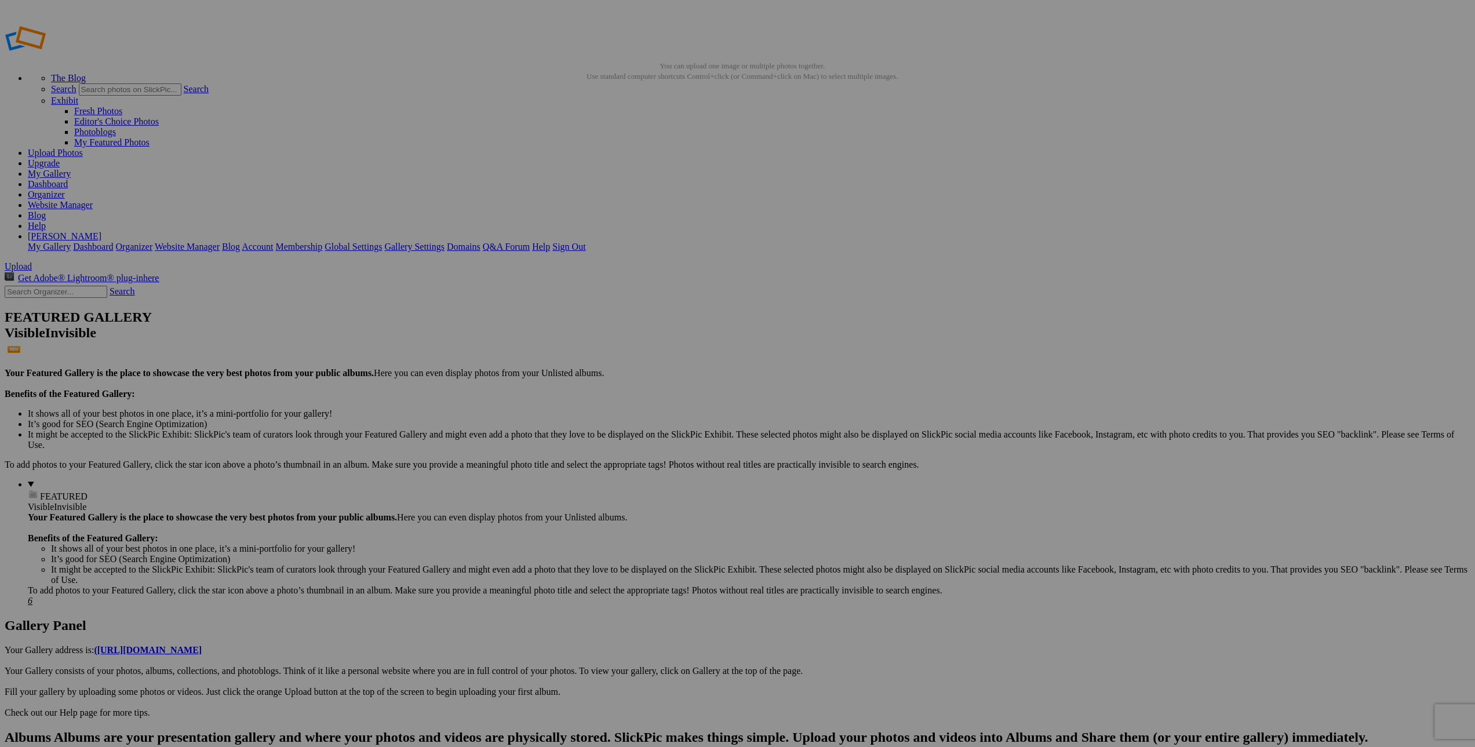
drag, startPoint x: 558, startPoint y: 520, endPoint x: 578, endPoint y: 519, distance: 20.4
type input "1y View From The Bridge"
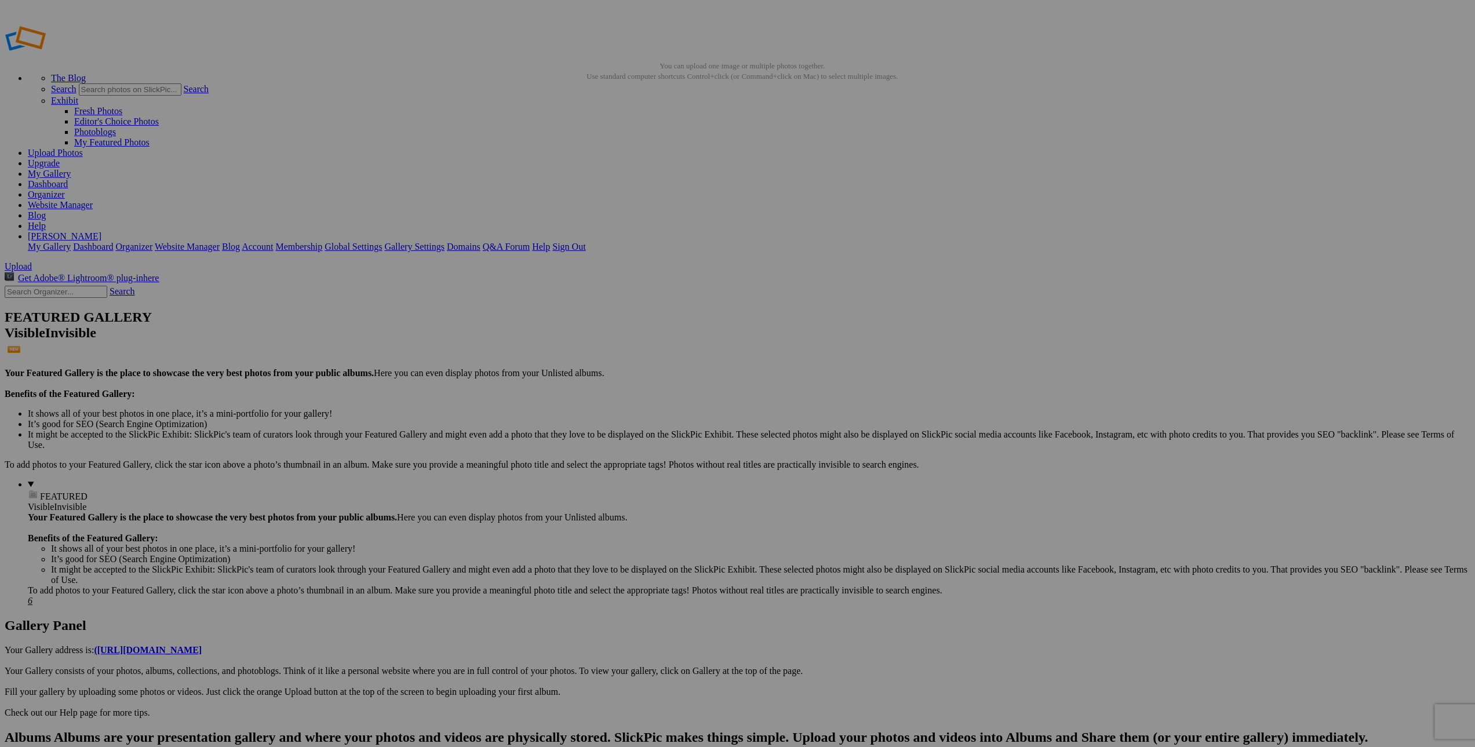
type input "1y Merced River In Fall Colors"
type input "2b Venice Evening Traffic 05"
type input "2b Venice Evening Traffic -SQ"
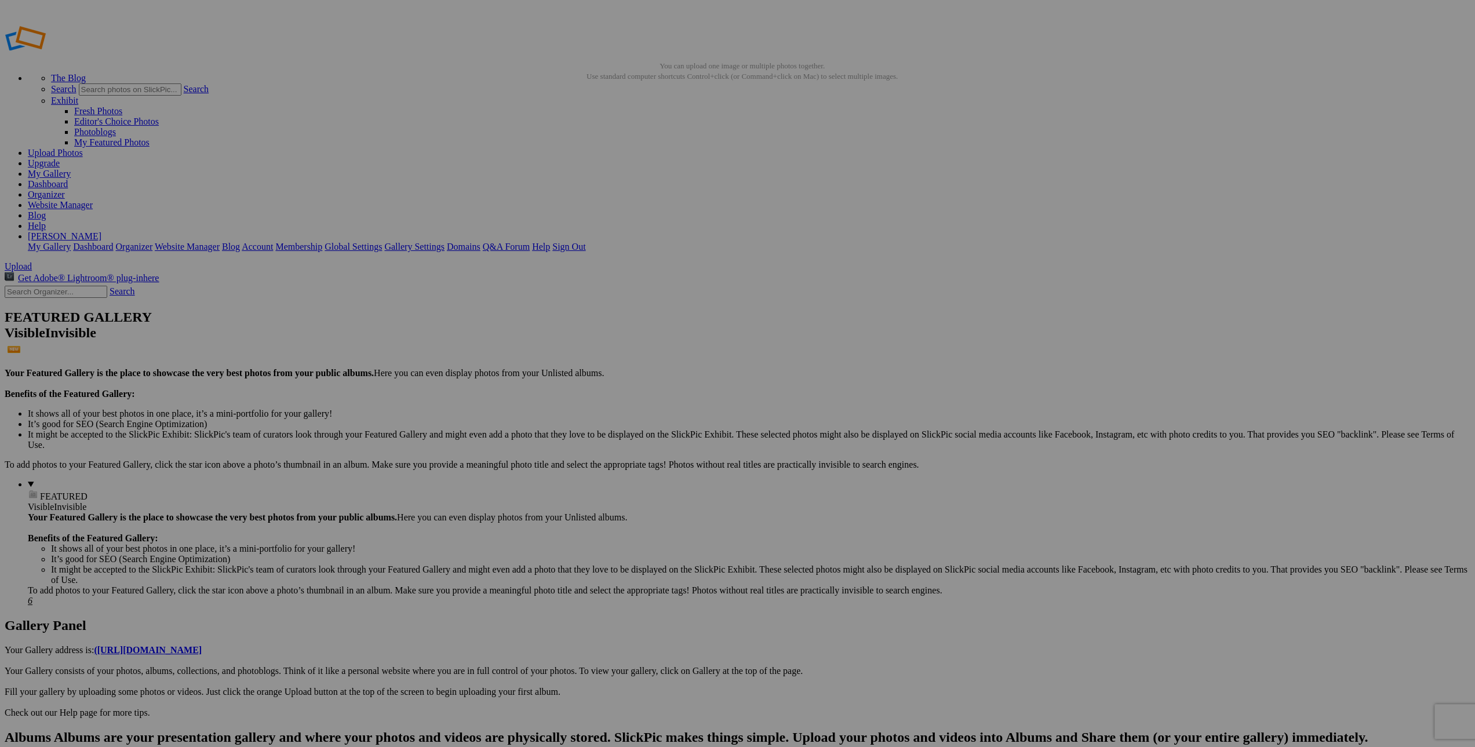
scroll to position [0, 24]
drag, startPoint x: 1281, startPoint y: 509, endPoint x: 1336, endPoint y: 509, distance: 55.1
drag, startPoint x: 1258, startPoint y: 511, endPoint x: 1298, endPoint y: 511, distance: 40.6
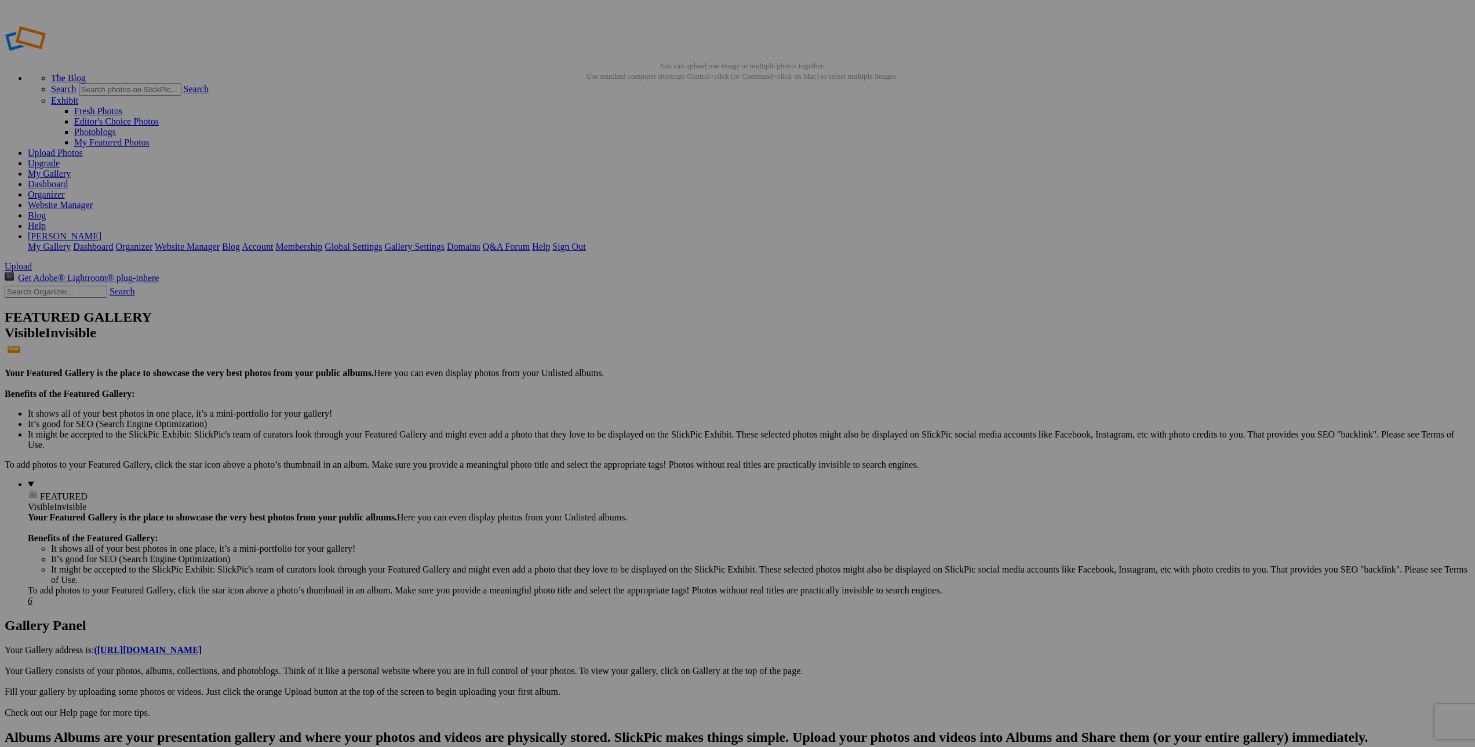
scroll to position [0, 0]
type input "2c Colombian Roadstand"
drag, startPoint x: 1374, startPoint y: 511, endPoint x: 1399, endPoint y: 511, distance: 25.5
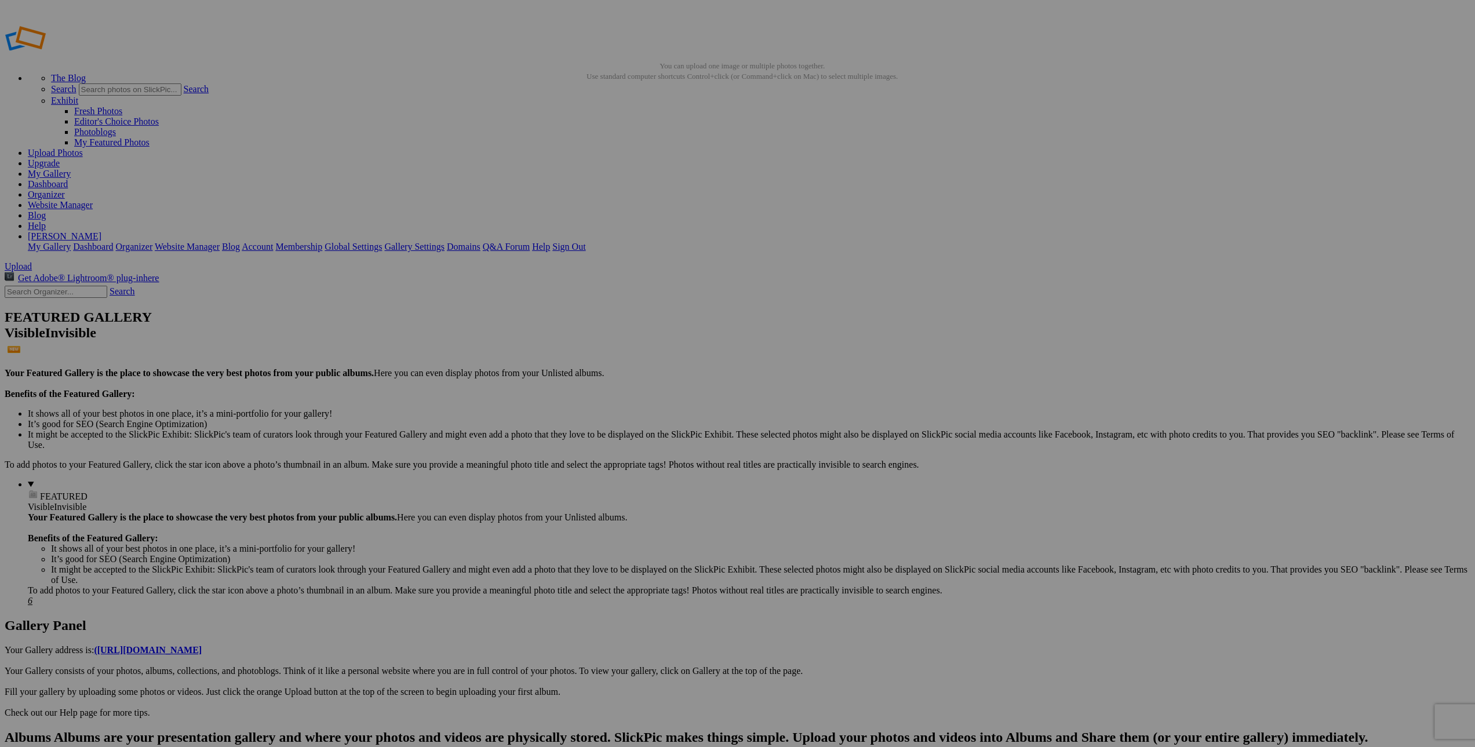
scroll to position [0, 0]
type input "2c Colombian Tunnel"
drag, startPoint x: 461, startPoint y: 667, endPoint x: 474, endPoint y: 667, distance: 12.8
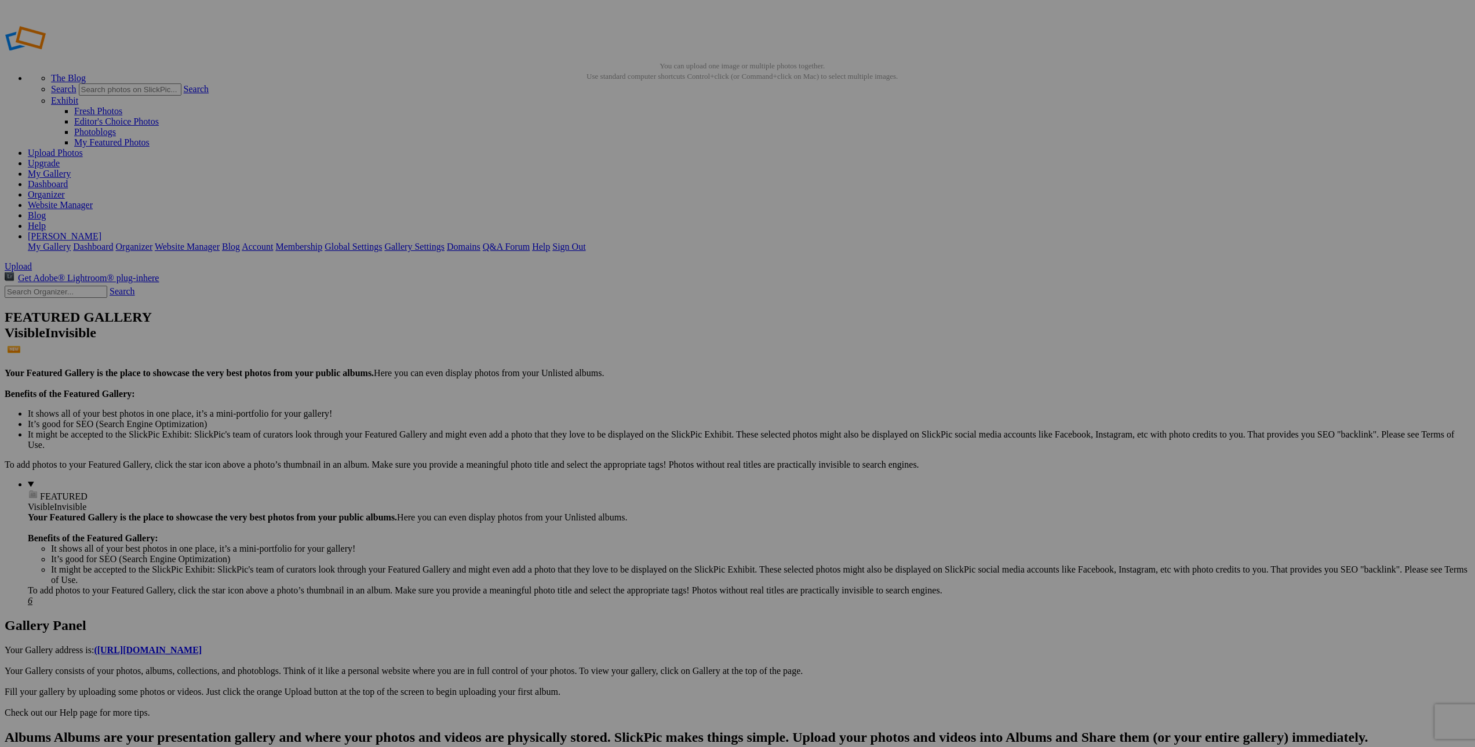
type input "3a Pontiac Hood Ornament"
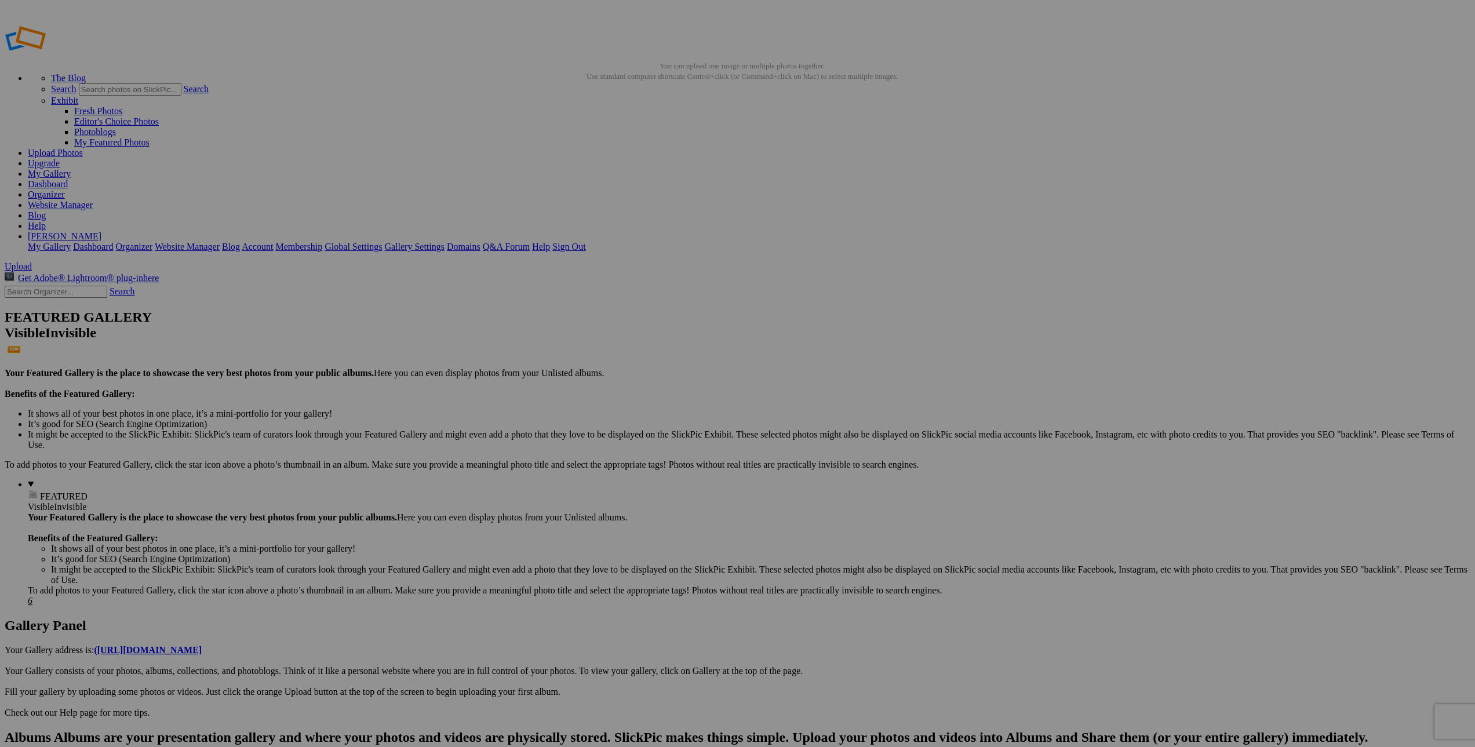
type input "3b Trolly Ride - Switching Tracks"
type input "4d Contemplation Of A Wreck"
drag, startPoint x: 1054, startPoint y: 657, endPoint x: 1078, endPoint y: 657, distance: 24.3
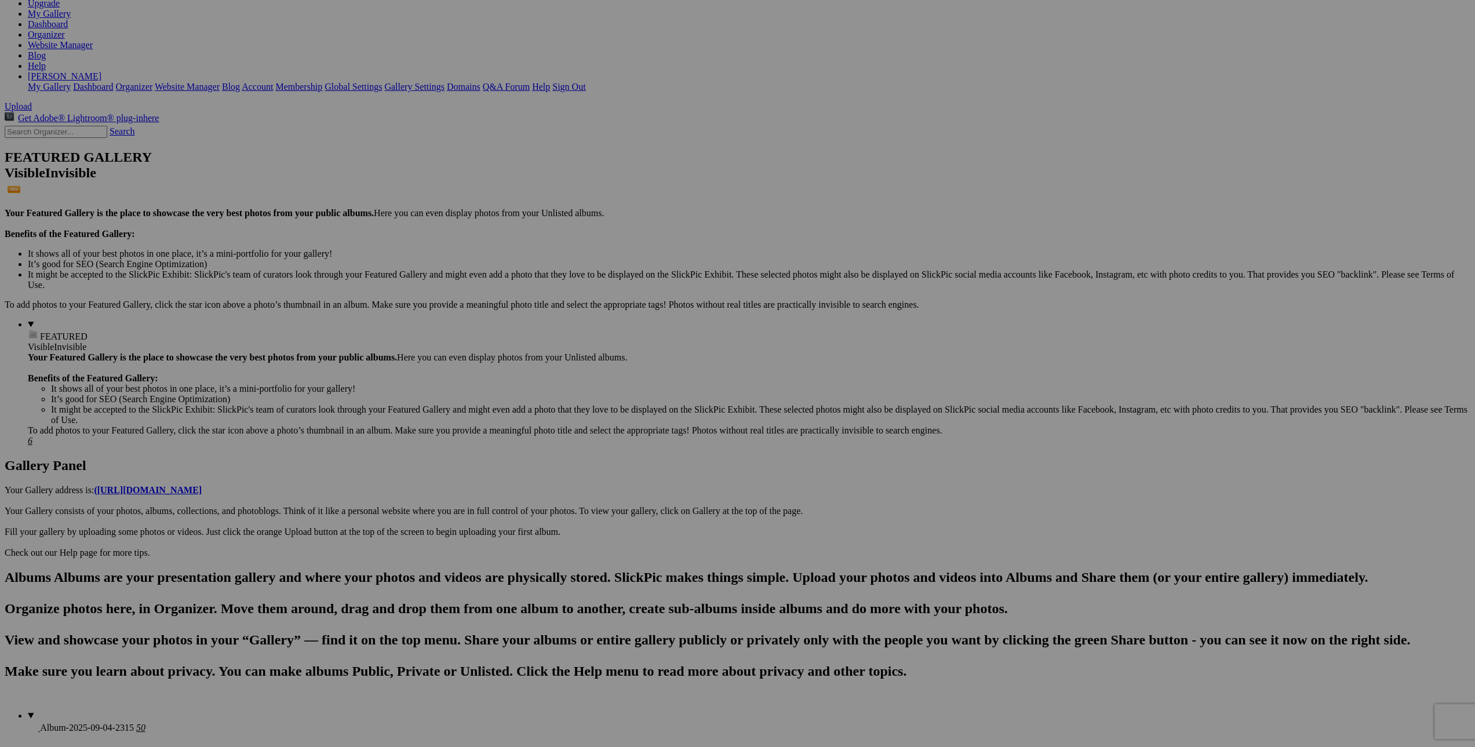
scroll to position [165, 0]
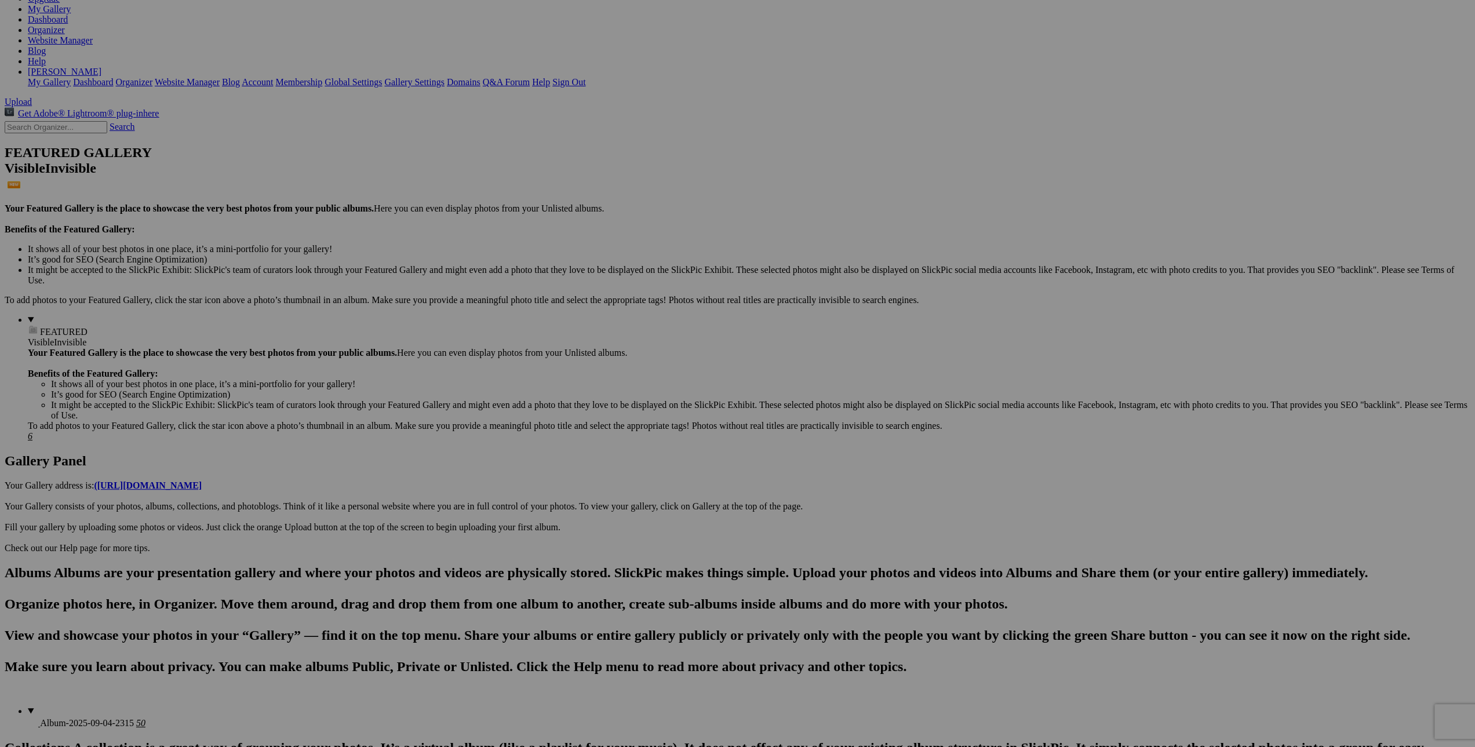
type input "6- Planet X"
drag, startPoint x: 236, startPoint y: 650, endPoint x: 256, endPoint y: 652, distance: 19.8
type input "6 Rusted Pastels"
drag, startPoint x: 431, startPoint y: 669, endPoint x: 471, endPoint y: 669, distance: 39.4
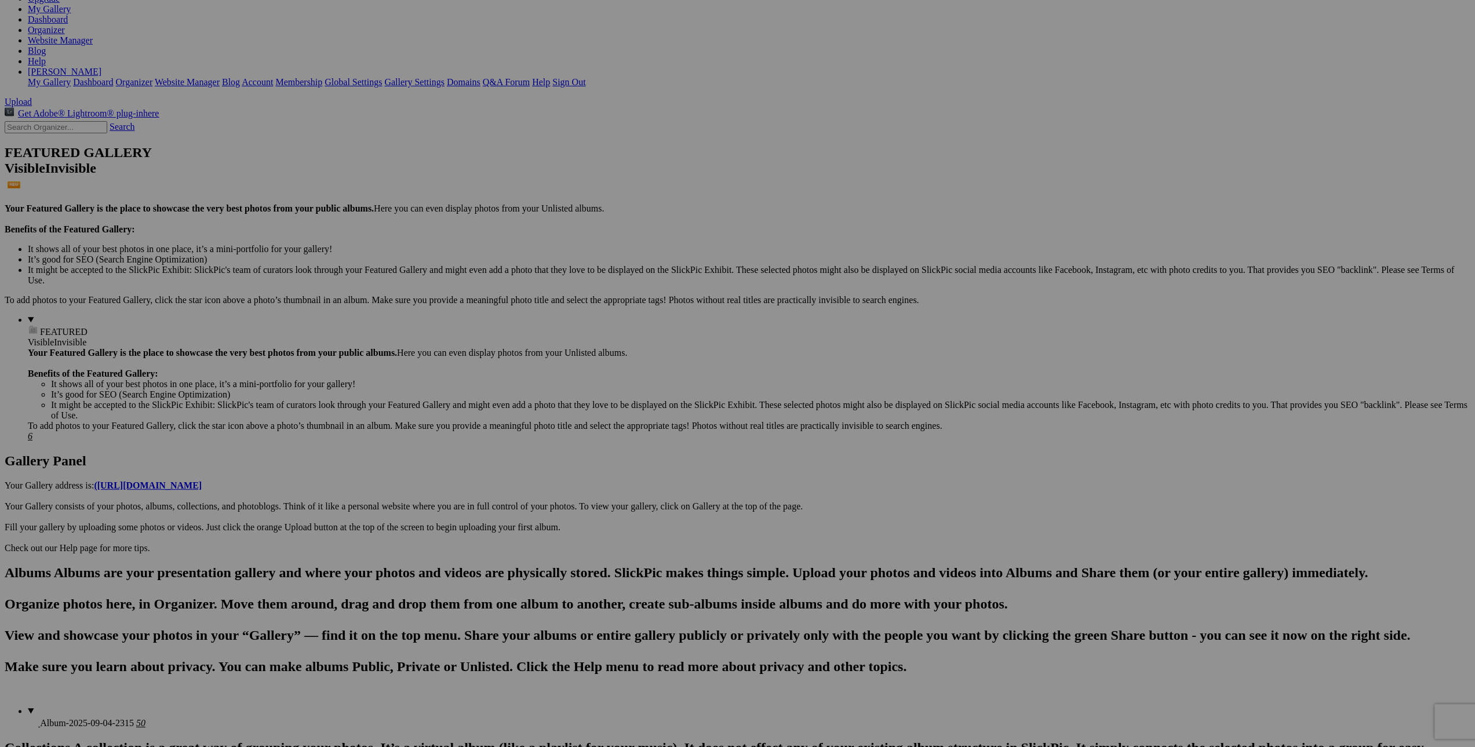
type input "7 Forgive Them"
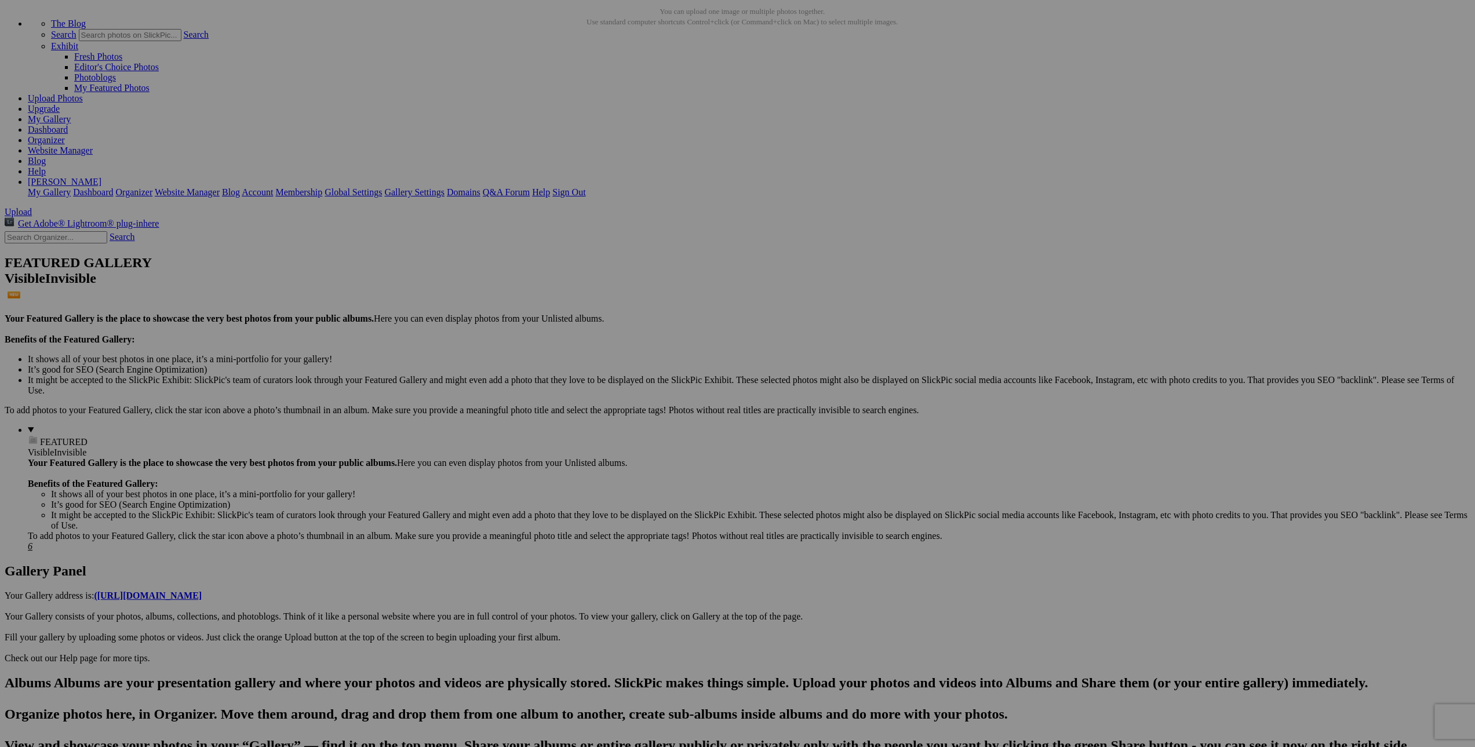
scroll to position [49, 0]
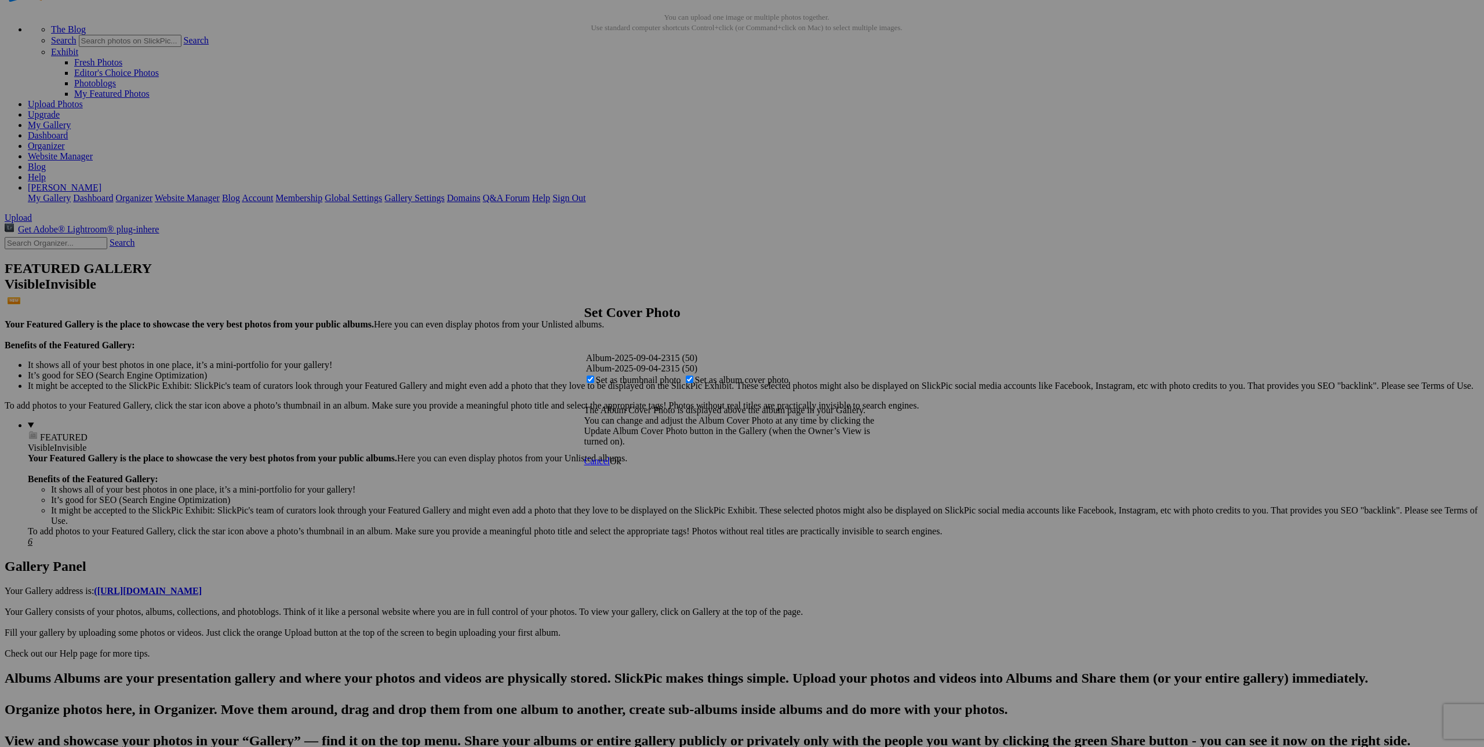
click at [621, 466] on span "Ok" at bounding box center [616, 461] width 12 height 10
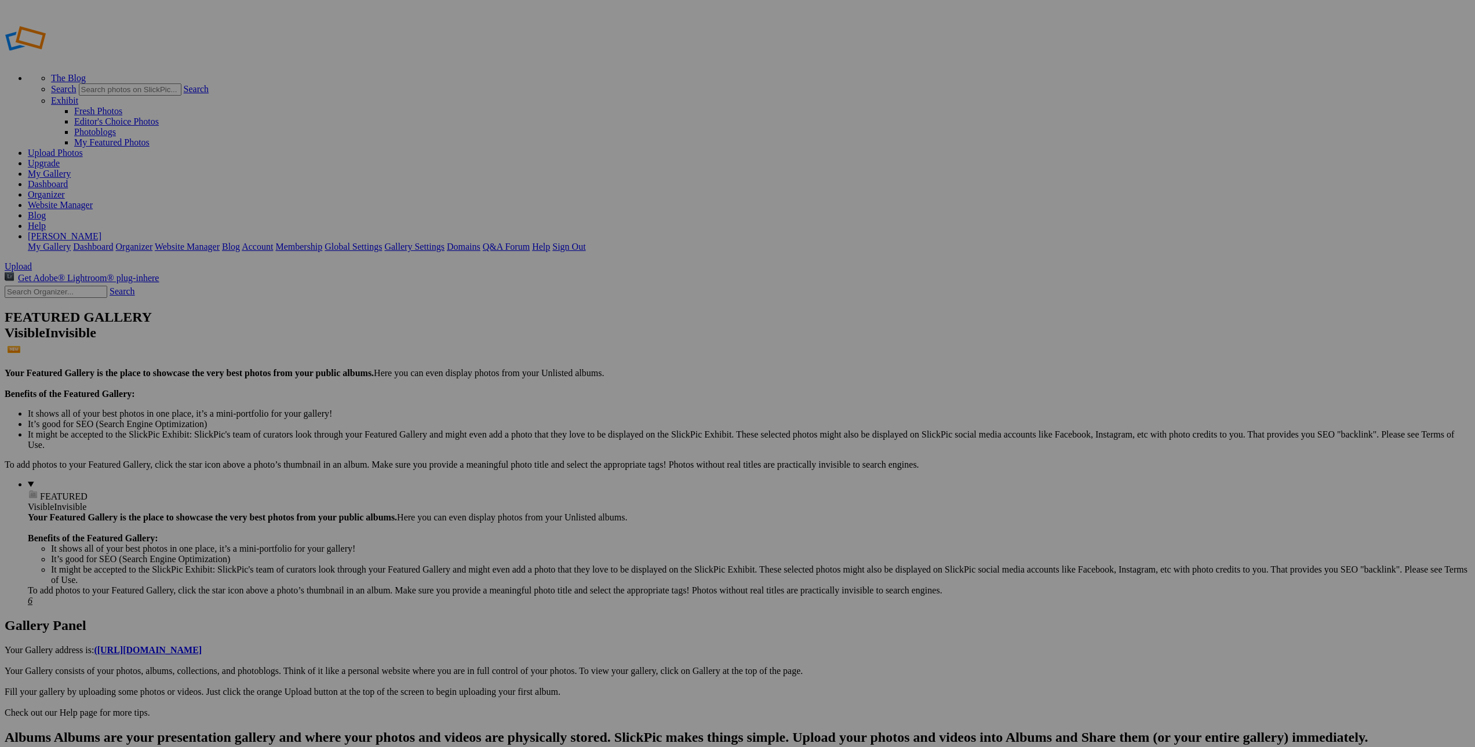
click at [82, 479] on details "FEATURED Visible Invisible Your Featured Gallery is the place to showcase the v…" at bounding box center [749, 542] width 1442 height 127
click at [159, 116] on link "Editor's Choice Photos" at bounding box center [116, 121] width 85 height 10
